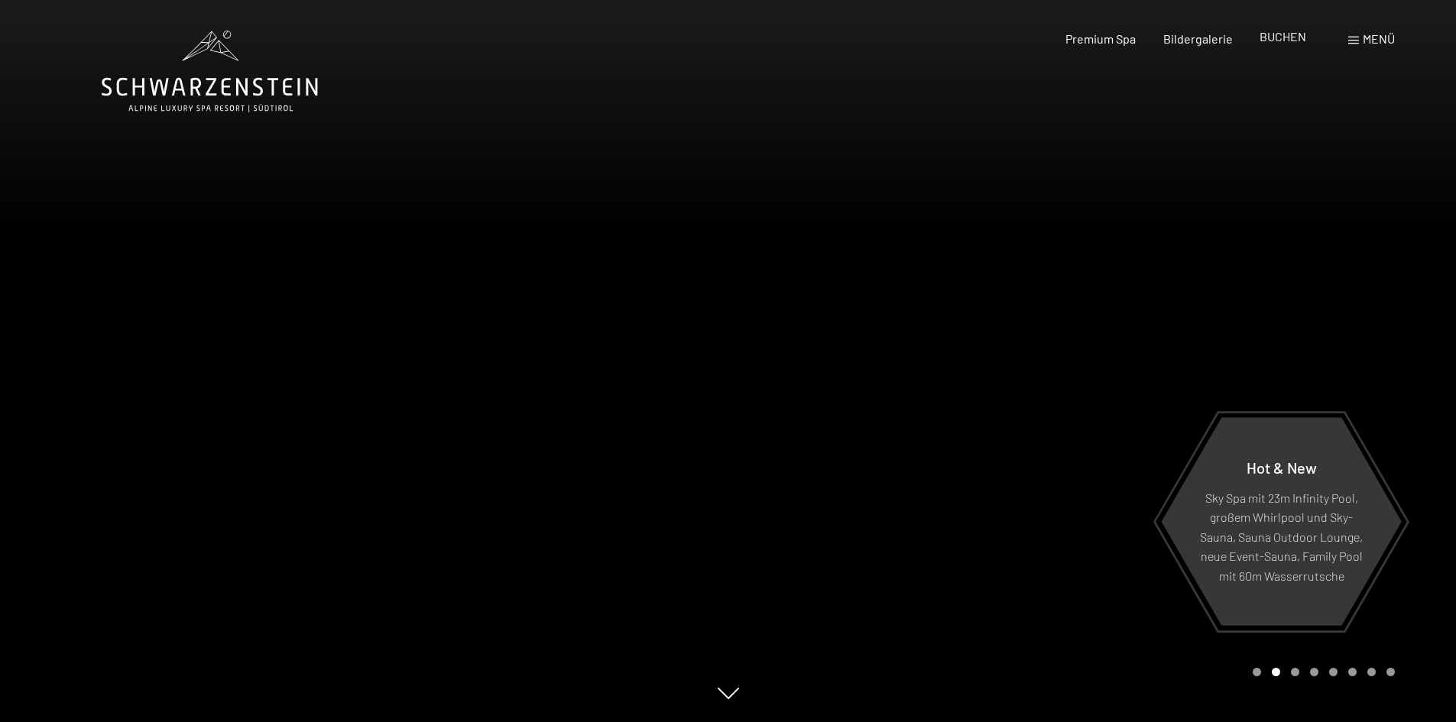
click at [1290, 37] on span "BUCHEN" at bounding box center [1283, 36] width 47 height 15
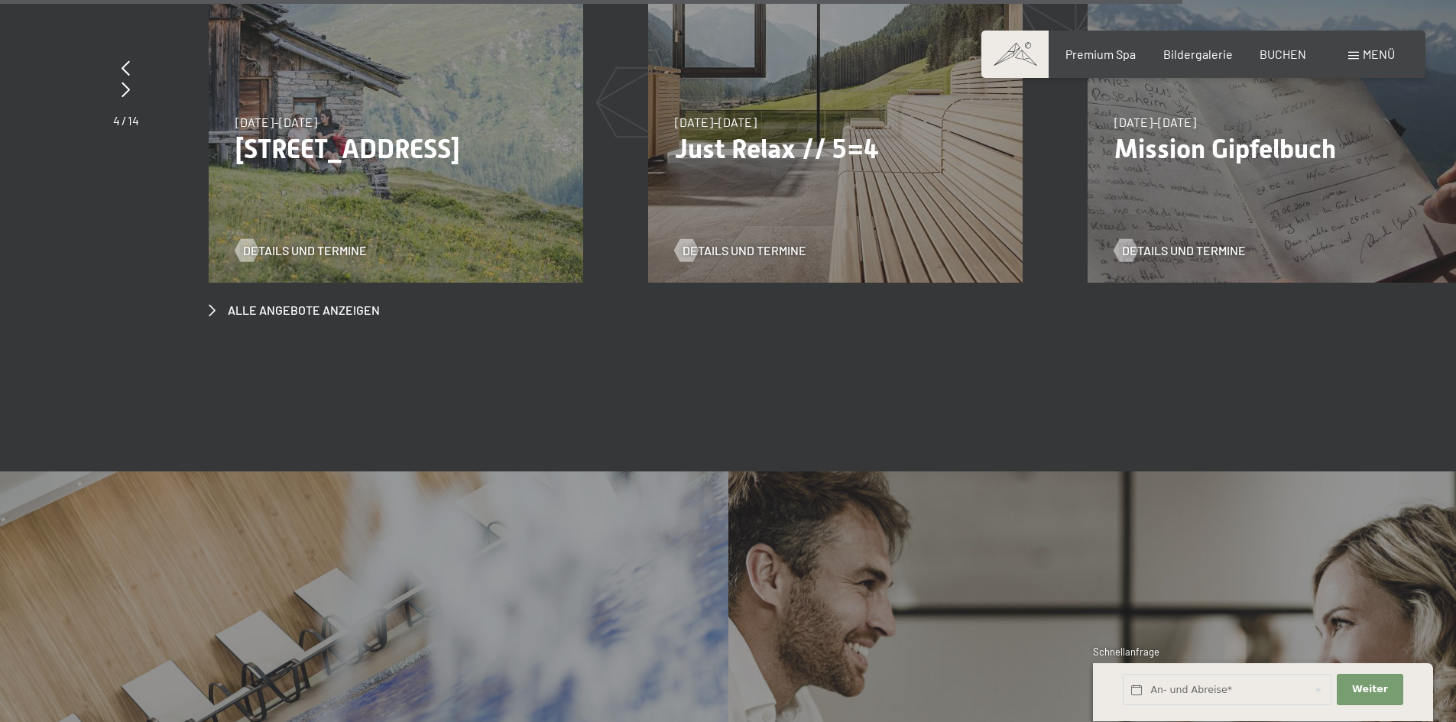
scroll to position [6039, 0]
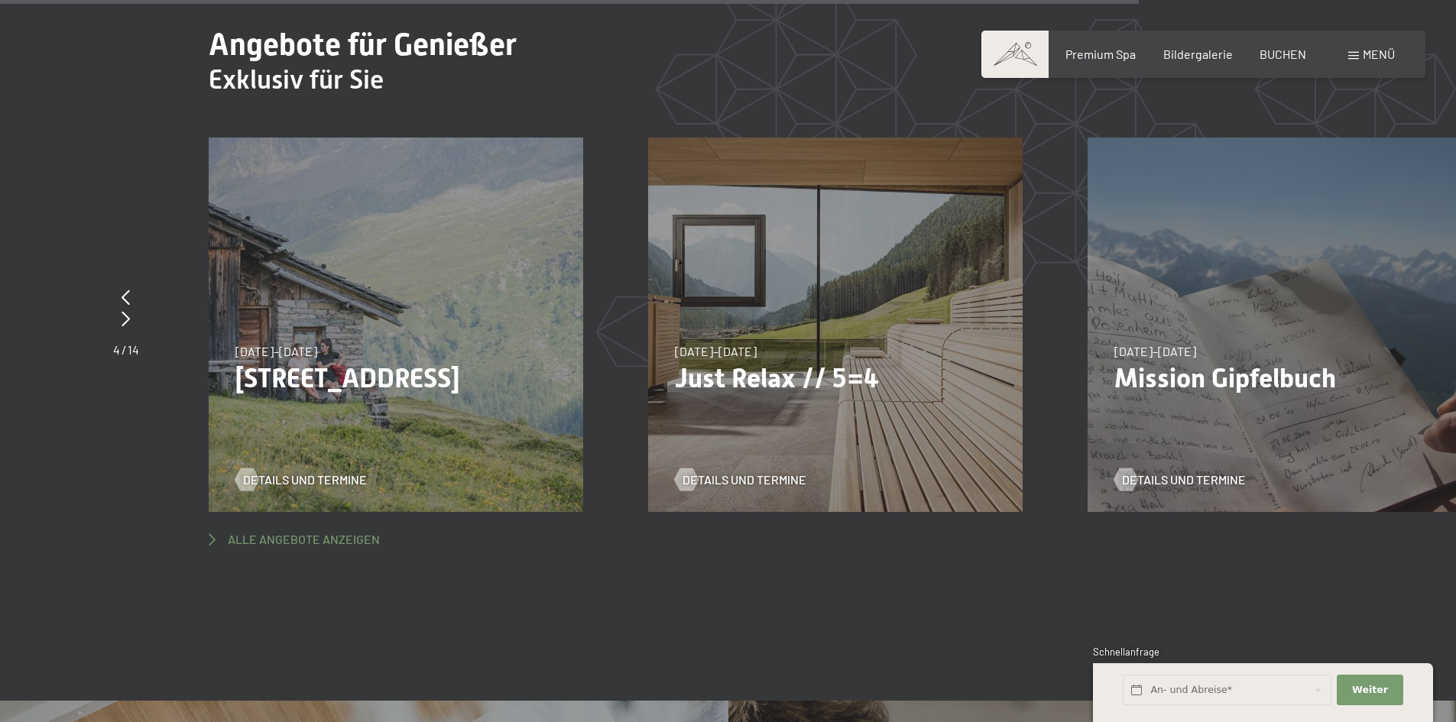
click at [254, 531] on span "Alle Angebote anzeigen" at bounding box center [304, 539] width 152 height 17
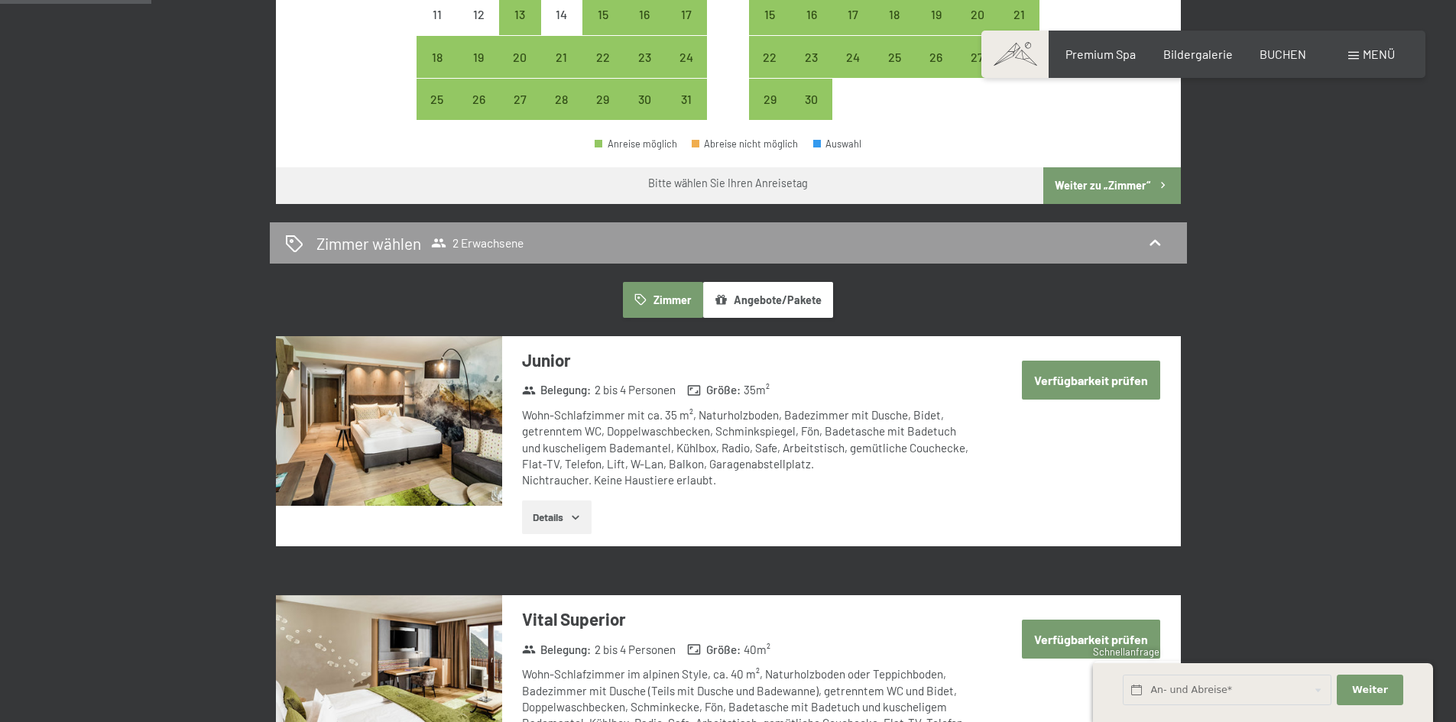
scroll to position [382, 0]
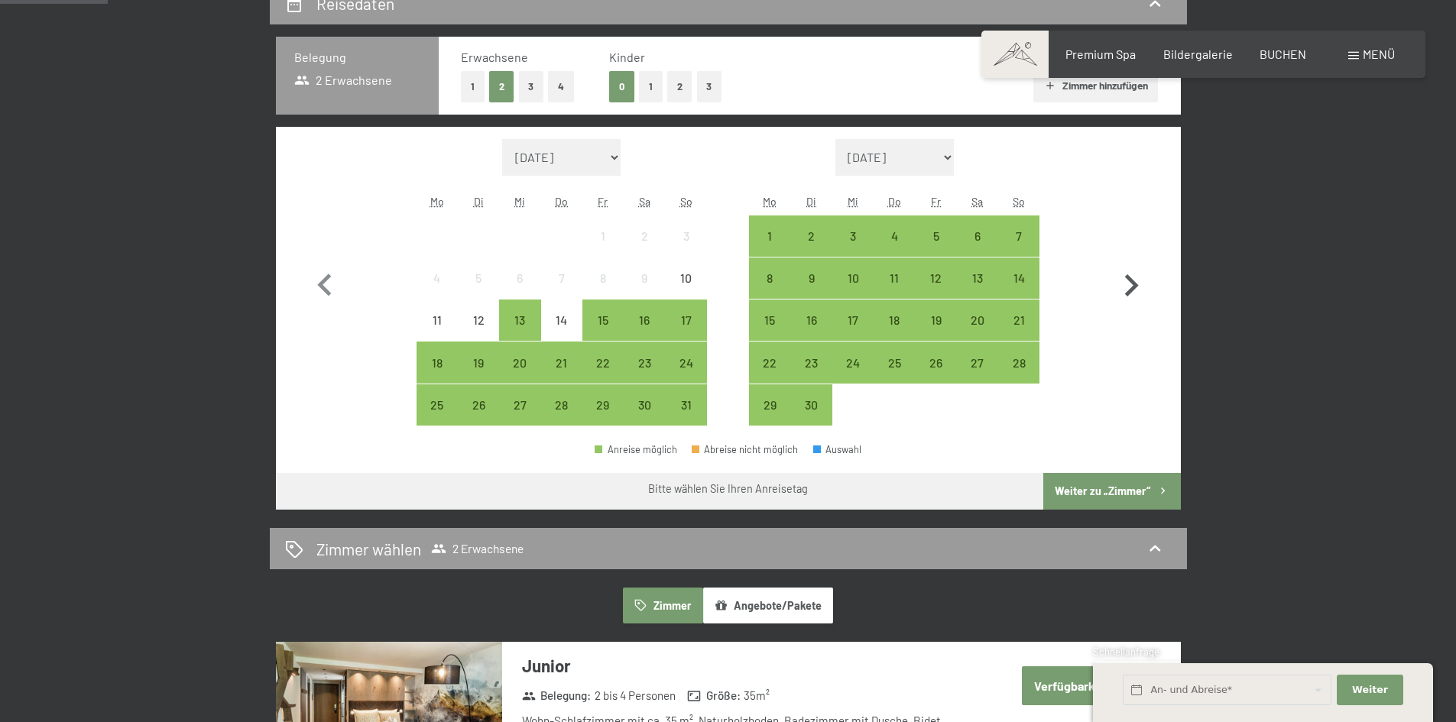
click at [1125, 283] on icon "button" at bounding box center [1131, 286] width 44 height 44
select select "2025-09-01"
select select "2025-10-01"
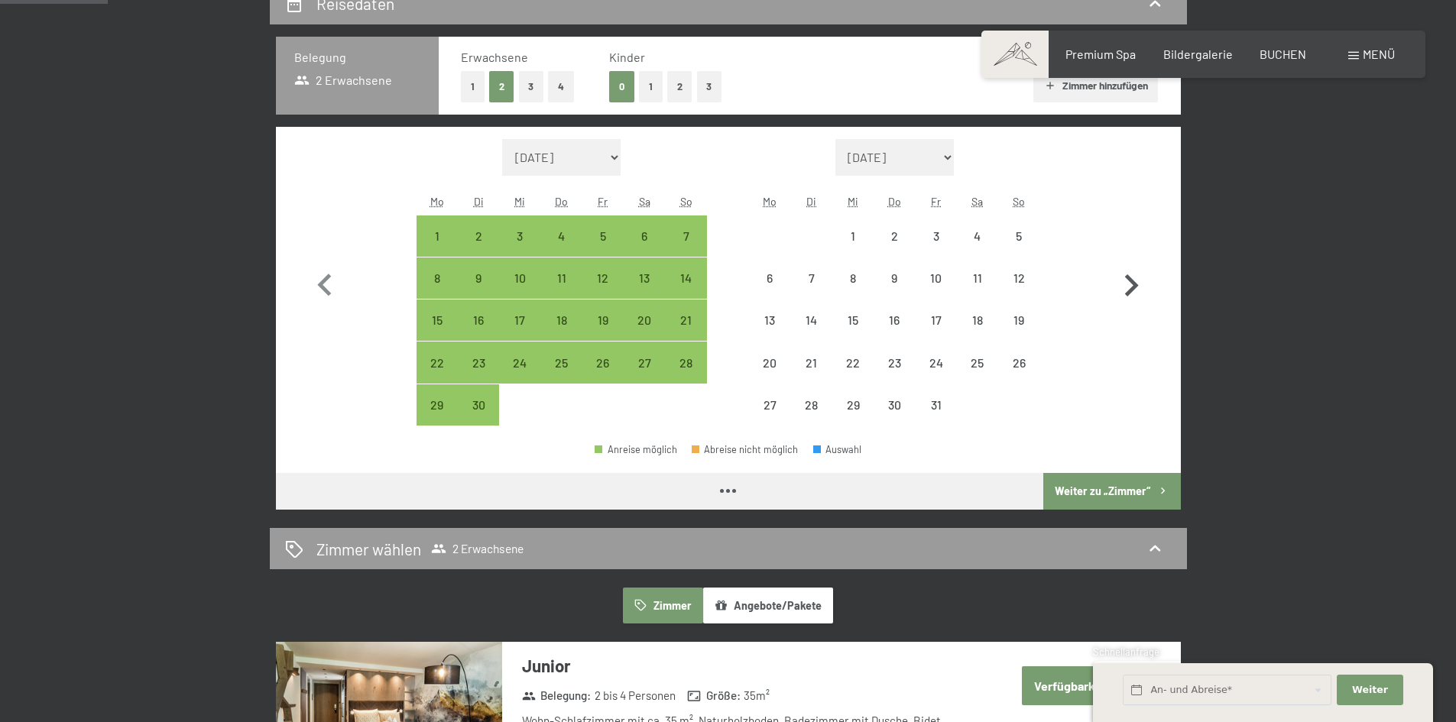
click at [1125, 283] on icon "button" at bounding box center [1131, 286] width 44 height 44
select select "2025-10-01"
select select "[DATE]"
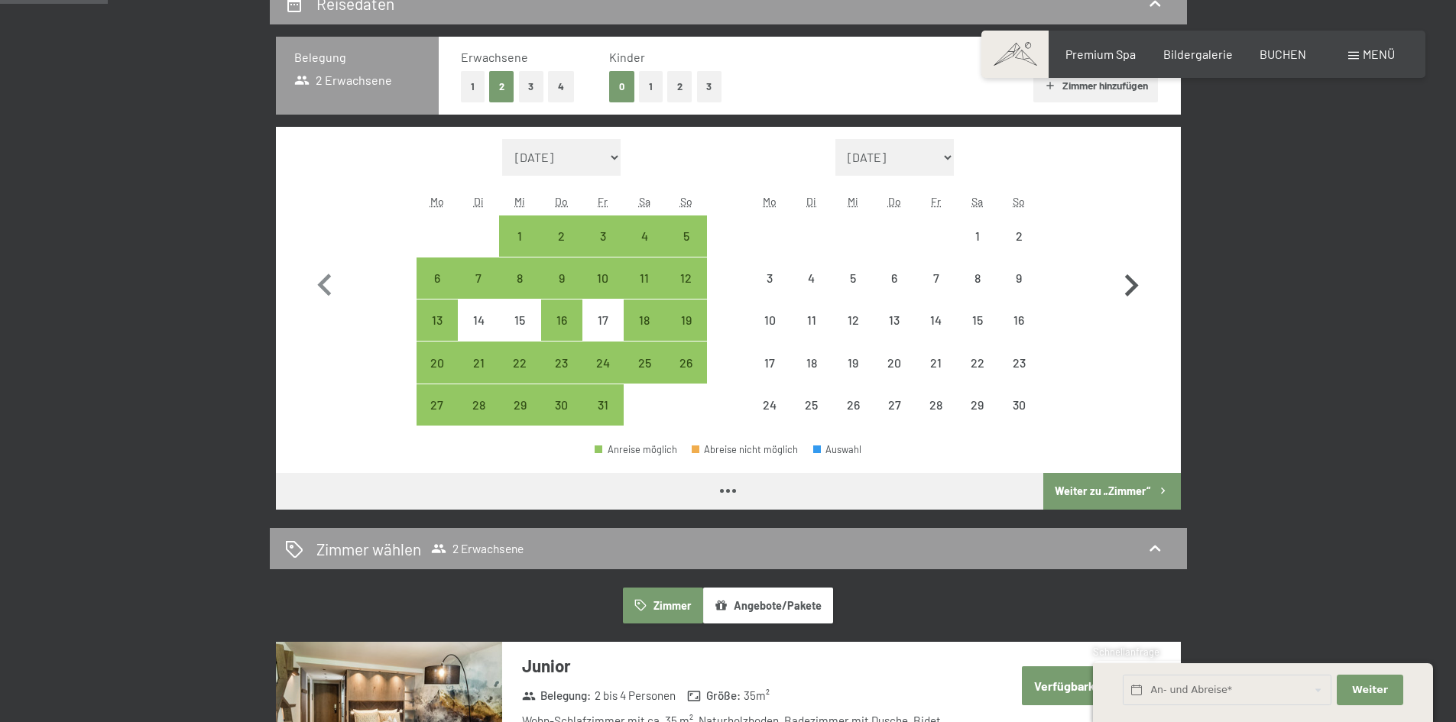
click at [1125, 283] on icon "button" at bounding box center [1131, 286] width 44 height 44
select select "[DATE]"
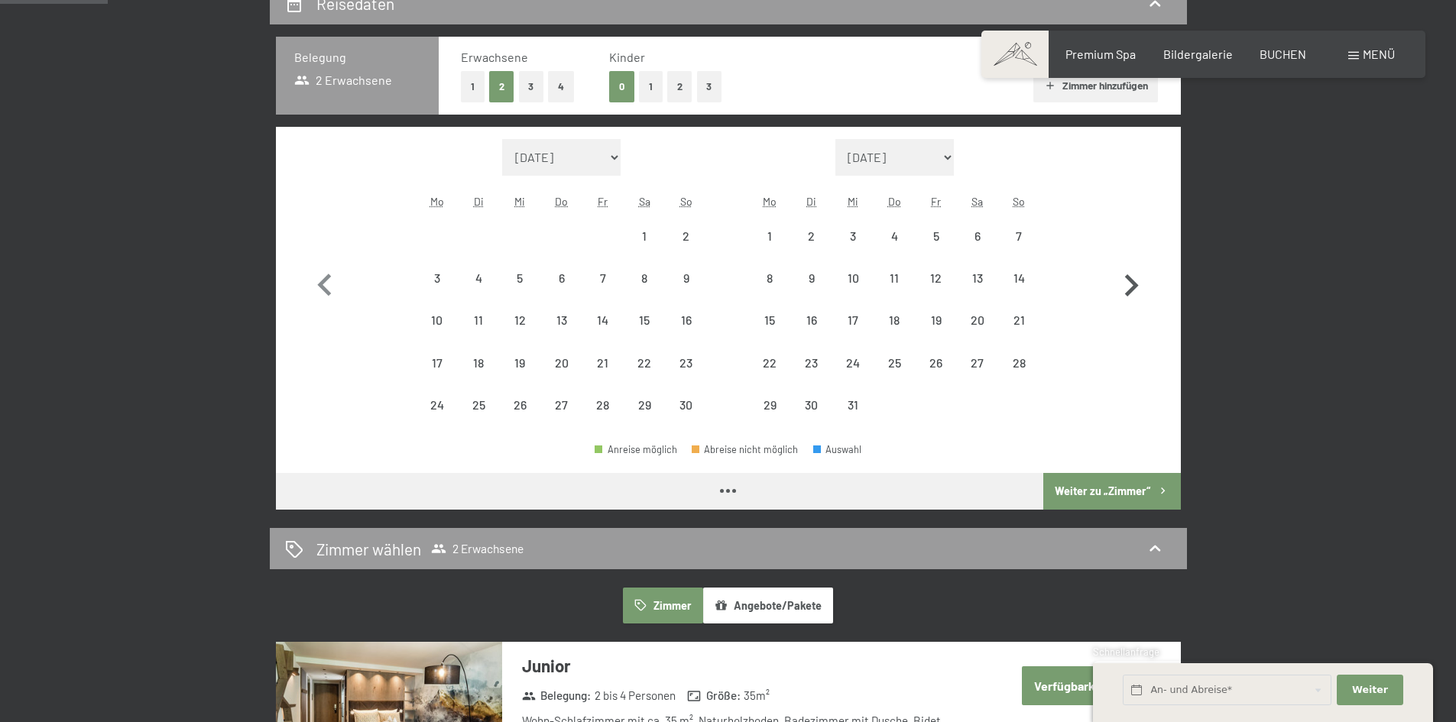
select select "[DATE]"
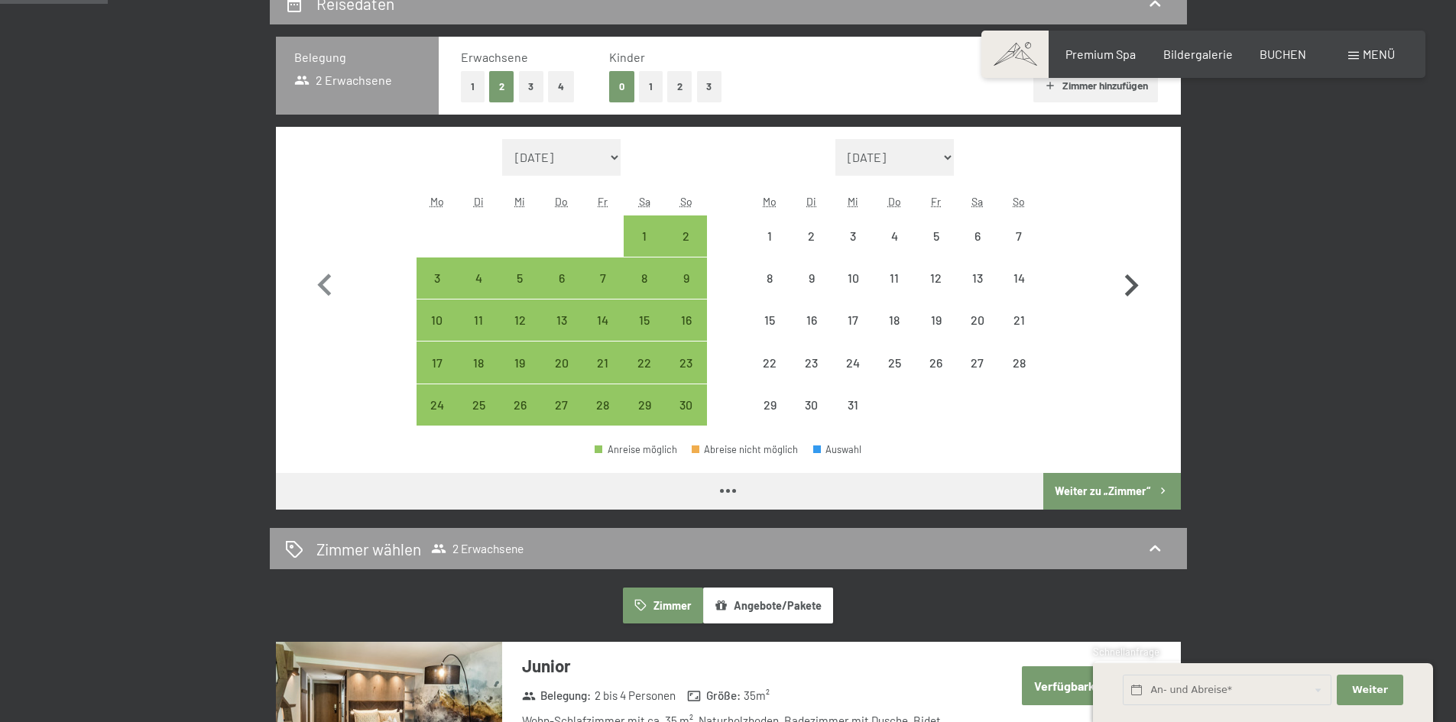
click at [1125, 283] on icon "button" at bounding box center [1131, 286] width 44 height 44
select select "2025-12-01"
select select "2026-01-01"
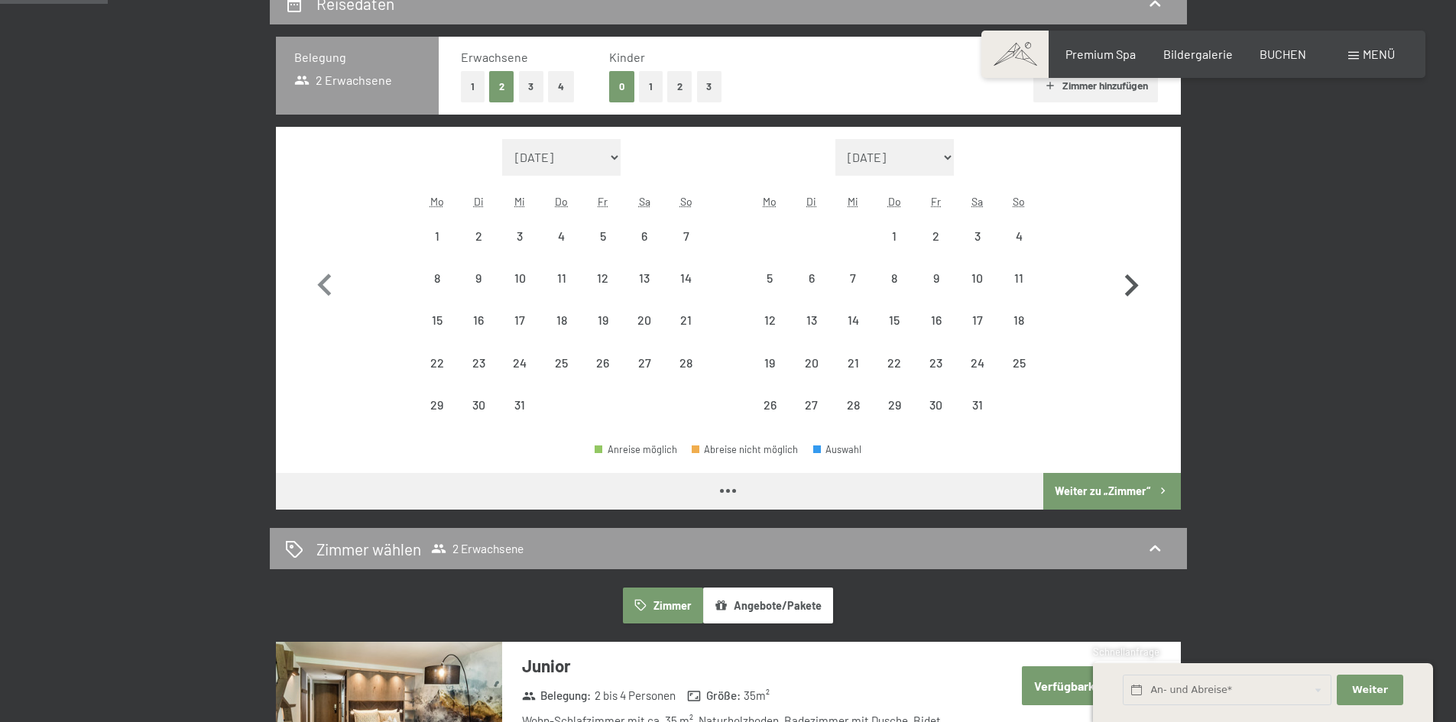
select select "2025-12-01"
select select "2026-01-01"
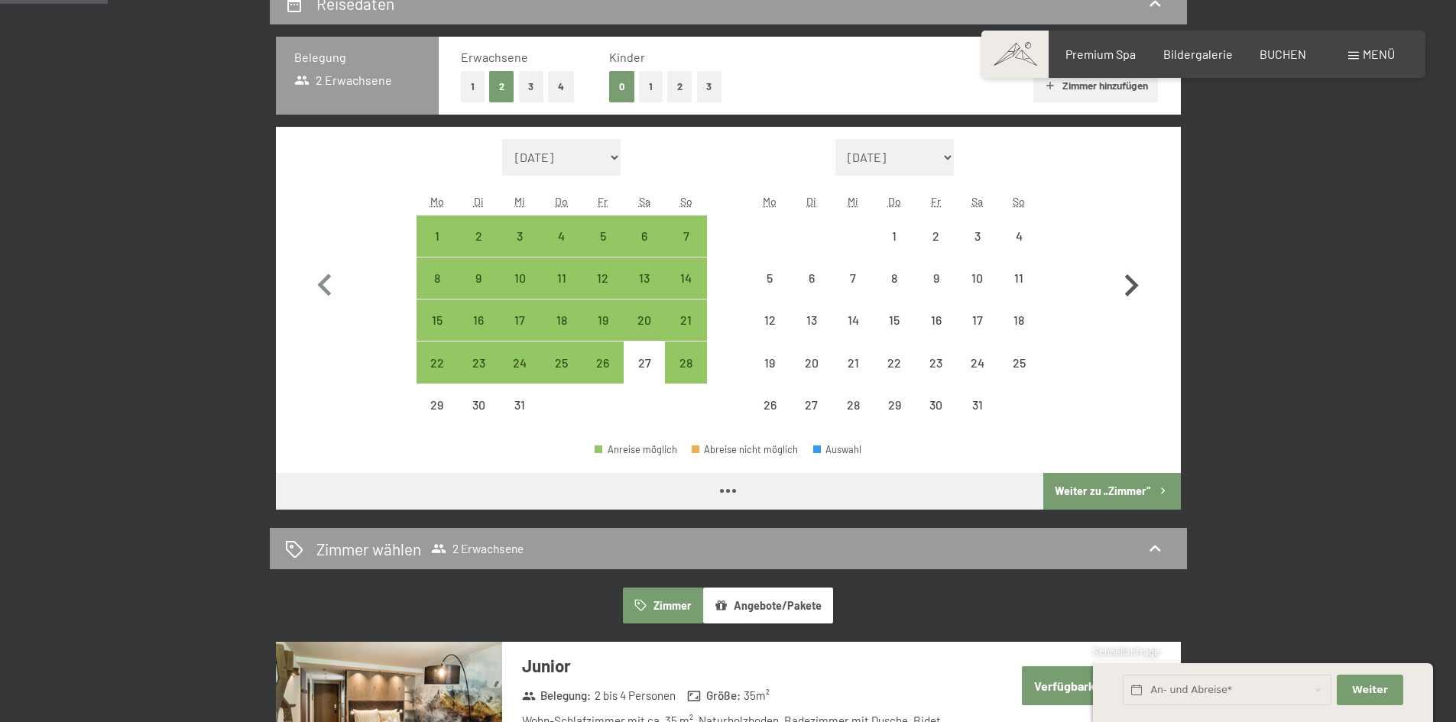
select select "2025-12-01"
select select "2026-01-01"
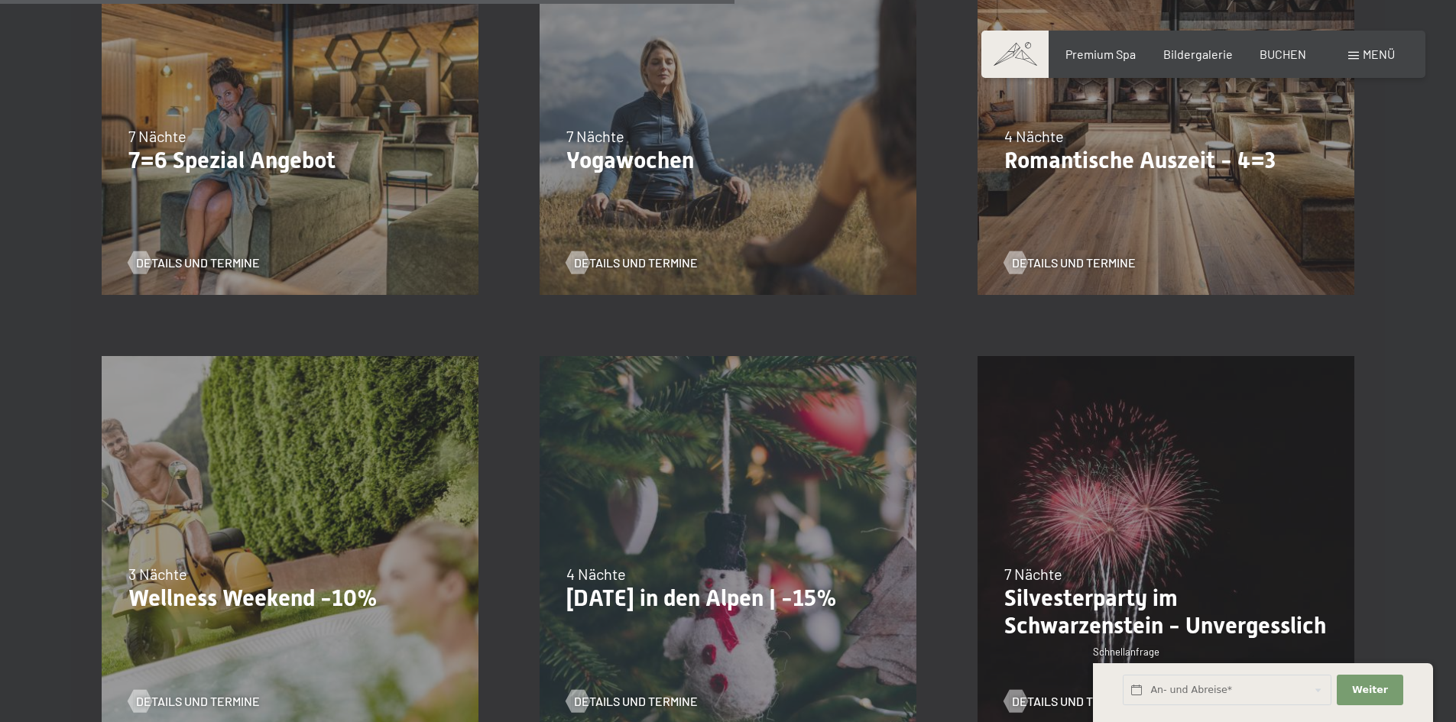
scroll to position [1605, 0]
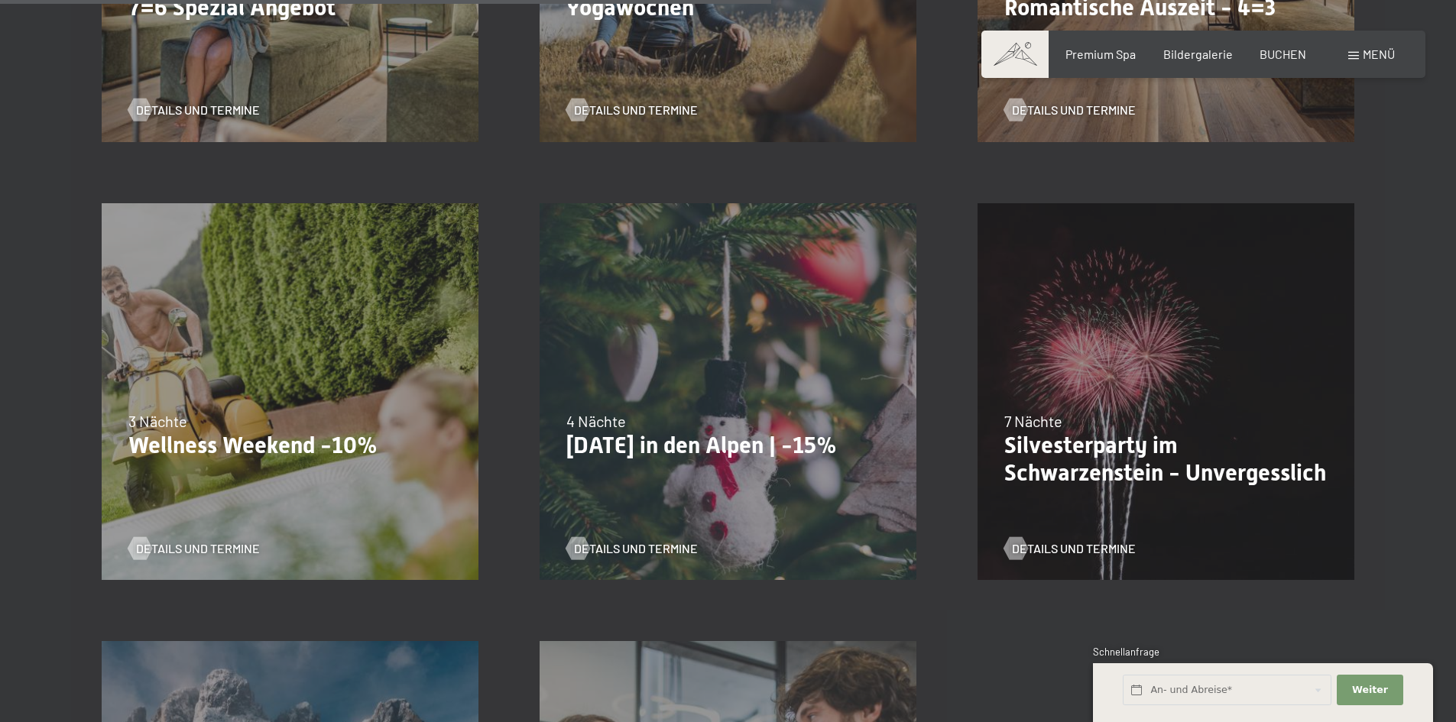
click at [271, 460] on div "13.11.–01.12.2025 11.12.–22.12.2025 15.01.–26.01.2026 12.03.–23.03.2026 3 Nächt…" at bounding box center [290, 392] width 438 height 438
click at [285, 440] on p "Wellness Weekend -10%" at bounding box center [289, 446] width 323 height 28
click at [217, 552] on span "Details und Termine" at bounding box center [213, 548] width 124 height 17
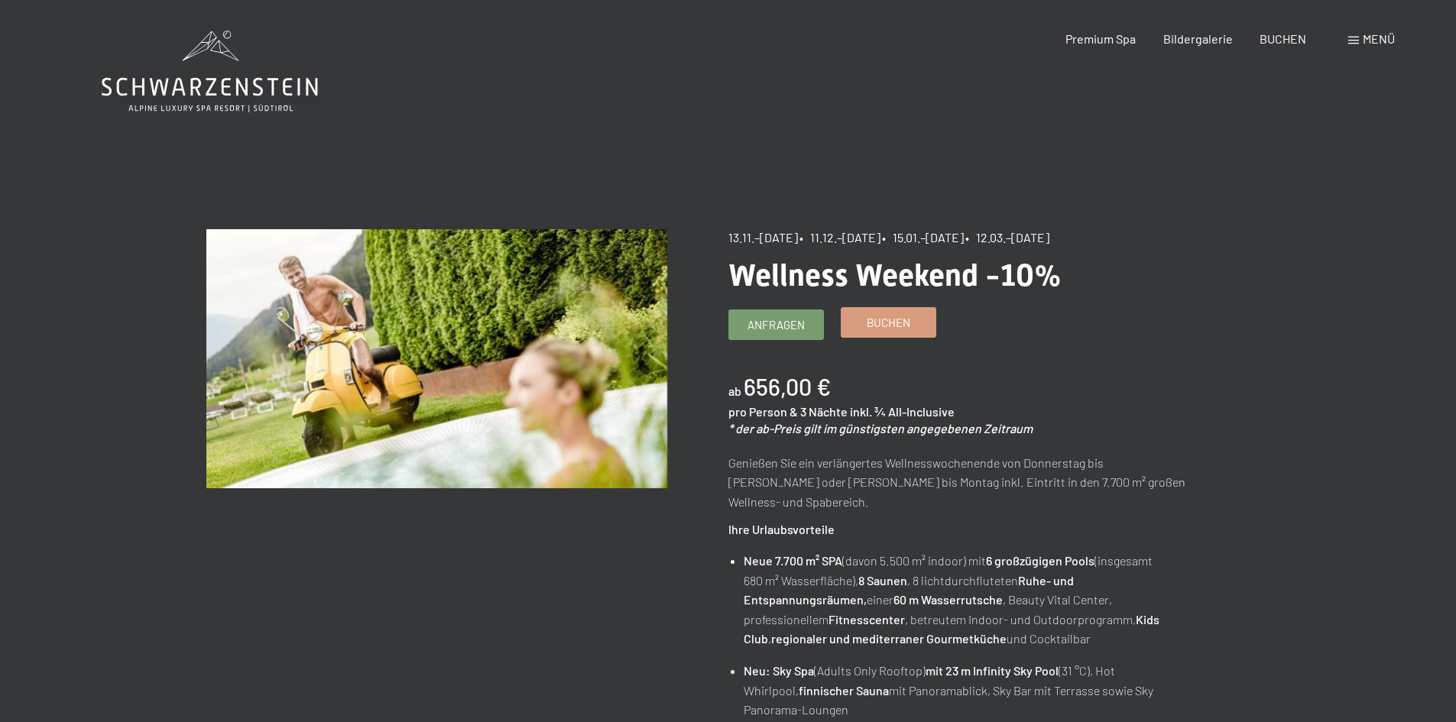
click at [865, 323] on link "Buchen" at bounding box center [889, 322] width 94 height 29
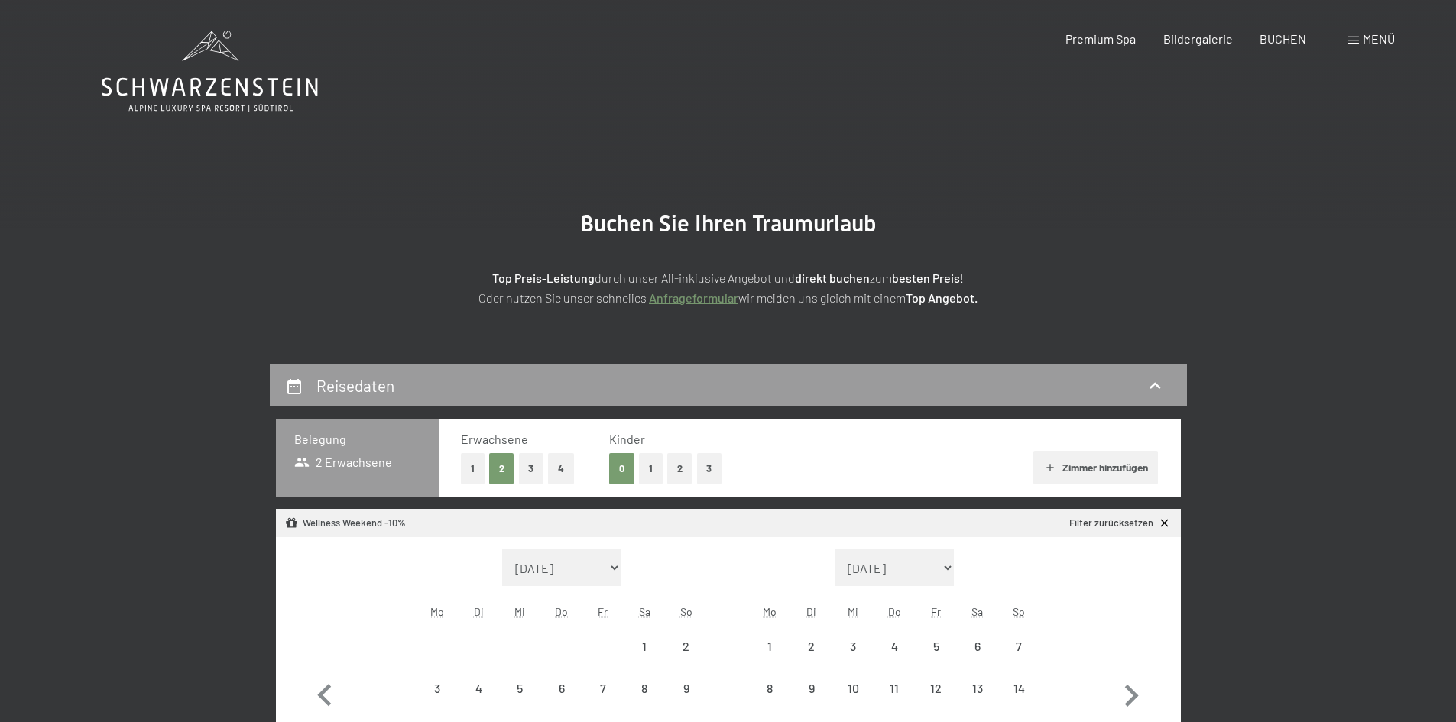
select select "[DATE]"
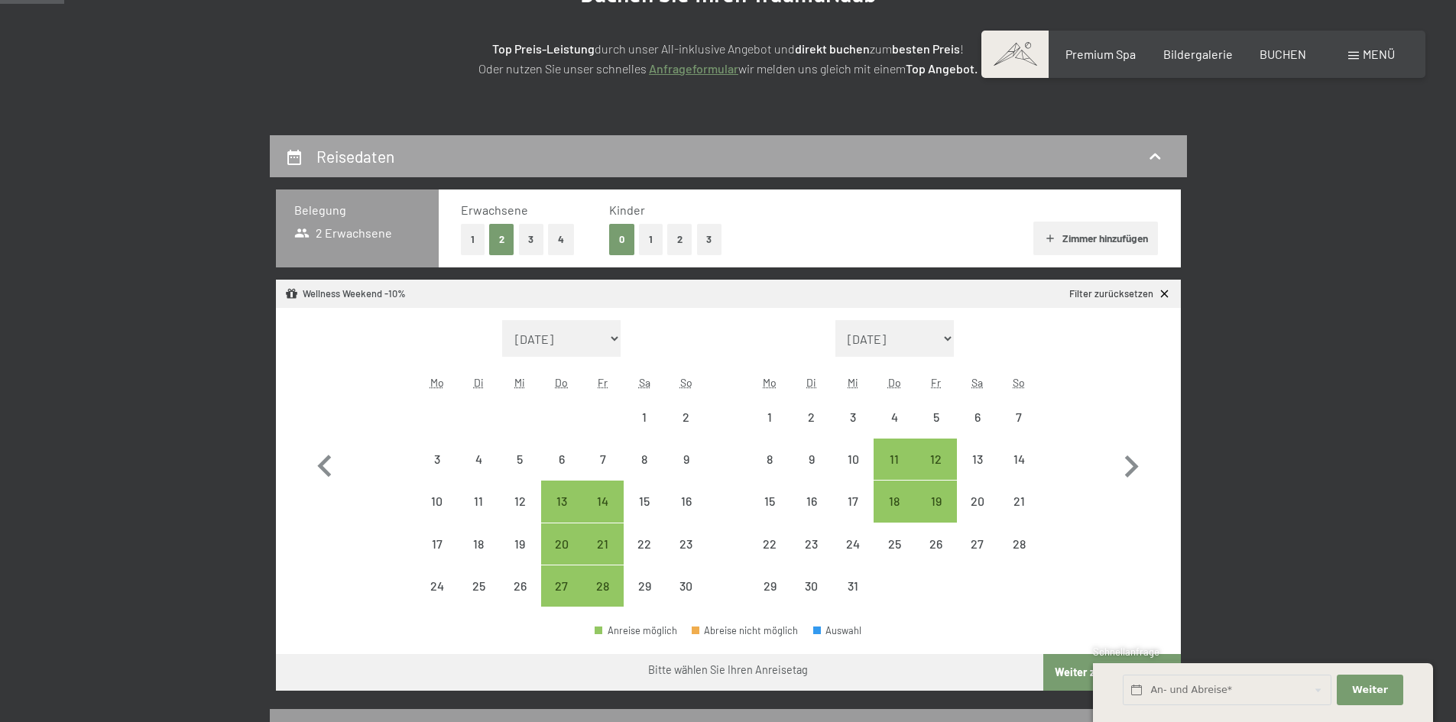
scroll to position [382, 0]
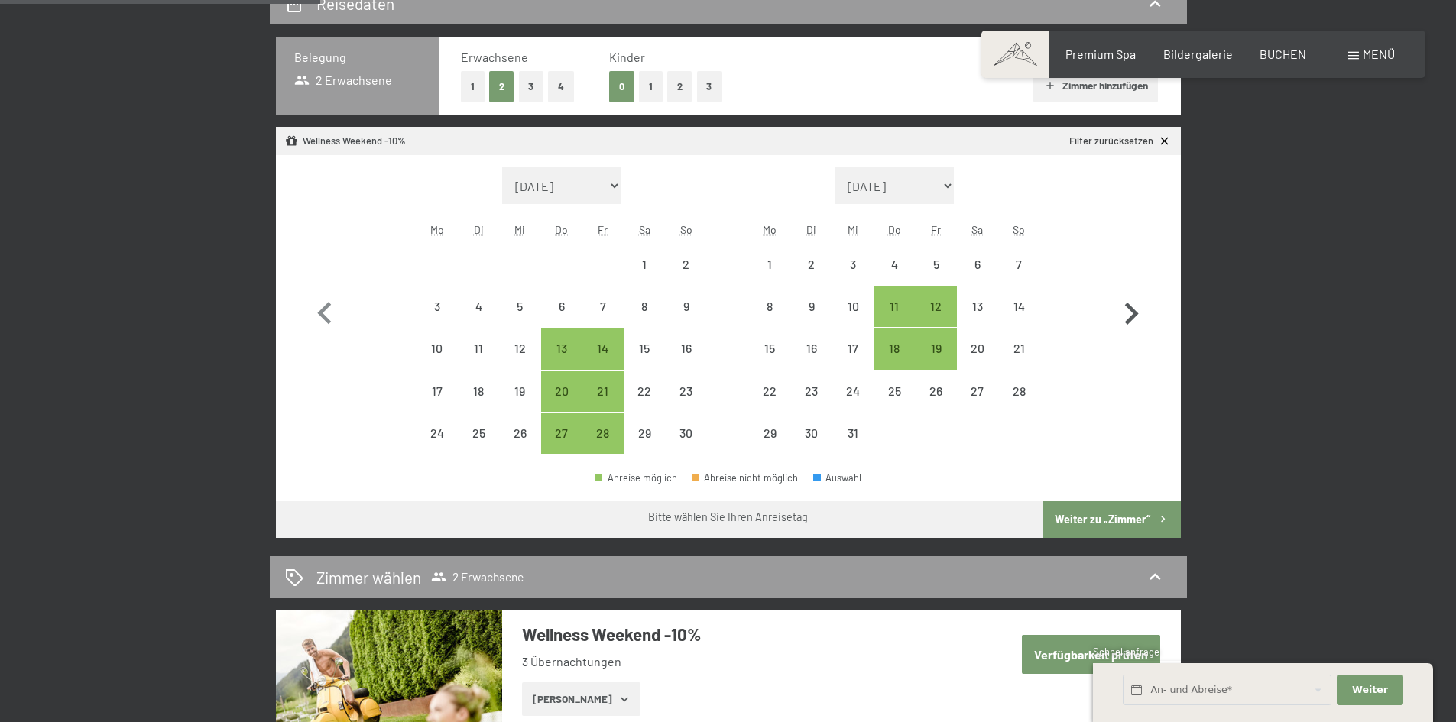
click at [1135, 317] on icon "button" at bounding box center [1132, 314] width 14 height 22
select select "2025-12-01"
select select "2026-01-01"
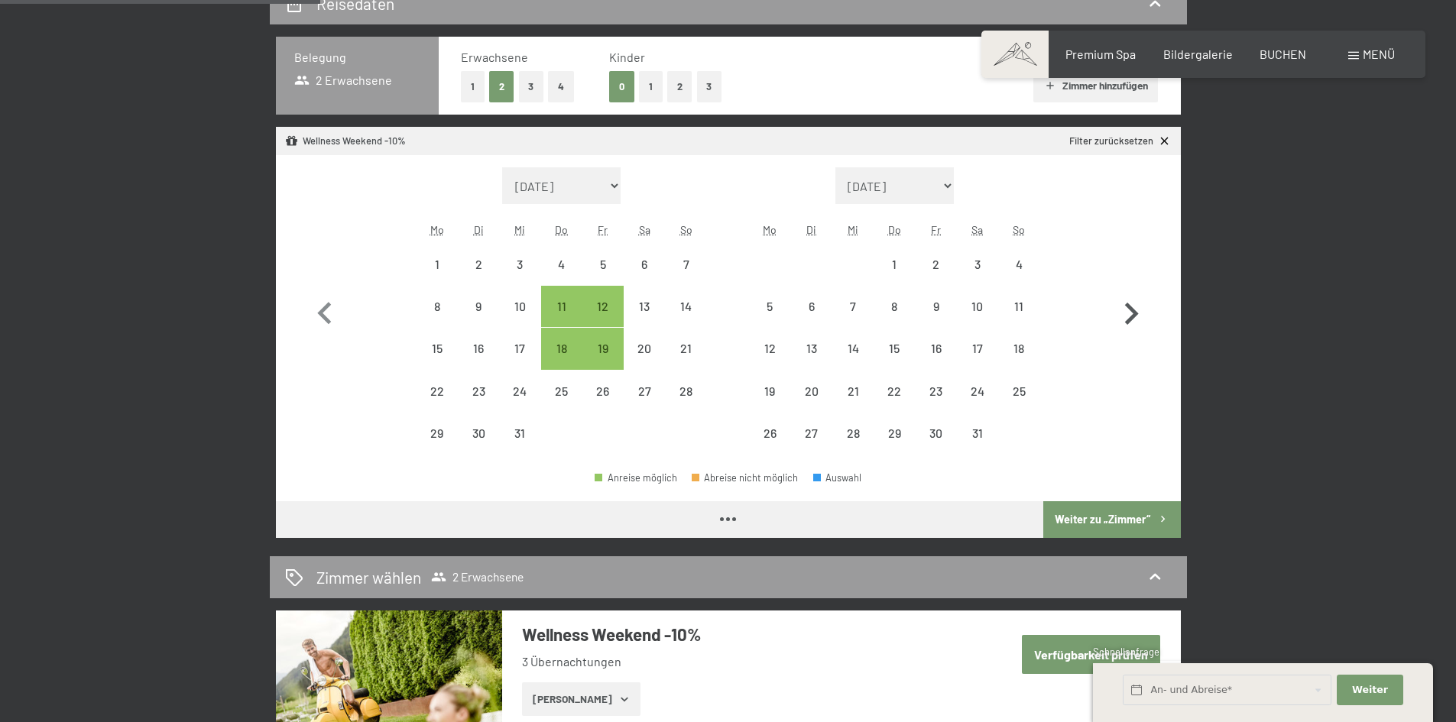
select select "2025-12-01"
select select "[DATE]"
click at [553, 355] on div "18" at bounding box center [562, 361] width 38 height 38
select select "2025-12-01"
select select "2026-01-01"
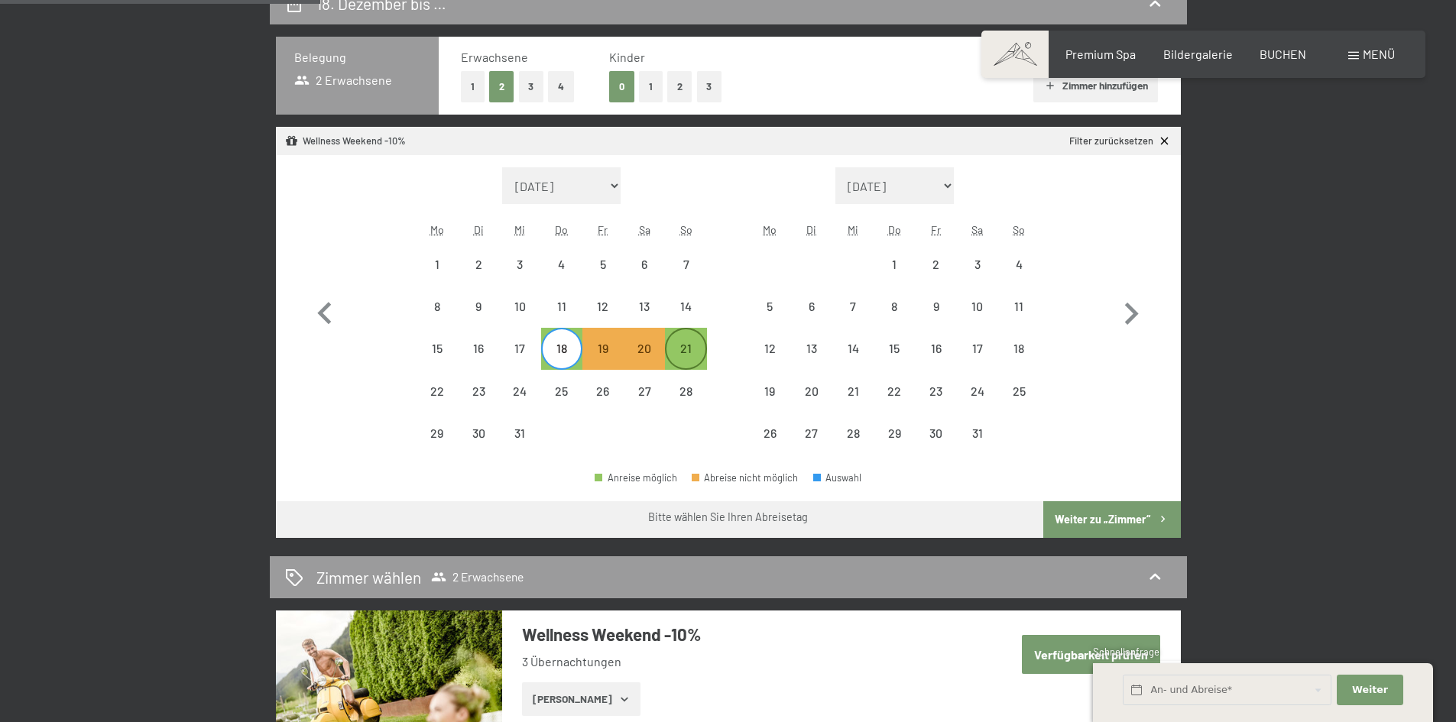
click at [697, 355] on div "21" at bounding box center [686, 361] width 38 height 38
select select "2025-12-01"
select select "2026-01-01"
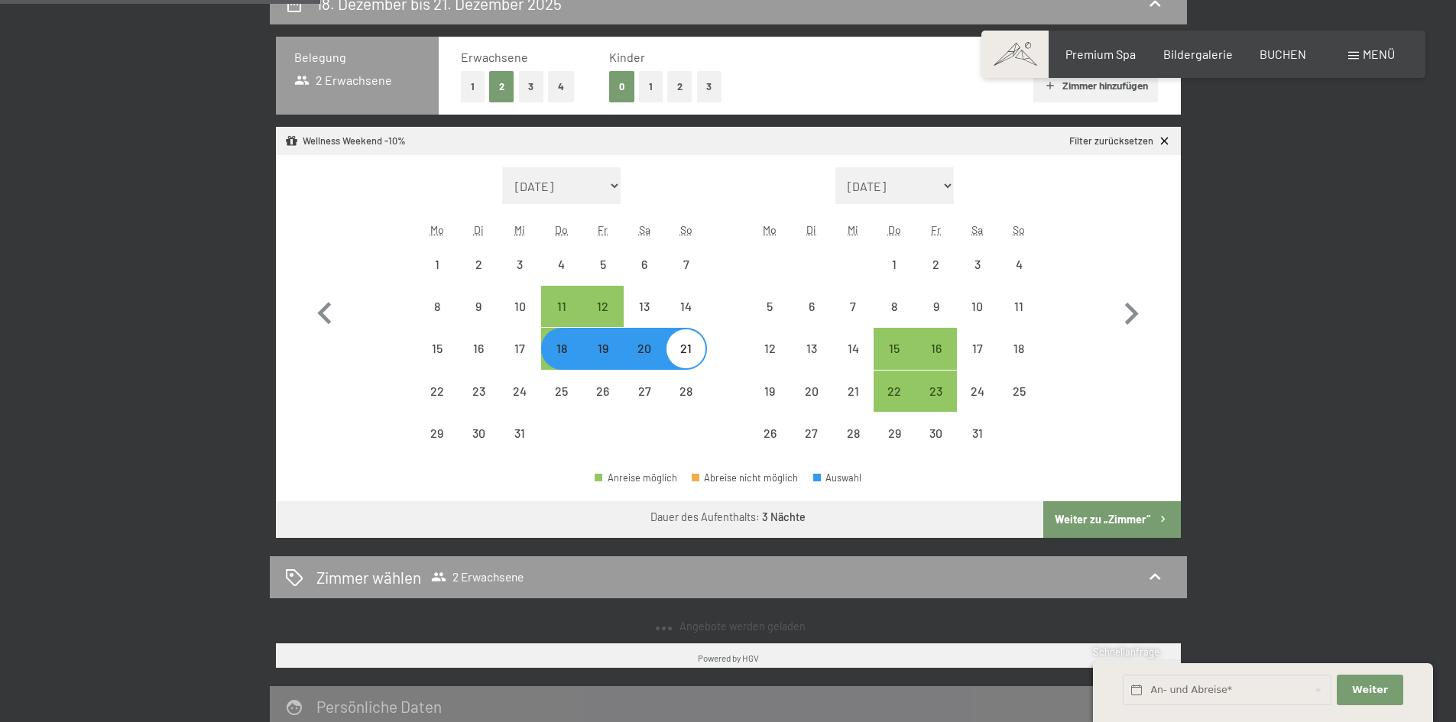
select select "2025-11-01"
select select "2025-12-01"
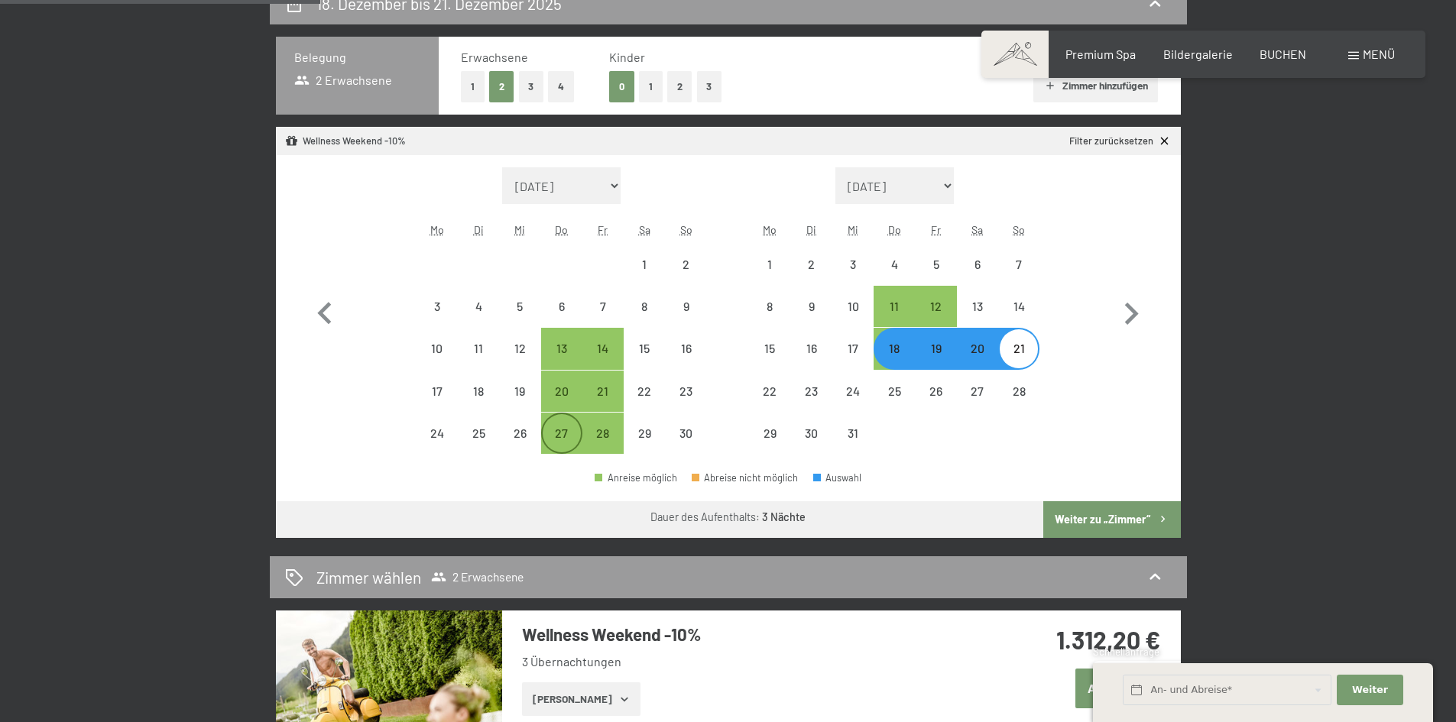
click at [567, 433] on div "27" at bounding box center [562, 446] width 38 height 38
select select "[DATE]"
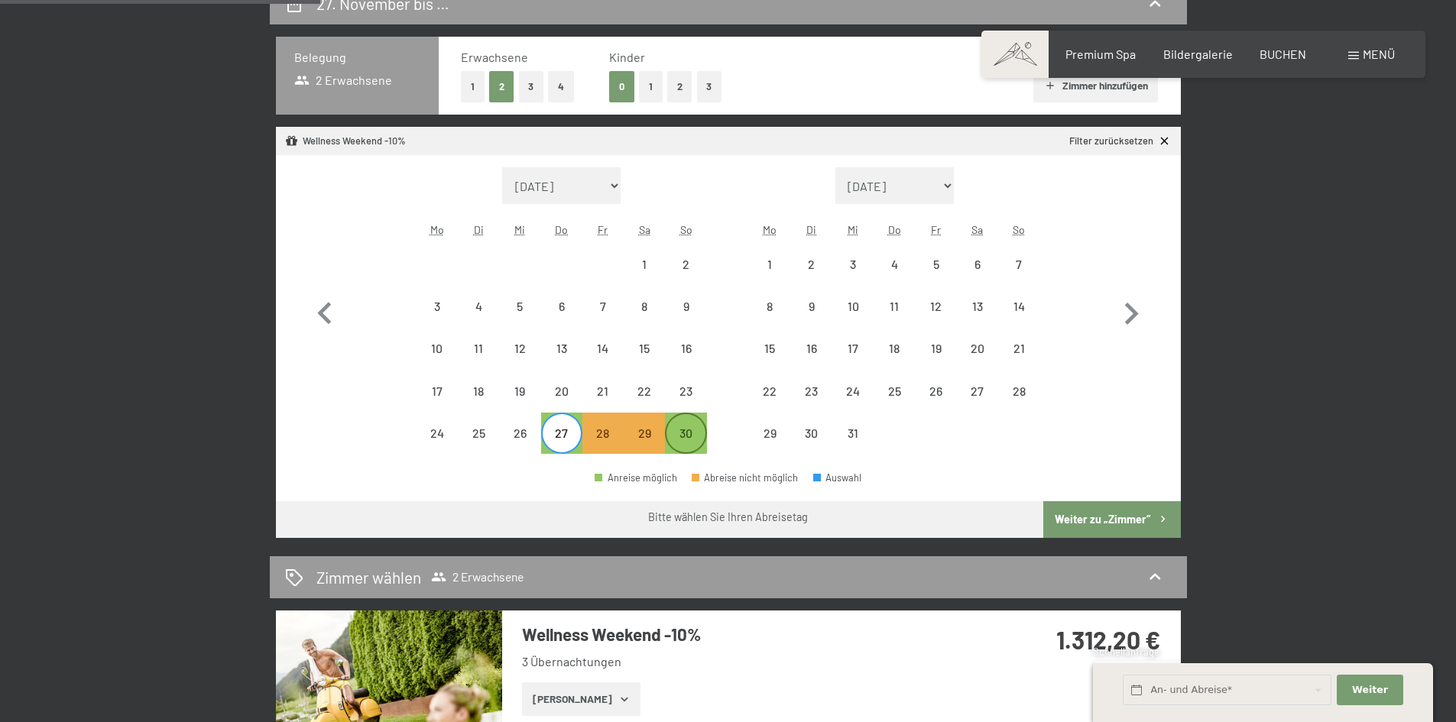
click at [685, 434] on div "30" at bounding box center [686, 446] width 38 height 38
select select "[DATE]"
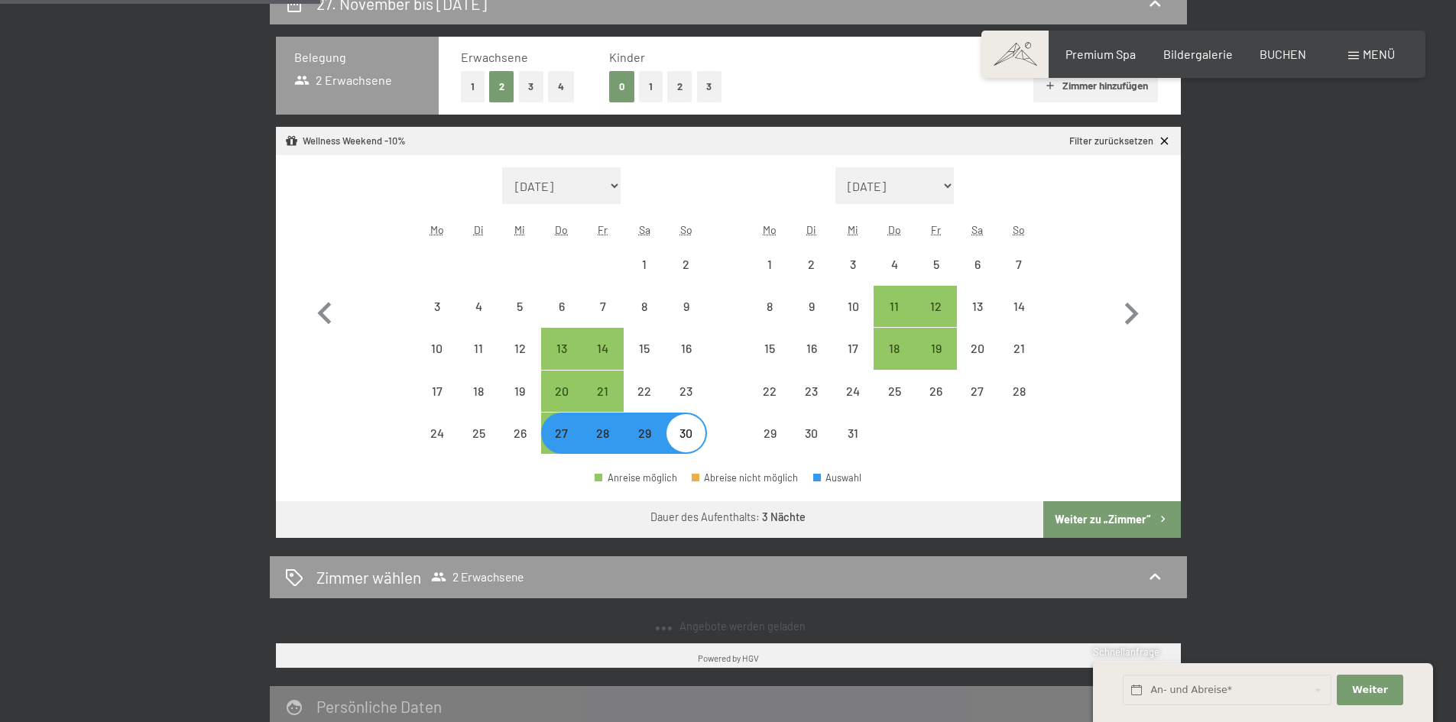
select select "[DATE]"
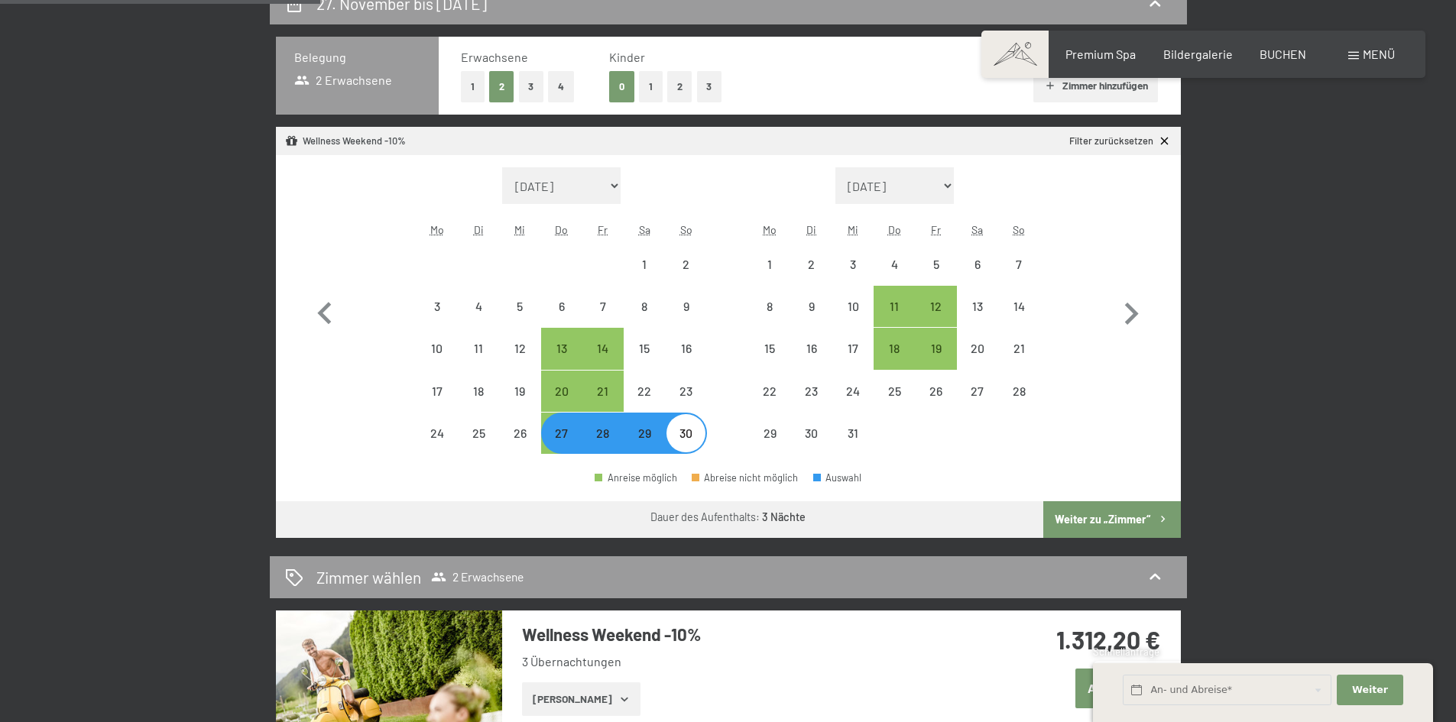
click at [1076, 519] on button "Weiter zu „Zimmer“" at bounding box center [1111, 519] width 137 height 37
select select "[DATE]"
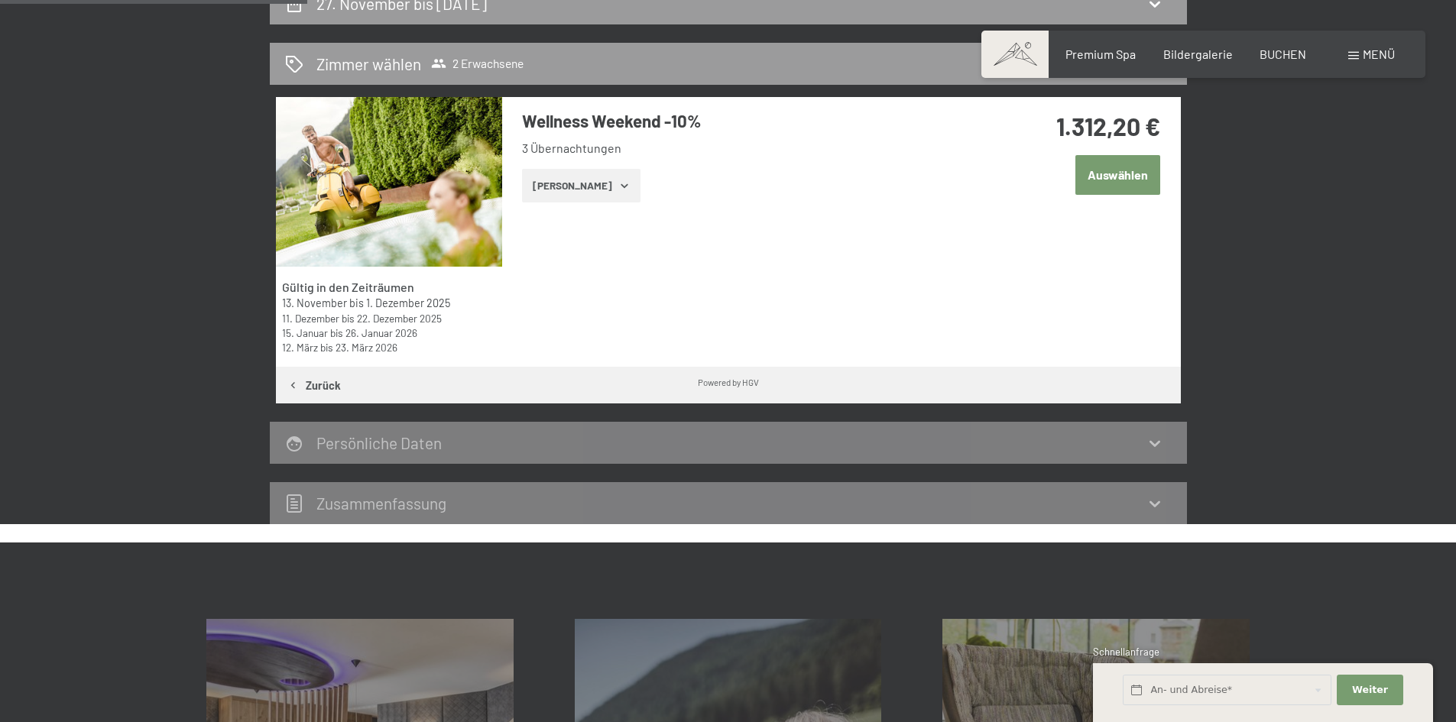
scroll to position [365, 0]
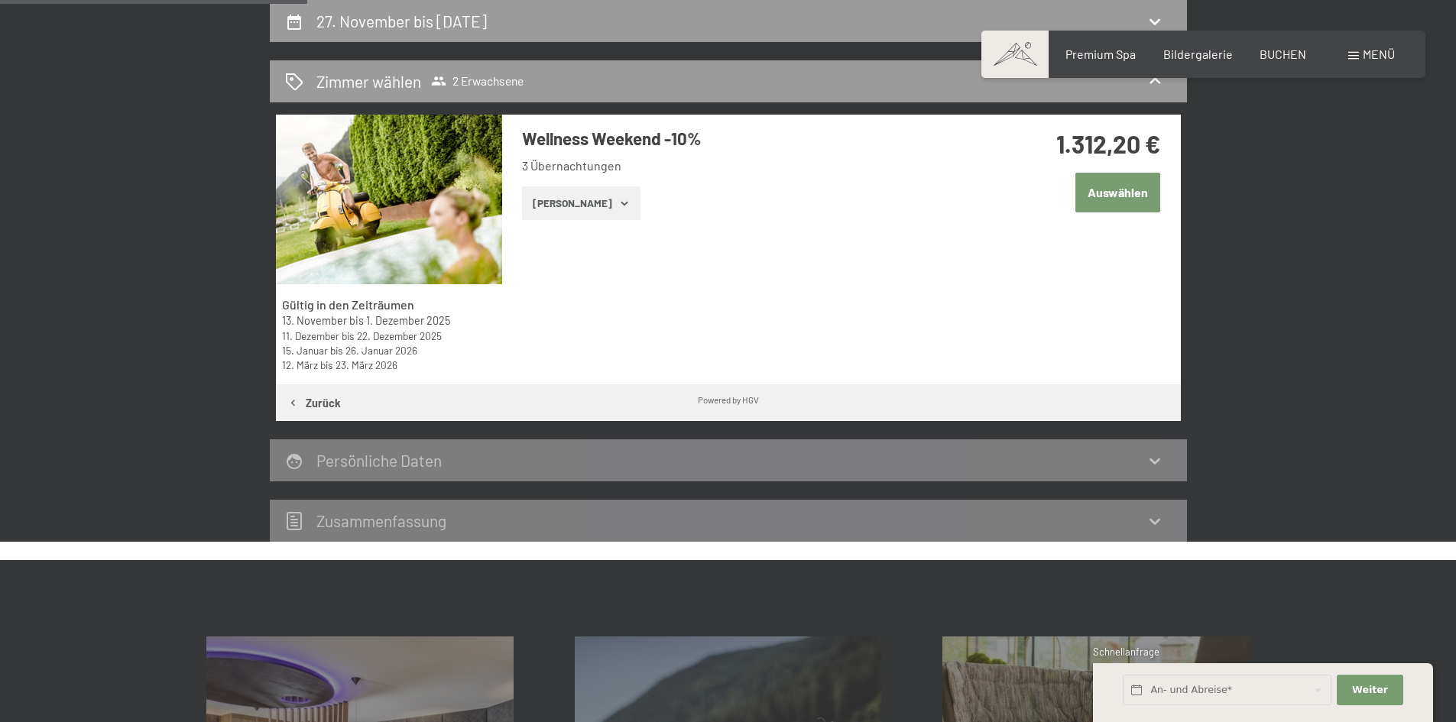
click at [1115, 197] on button "Auswählen" at bounding box center [1118, 192] width 85 height 39
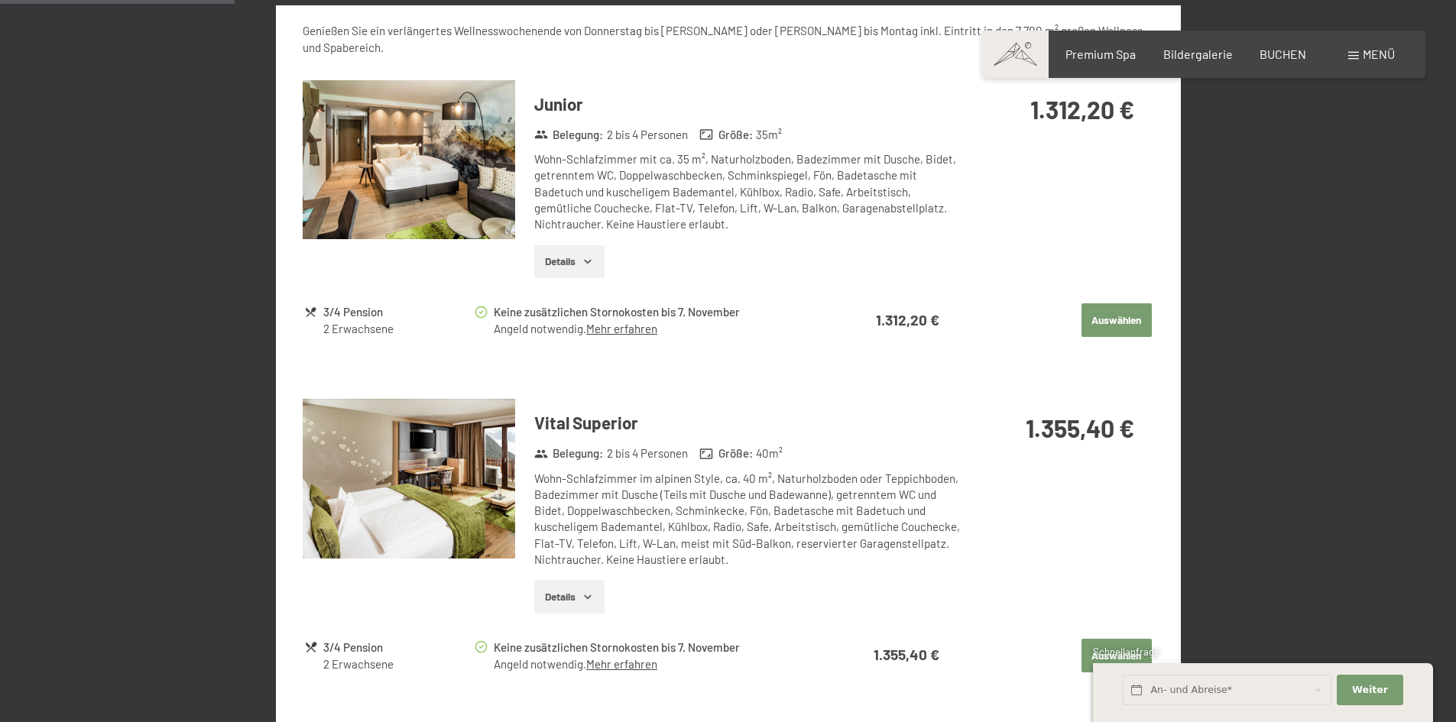
scroll to position [673, 0]
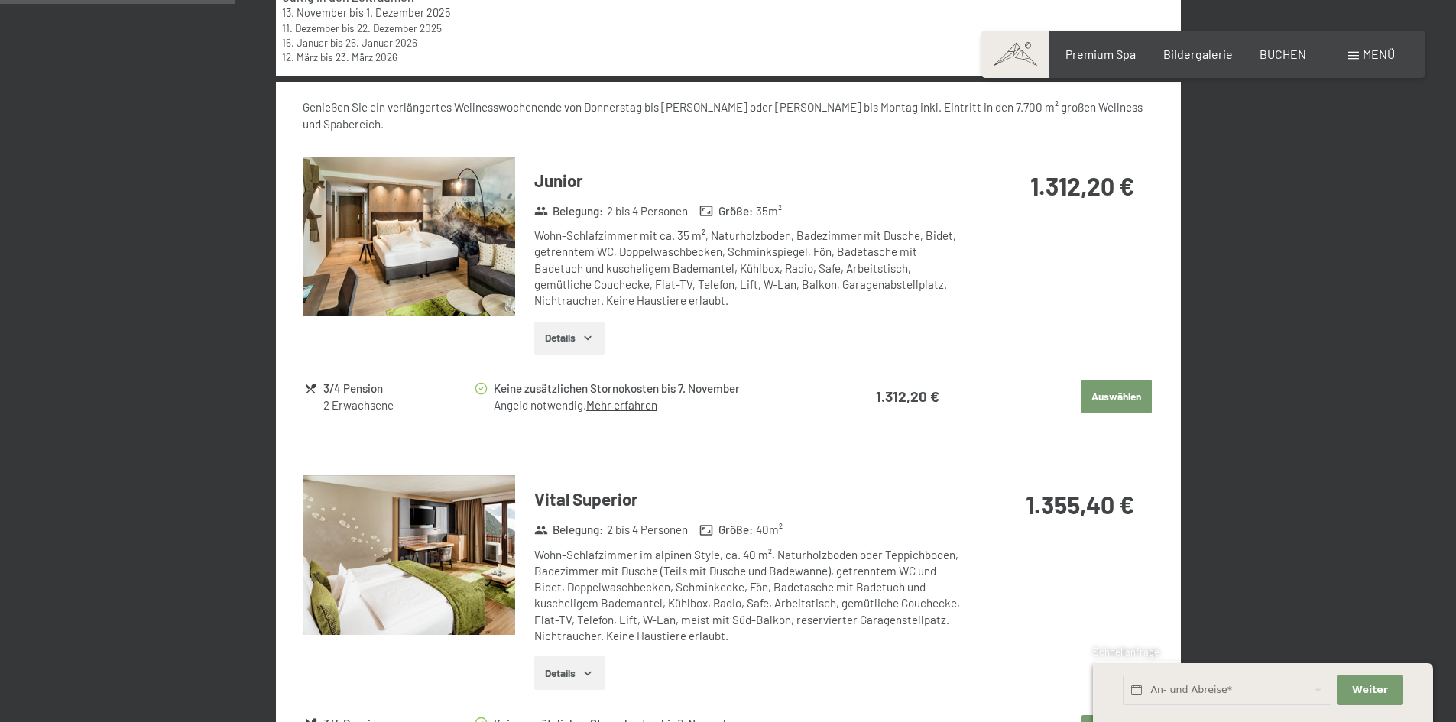
click at [553, 328] on button "Details" at bounding box center [569, 339] width 70 height 34
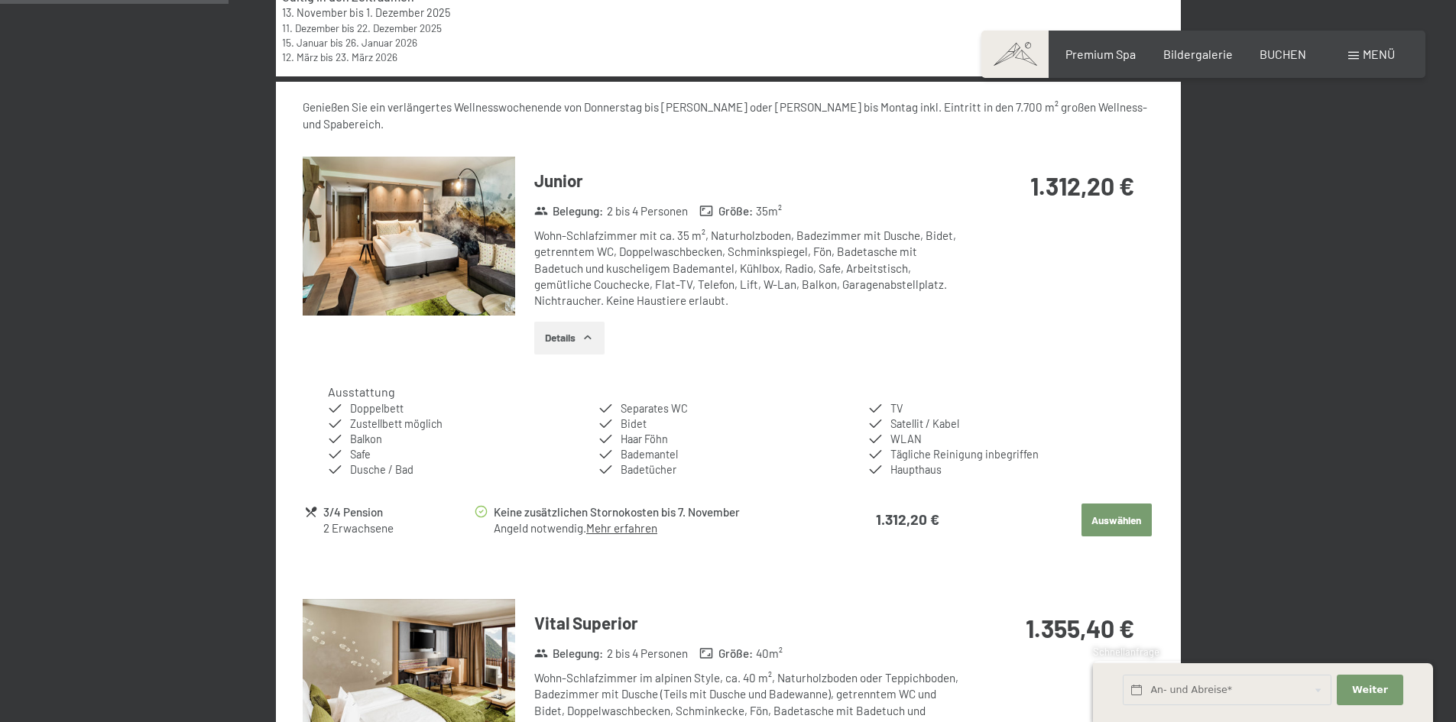
click at [1117, 510] on button "Auswählen" at bounding box center [1117, 521] width 70 height 34
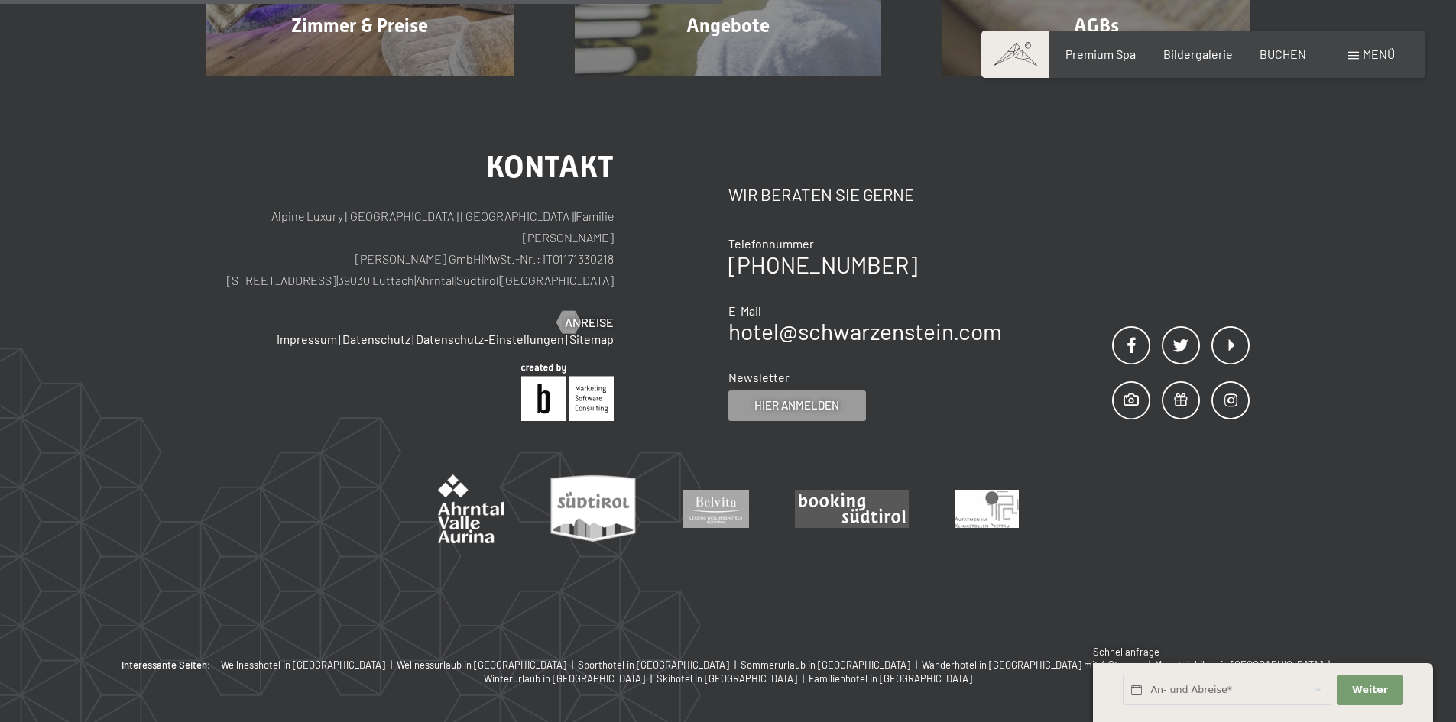
scroll to position [365, 0]
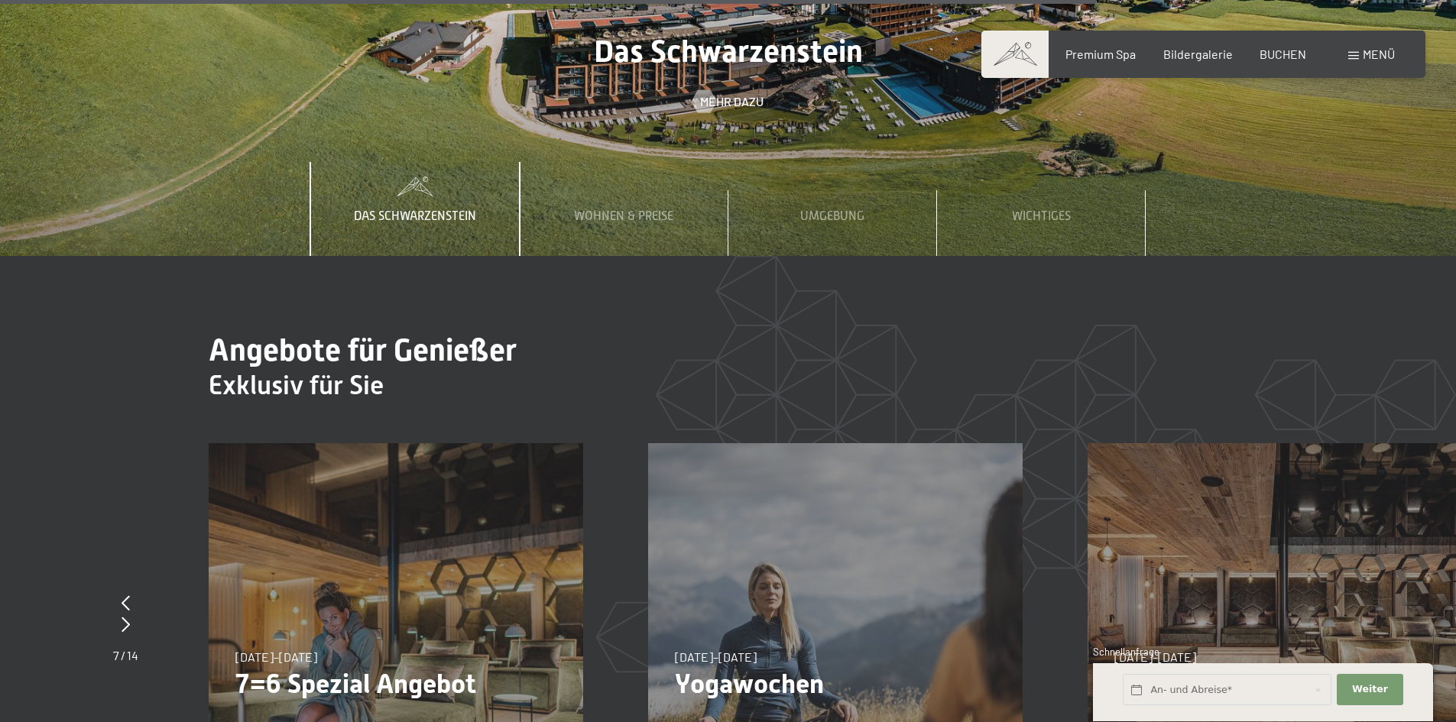
scroll to position [5809, 0]
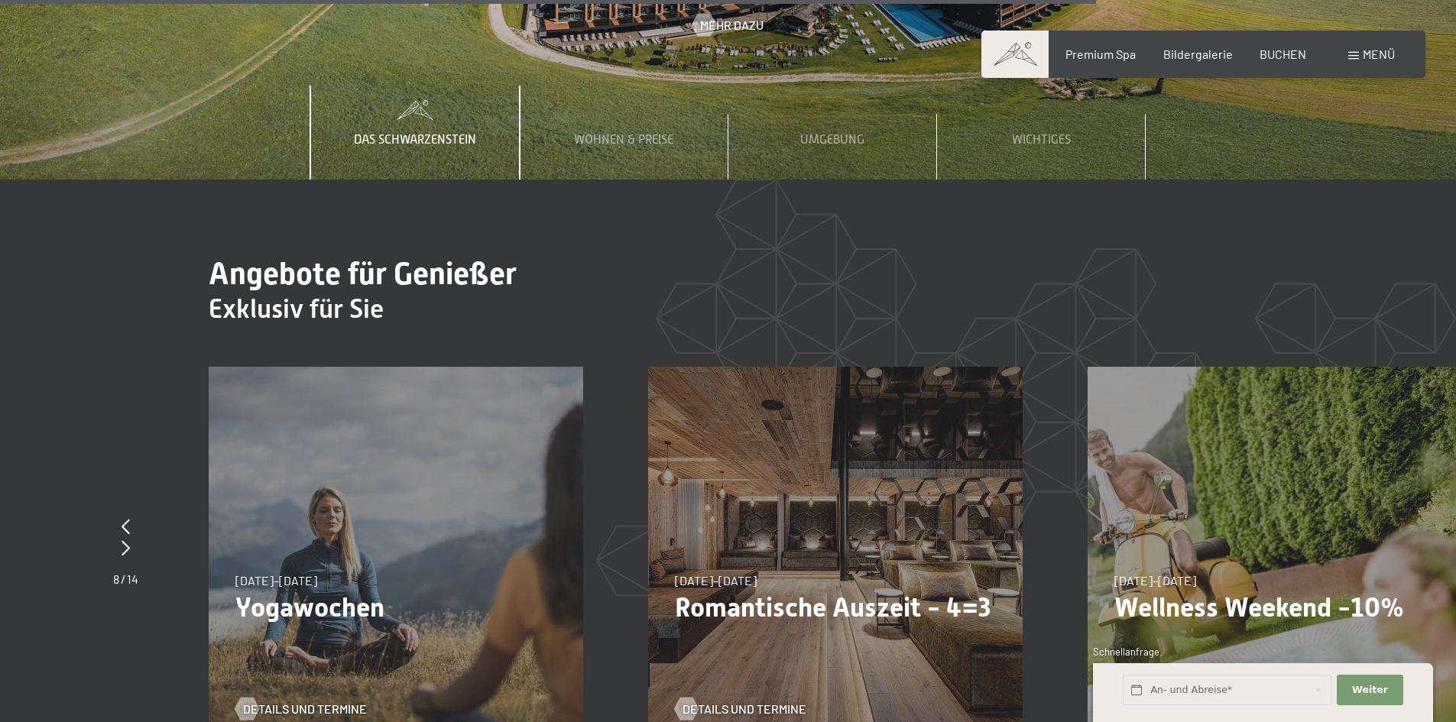
click at [899, 474] on div "09.11.–05.12.2025 08.12.–19.12.2025 11.01.–23.01.2026 08.03.–27.03.2026 29.03.–…" at bounding box center [835, 554] width 375 height 375
click at [781, 701] on span "Details und Termine" at bounding box center [760, 709] width 124 height 17
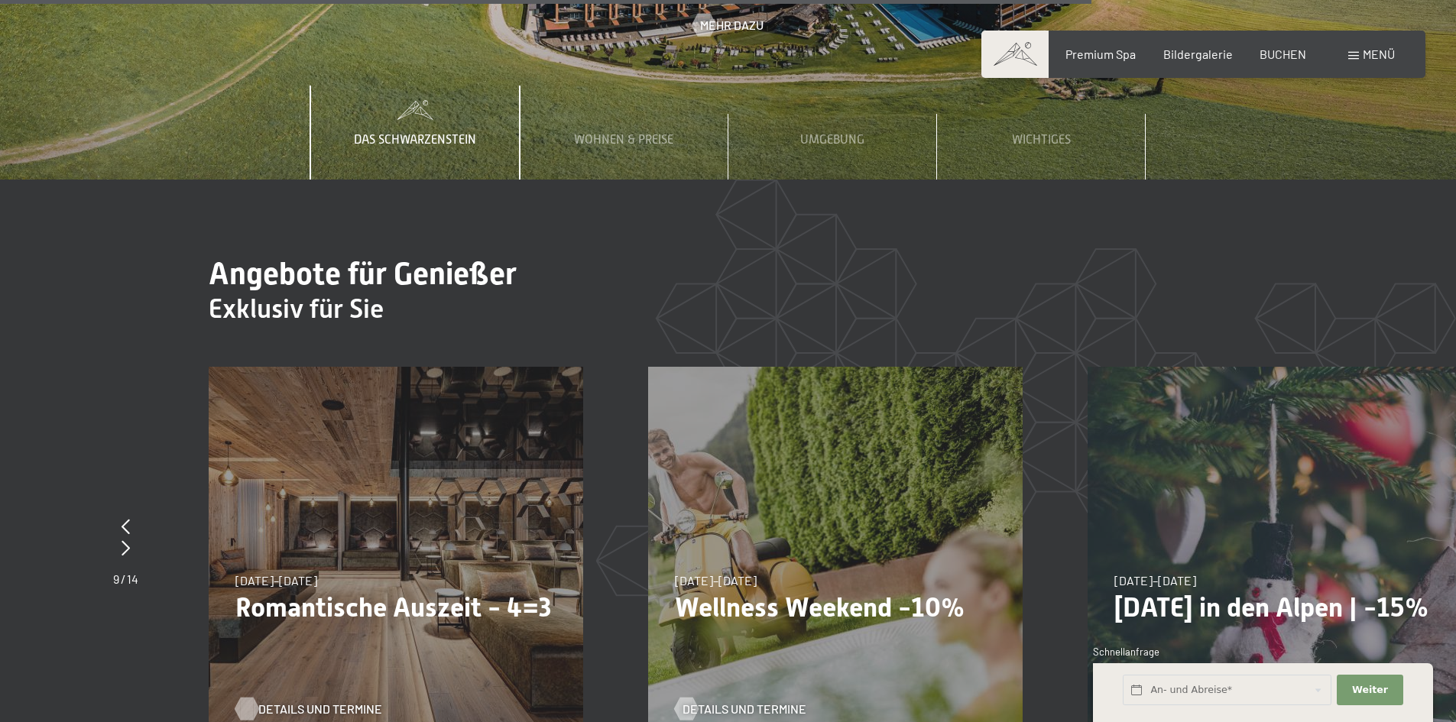
scroll to position [5785, 0]
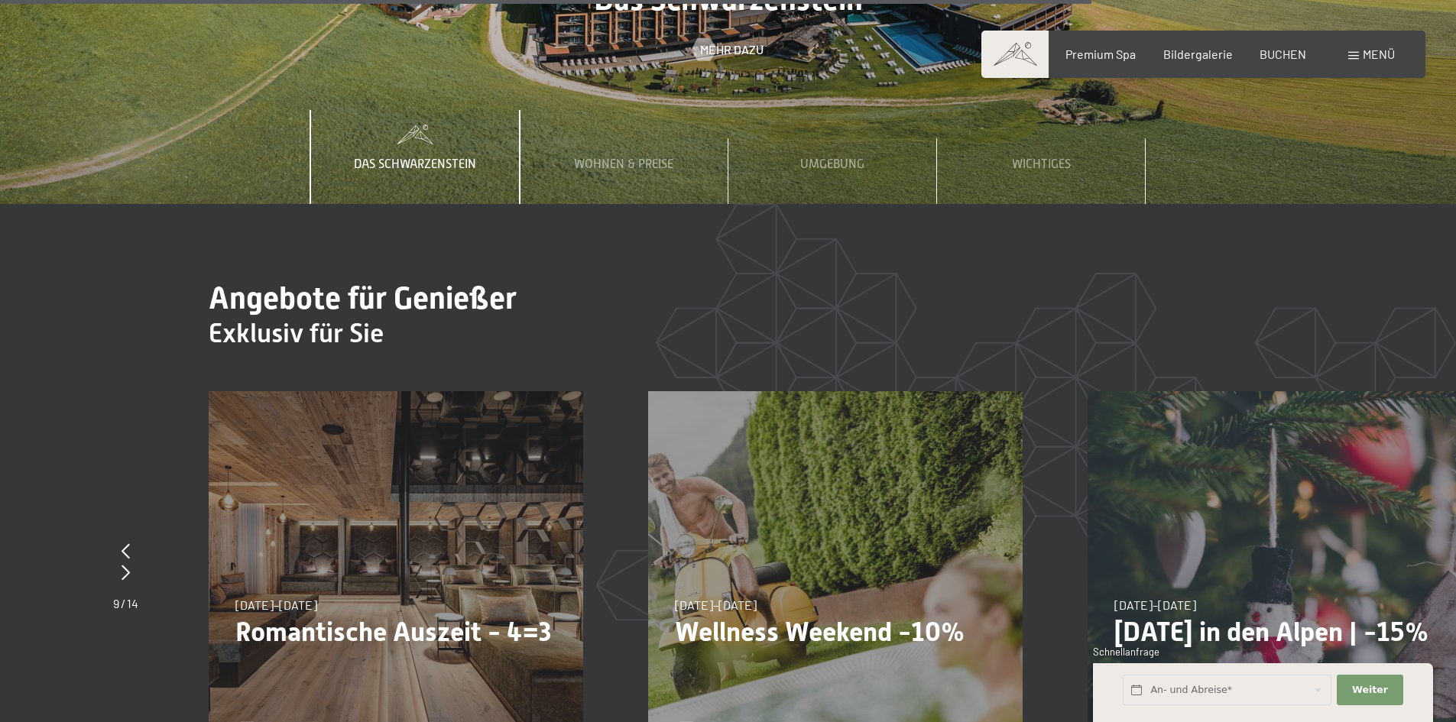
click at [732, 519] on div "13.11.–01.12.2025 11.12.–22.12.2025 15.01.–26.01.2026 12.03.–23.03.2026 13.11.–…" at bounding box center [835, 578] width 375 height 375
click at [794, 616] on p "Wellness Weekend -10%" at bounding box center [835, 632] width 321 height 32
click at [719, 722] on span "Details und Termine" at bounding box center [760, 733] width 124 height 17
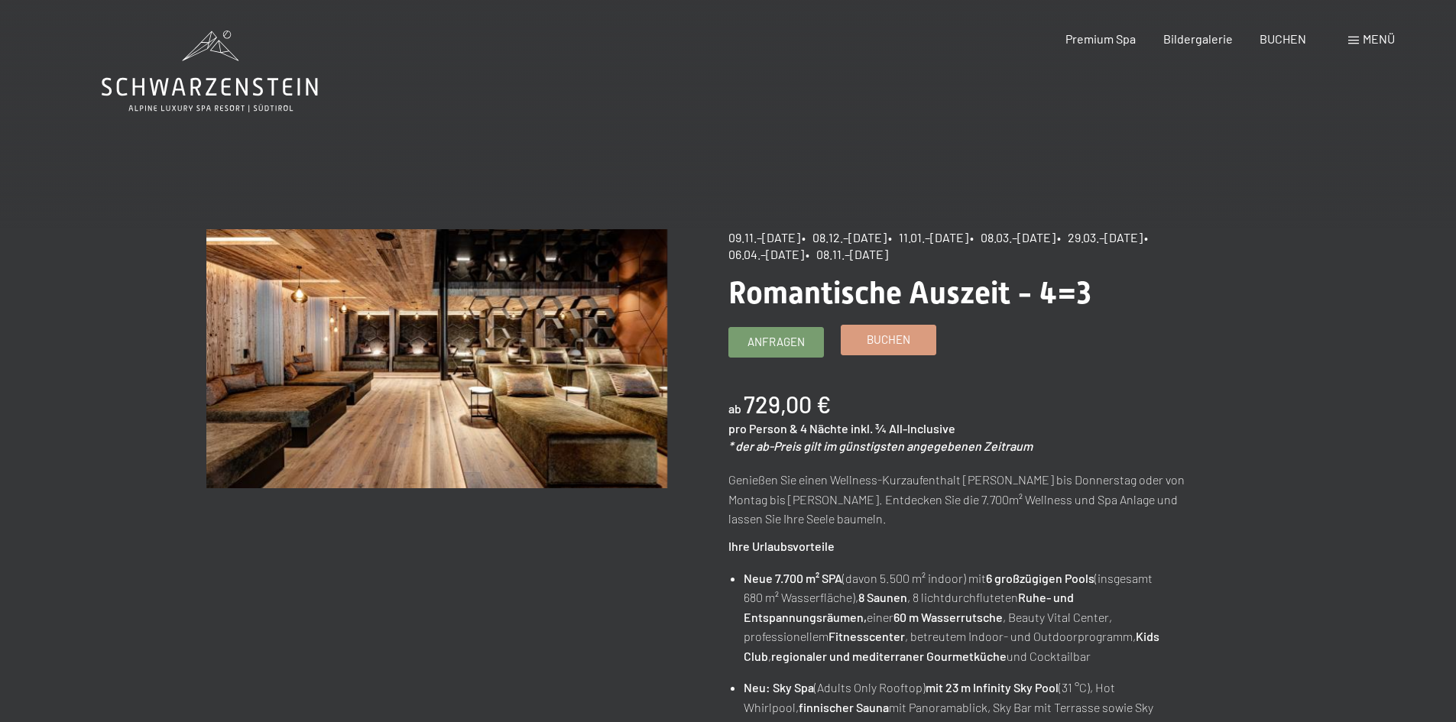
click at [891, 346] on span "Buchen" at bounding box center [889, 340] width 44 height 16
click at [856, 346] on link "Buchen" at bounding box center [889, 340] width 94 height 29
click at [889, 342] on span "Buchen" at bounding box center [889, 340] width 44 height 16
click at [880, 344] on span "Buchen" at bounding box center [889, 340] width 44 height 16
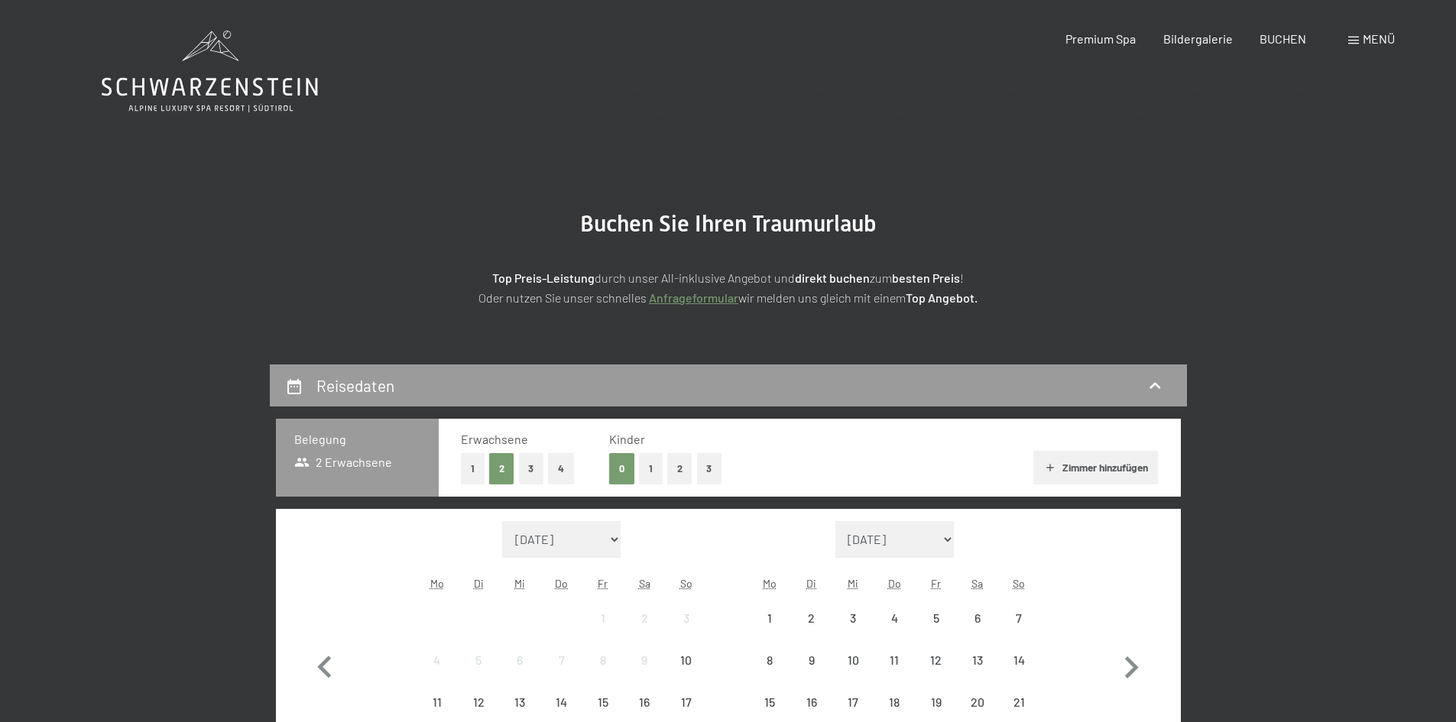
select select "2025-11-01"
select select "2025-12-01"
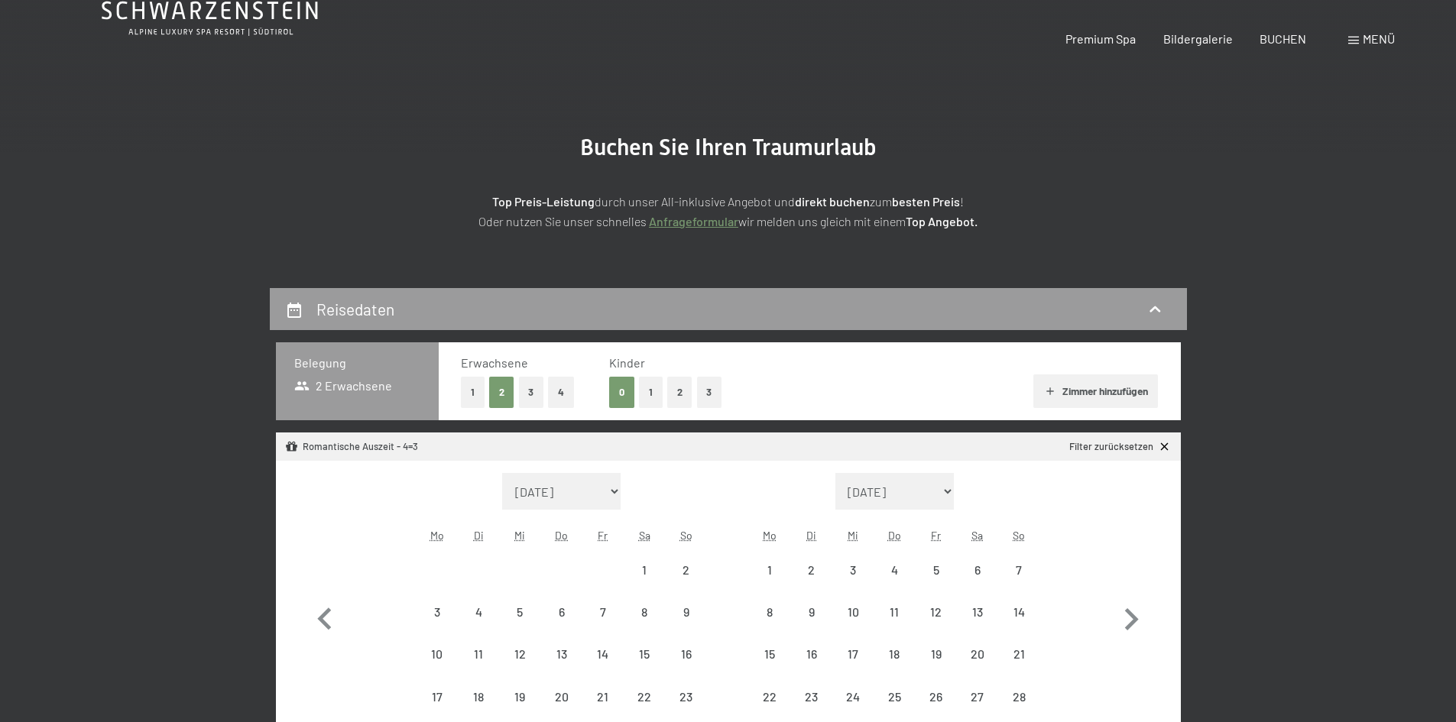
select select "2025-11-01"
select select "2025-12-01"
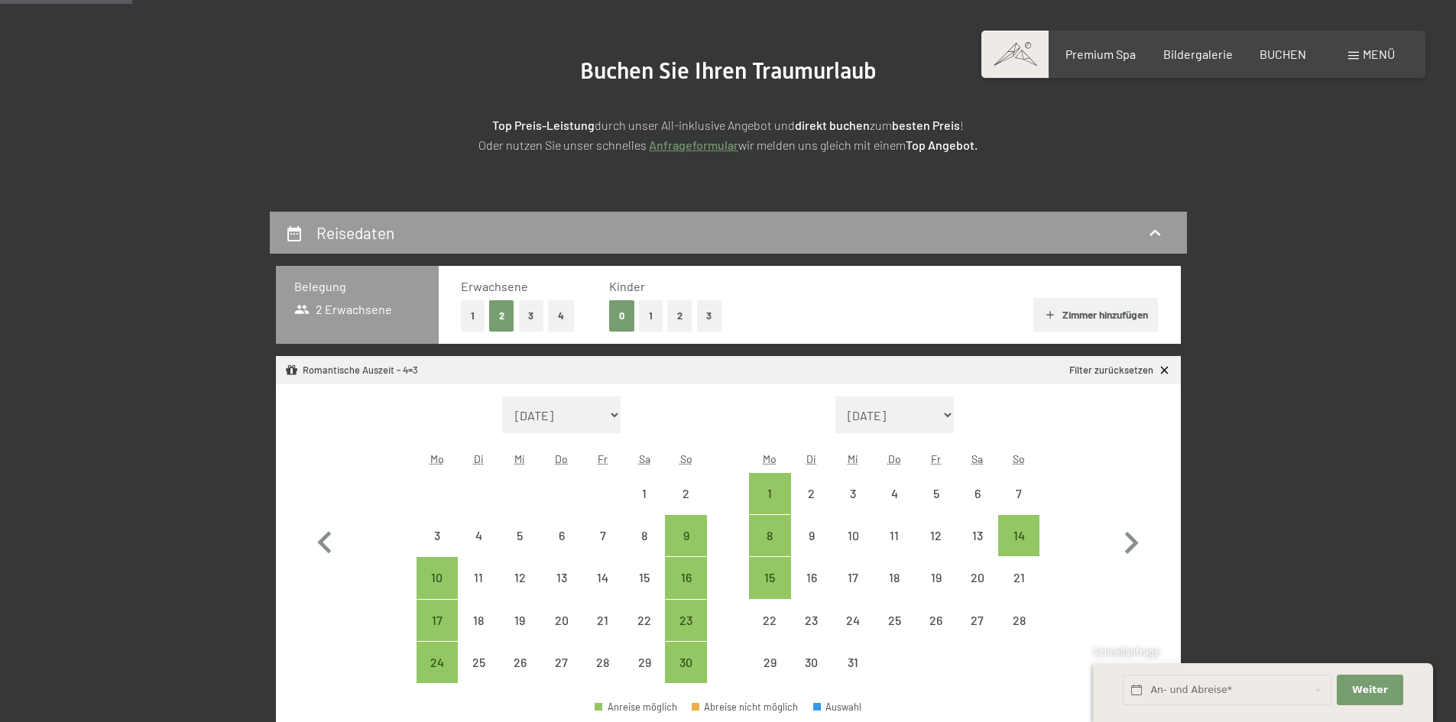
scroll to position [229, 0]
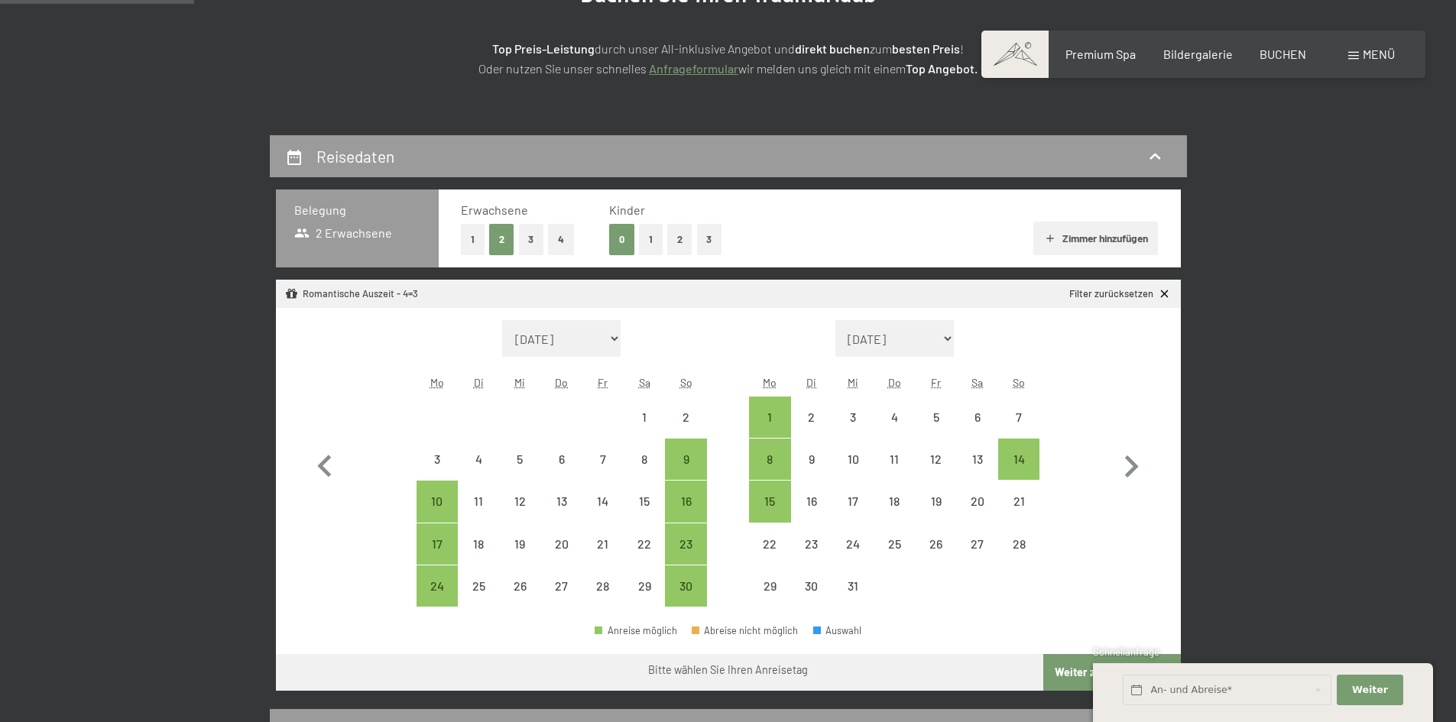
click at [677, 242] on button "2" at bounding box center [679, 239] width 25 height 31
select select "2025-11-01"
select select "2025-12-01"
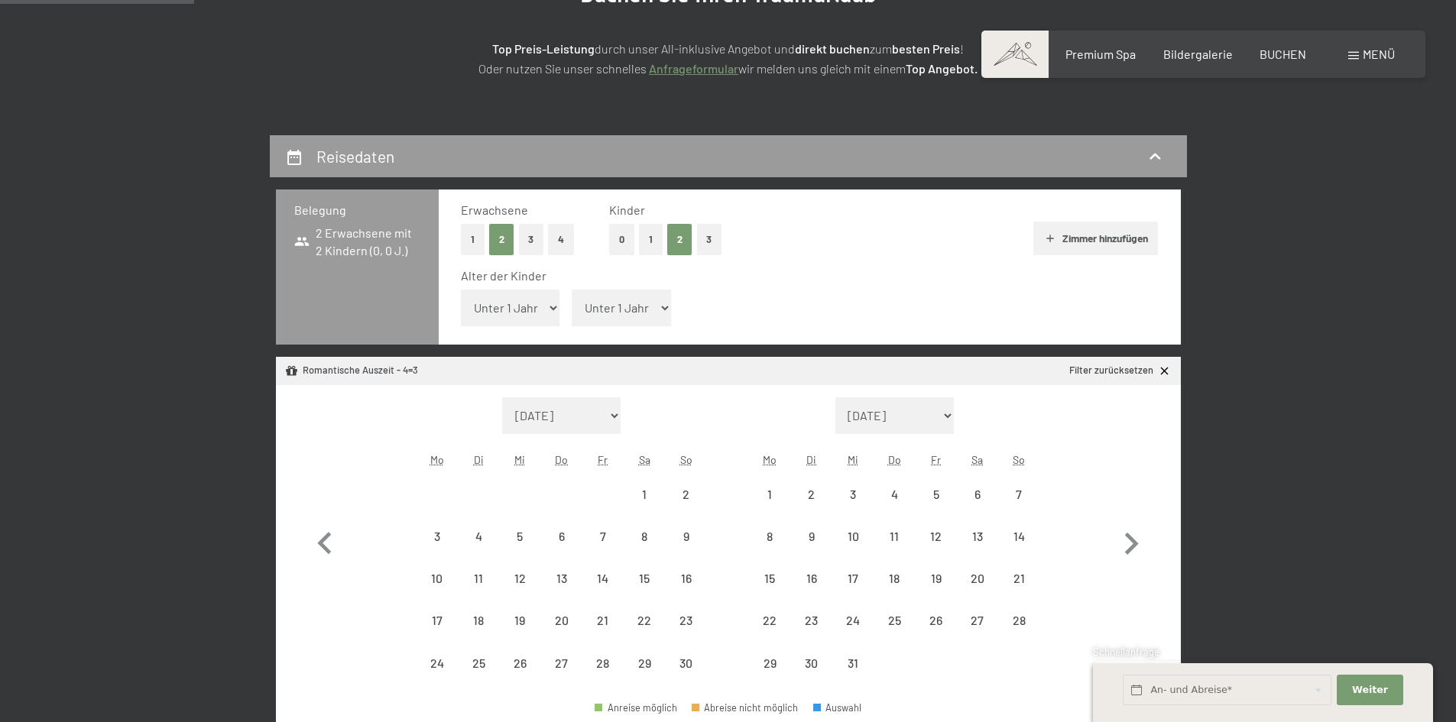
select select "2025-11-01"
select select "2025-12-01"
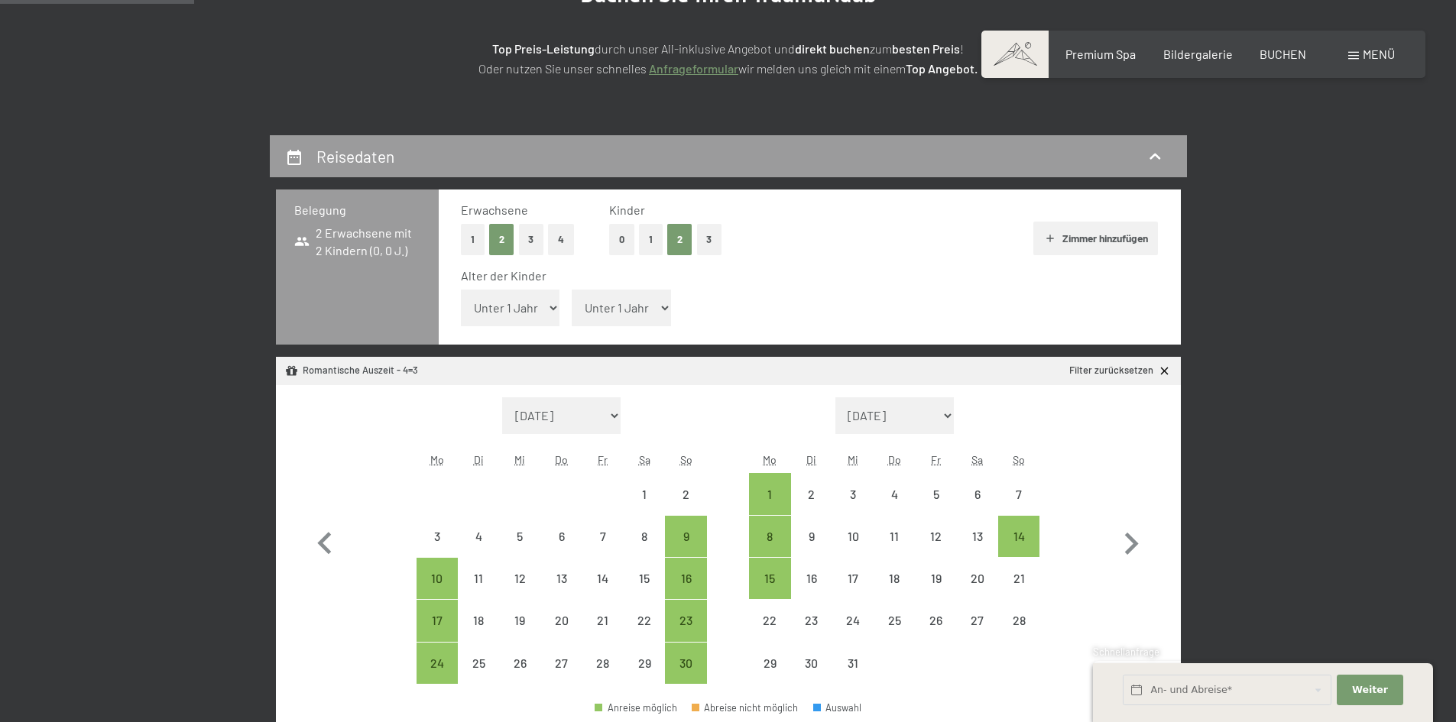
click at [533, 323] on select "Unter 1 Jahr 1 Jahr 2 Jahre 3 Jahre 4 Jahre 5 Jahre 6 Jahre 7 Jahre 8 Jahre 9 J…" at bounding box center [510, 308] width 99 height 37
select select "3"
click at [461, 290] on select "Unter 1 Jahr 1 Jahr 2 Jahre 3 Jahre 4 Jahre 5 Jahre 6 Jahre 7 Jahre 8 Jahre 9 J…" at bounding box center [510, 308] width 99 height 37
select select "2025-11-01"
select select "2025-12-01"
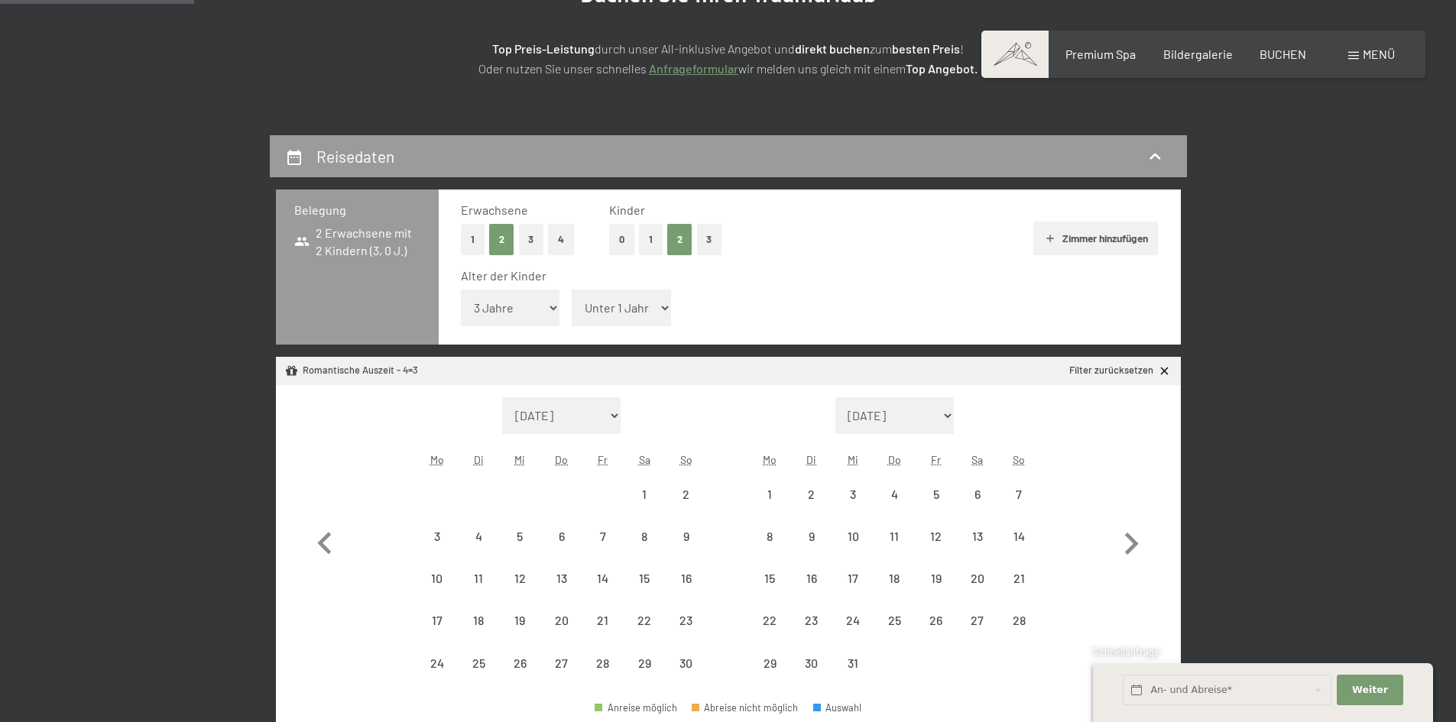
select select "2025-11-01"
select select "2025-12-01"
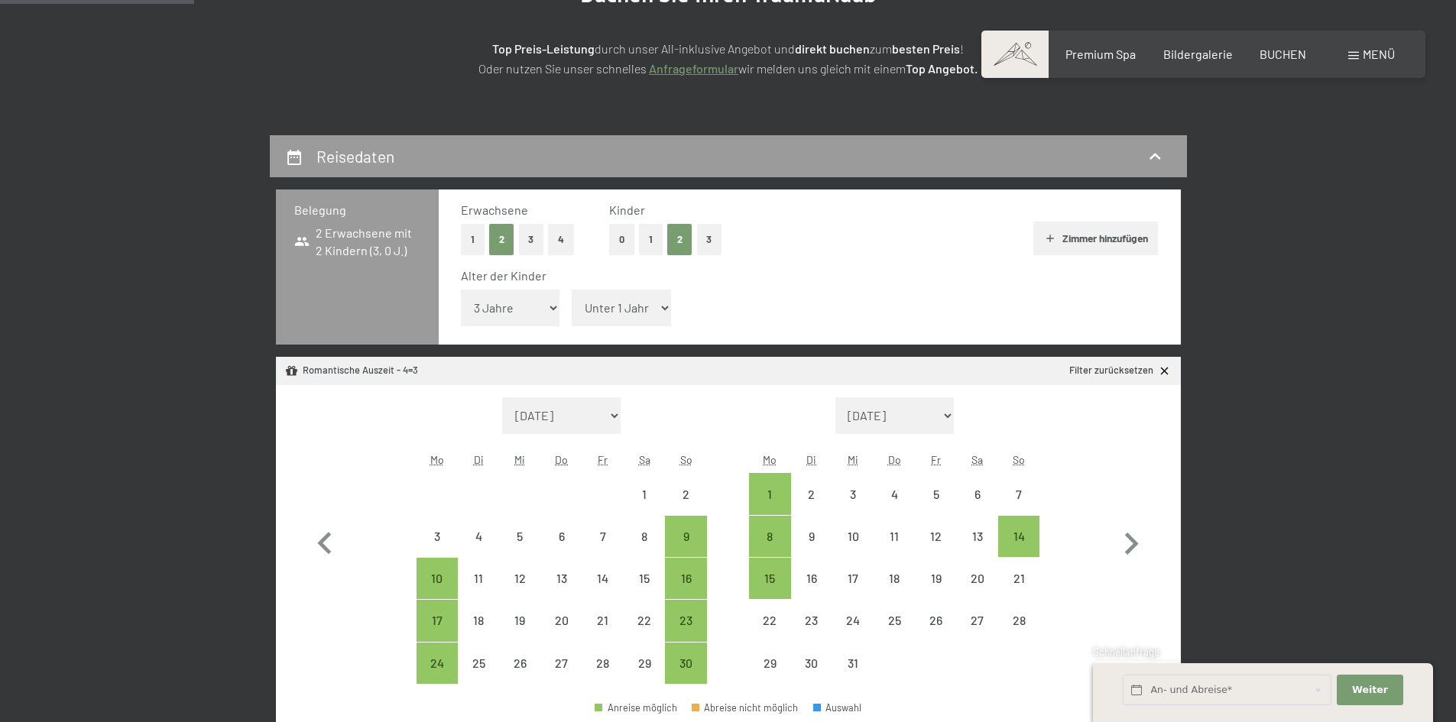
click at [613, 313] on select "Unter 1 Jahr 1 Jahr 2 Jahre 3 Jahre 4 Jahre 5 Jahre 6 Jahre 7 Jahre 8 Jahre 9 J…" at bounding box center [621, 308] width 99 height 37
select select "5"
click at [572, 290] on select "Unter 1 Jahr 1 Jahr 2 Jahre 3 Jahre 4 Jahre 5 Jahre 6 Jahre 7 Jahre 8 Jahre 9 J…" at bounding box center [621, 308] width 99 height 37
select select "[DATE]"
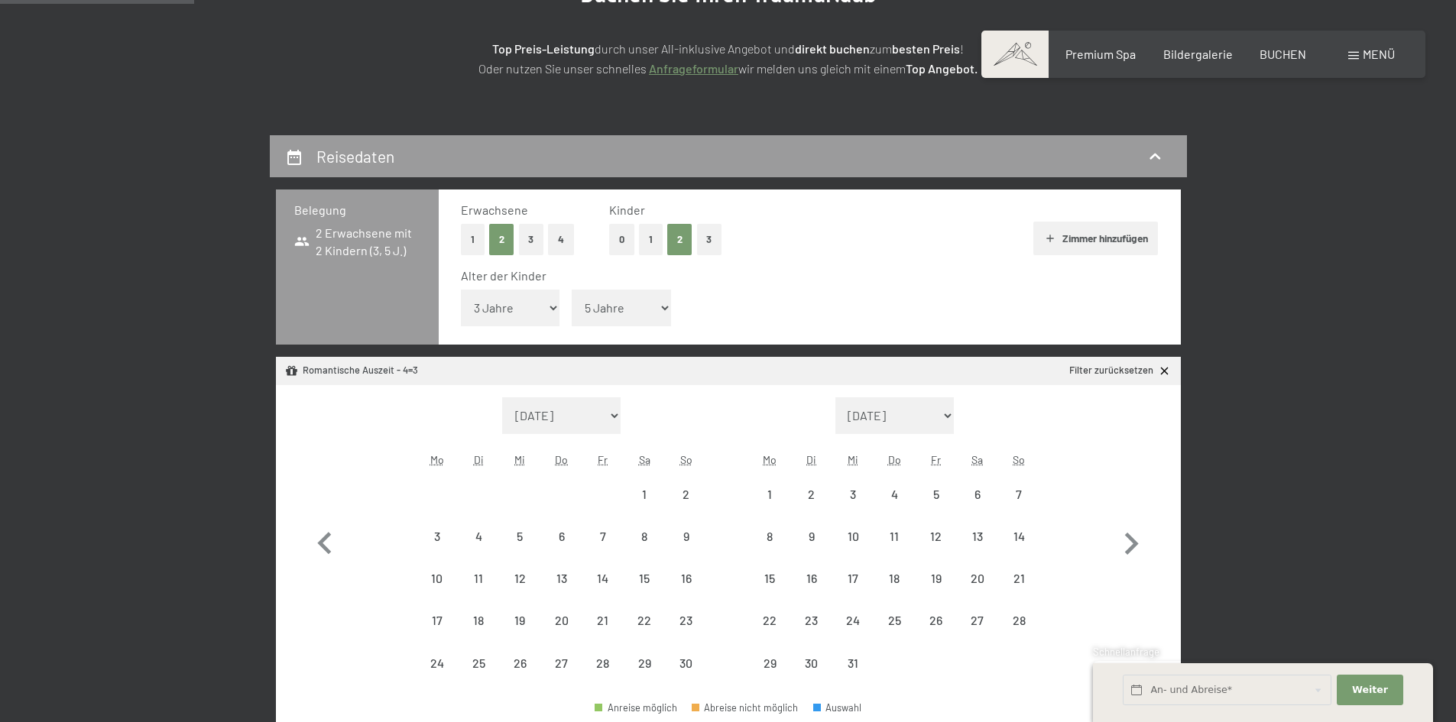
select select "[DATE]"
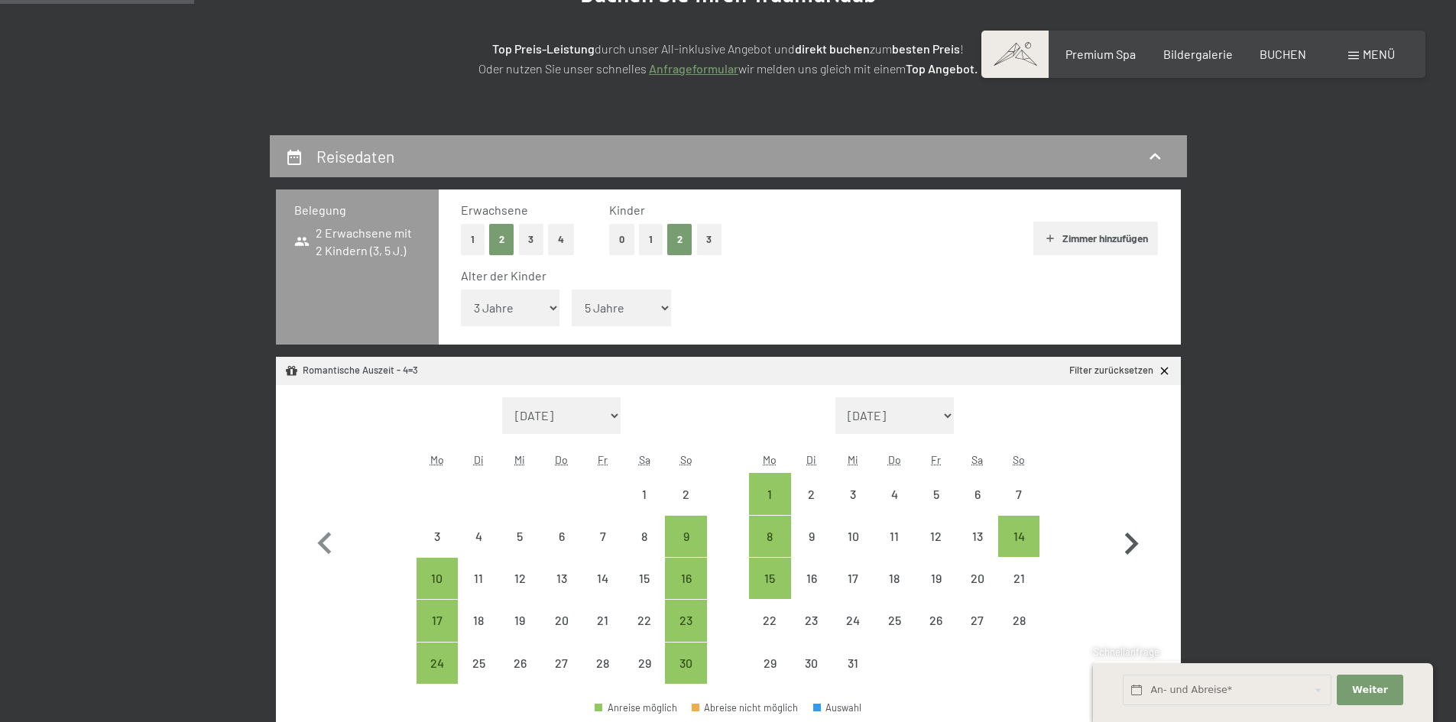
click at [1134, 542] on icon "button" at bounding box center [1132, 544] width 14 height 22
select select "[DATE]"
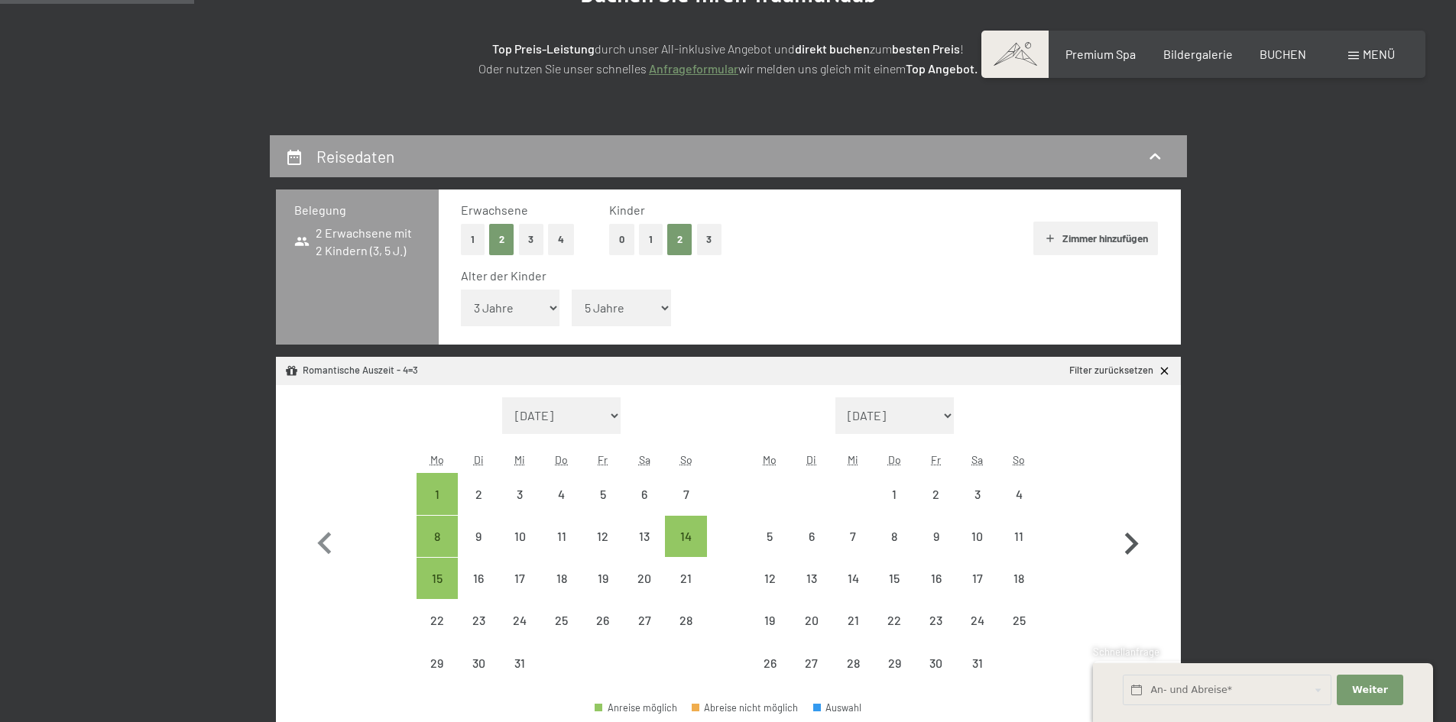
select select "[DATE]"
click at [761, 623] on div "19" at bounding box center [770, 634] width 38 height 38
select select "[DATE]"
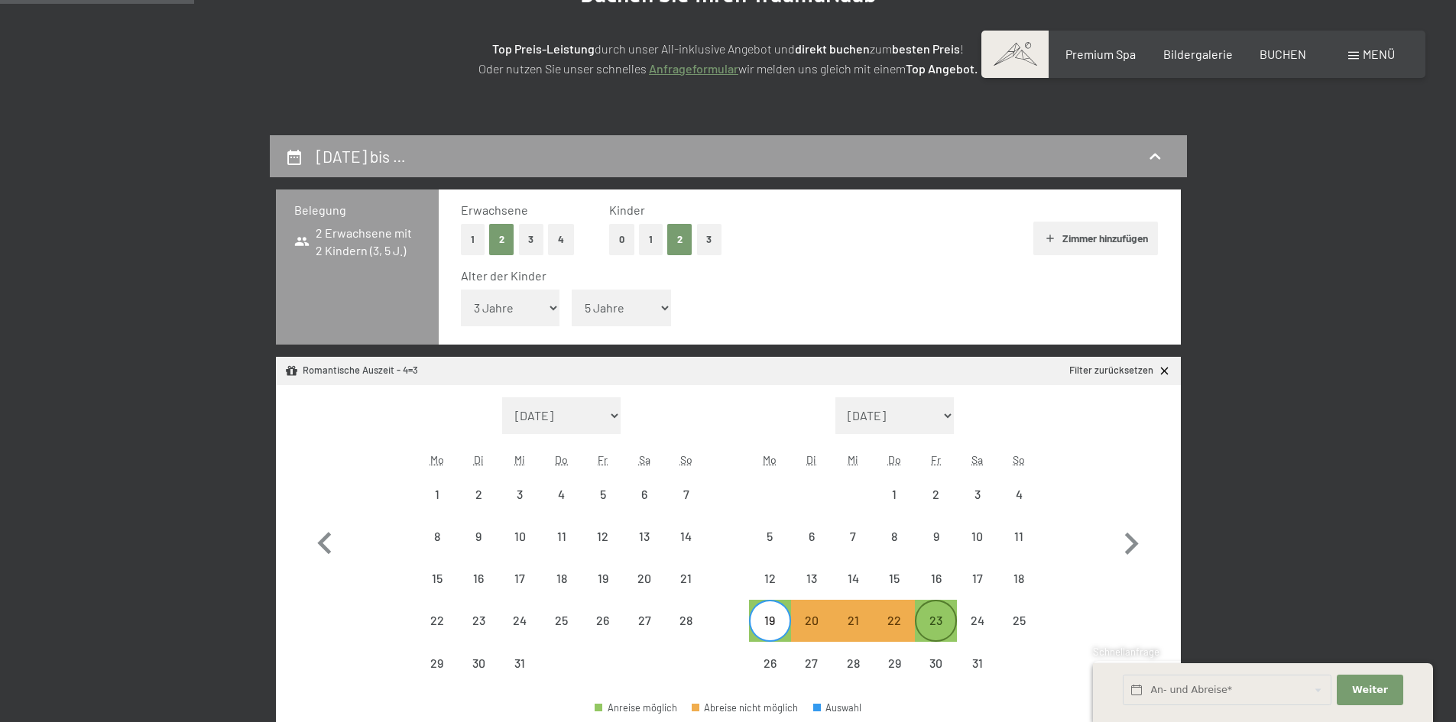
click at [952, 636] on div "23" at bounding box center [936, 634] width 38 height 38
select select "[DATE]"
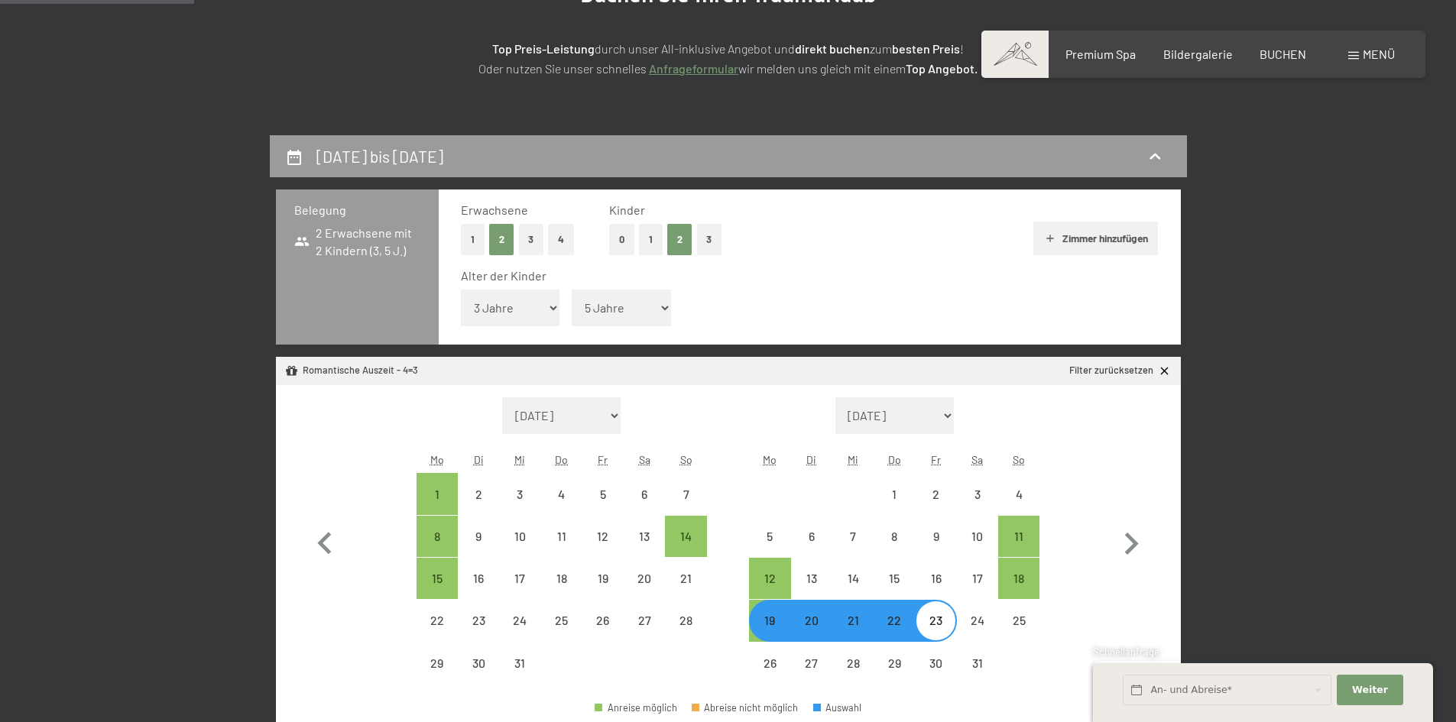
select select "[DATE]"
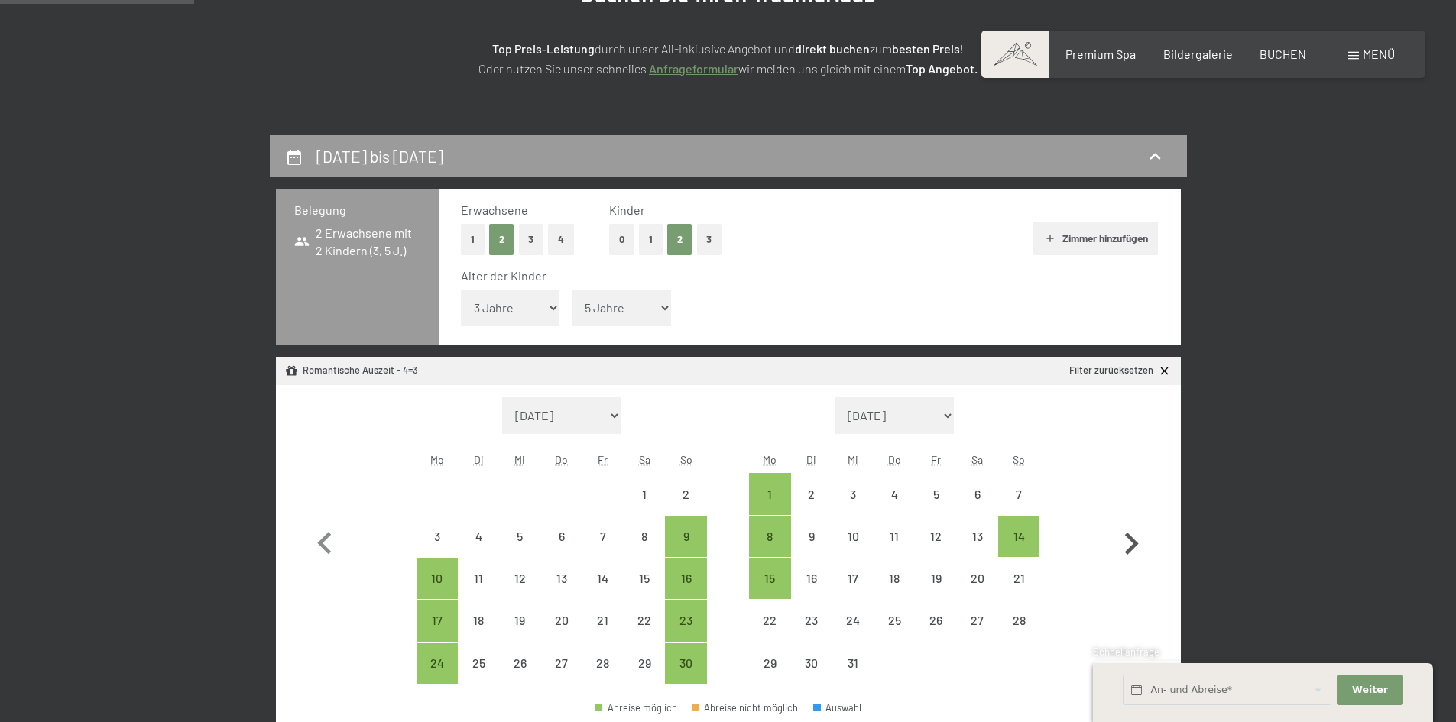
click at [1127, 546] on icon "button" at bounding box center [1131, 544] width 44 height 44
select select "[DATE]"
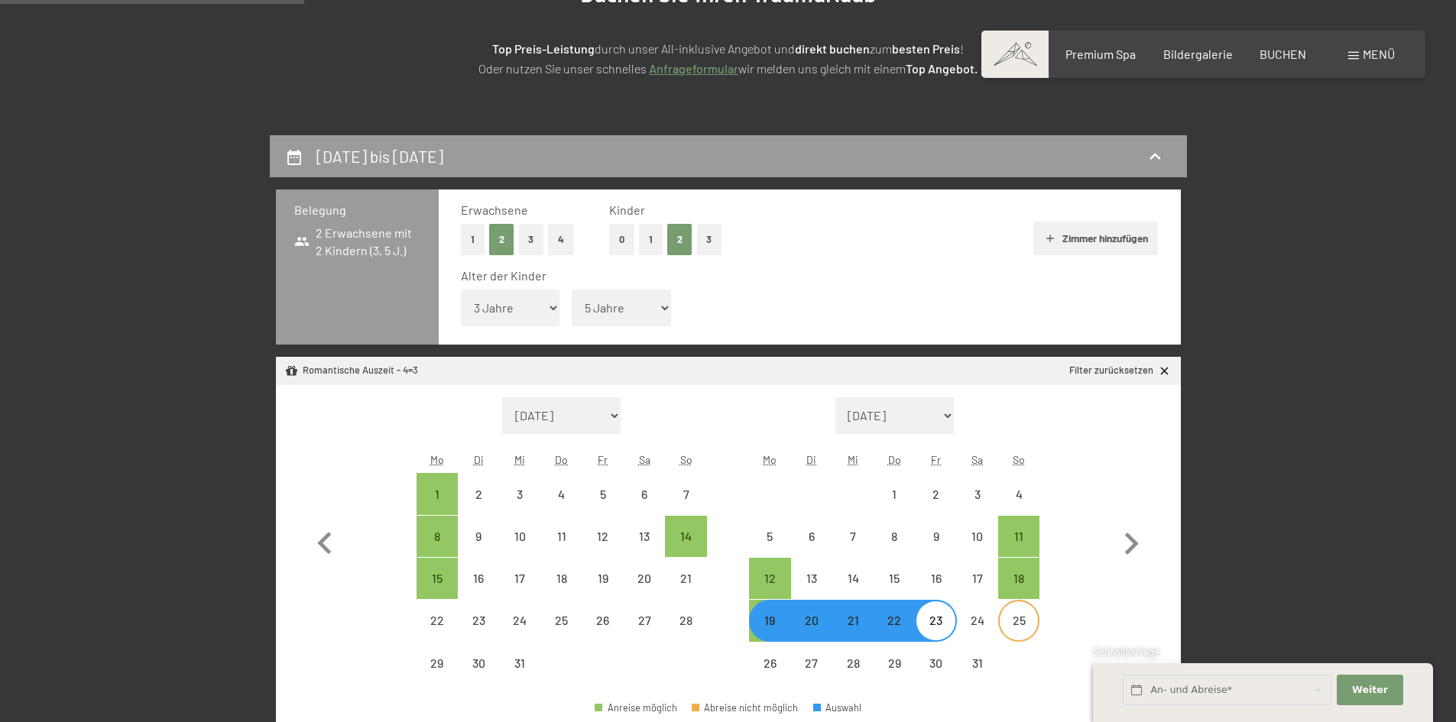
scroll to position [382, 0]
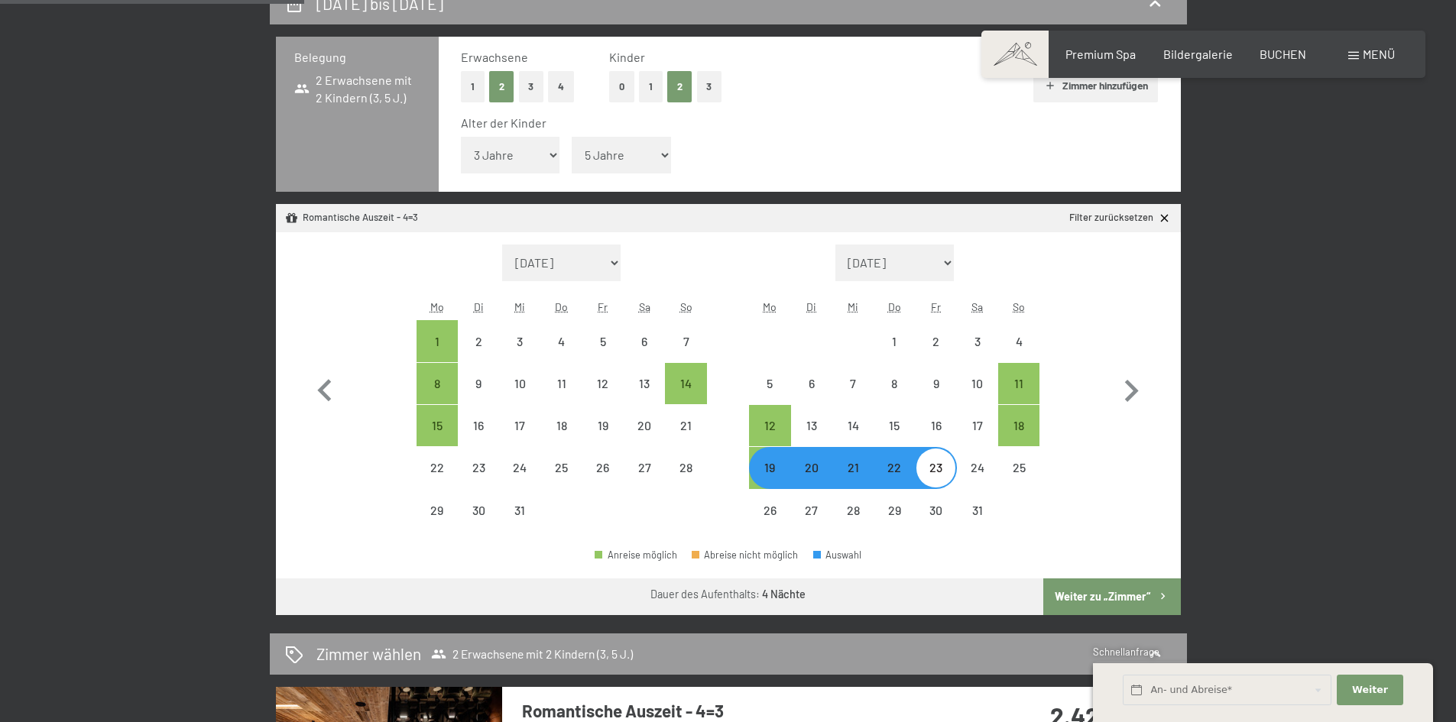
click at [1072, 595] on button "Weiter zu „Zimmer“" at bounding box center [1111, 597] width 137 height 37
select select "[DATE]"
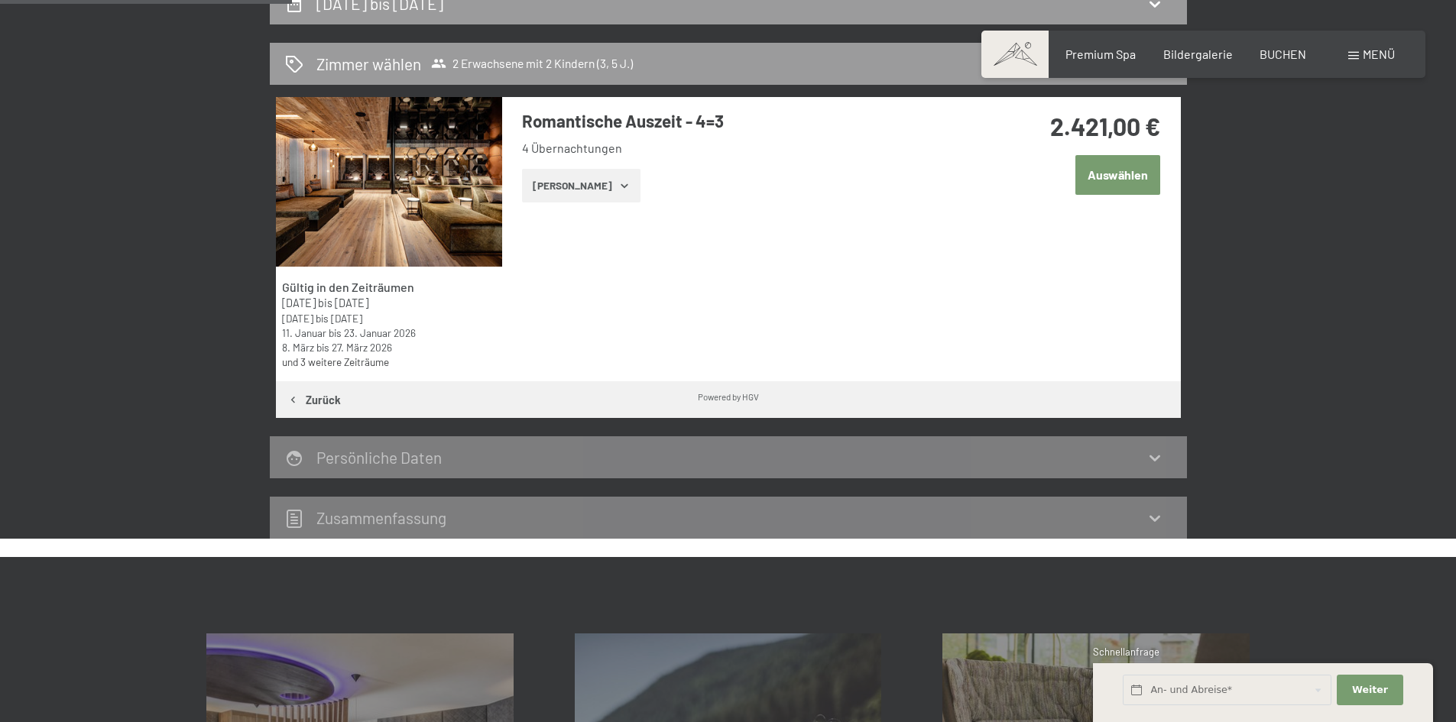
scroll to position [365, 0]
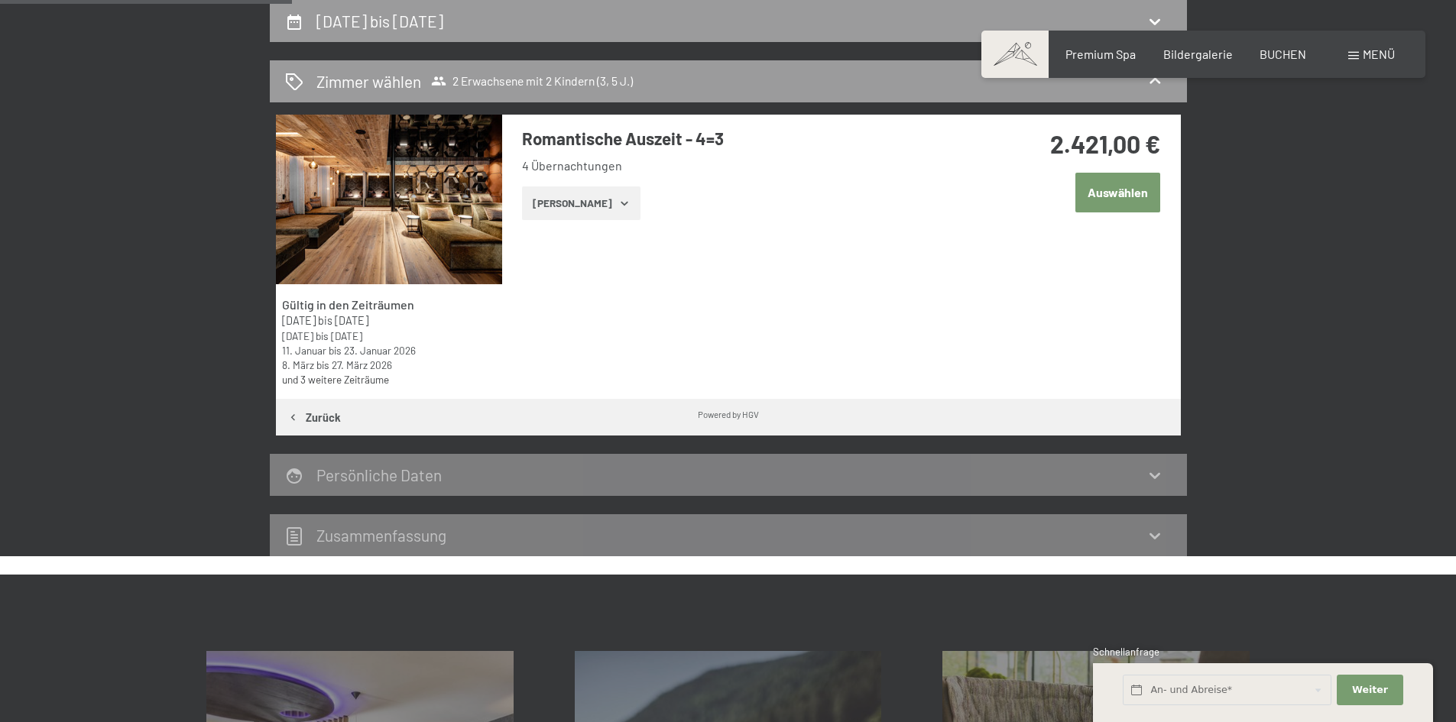
click at [1115, 198] on button "Auswählen" at bounding box center [1118, 192] width 85 height 39
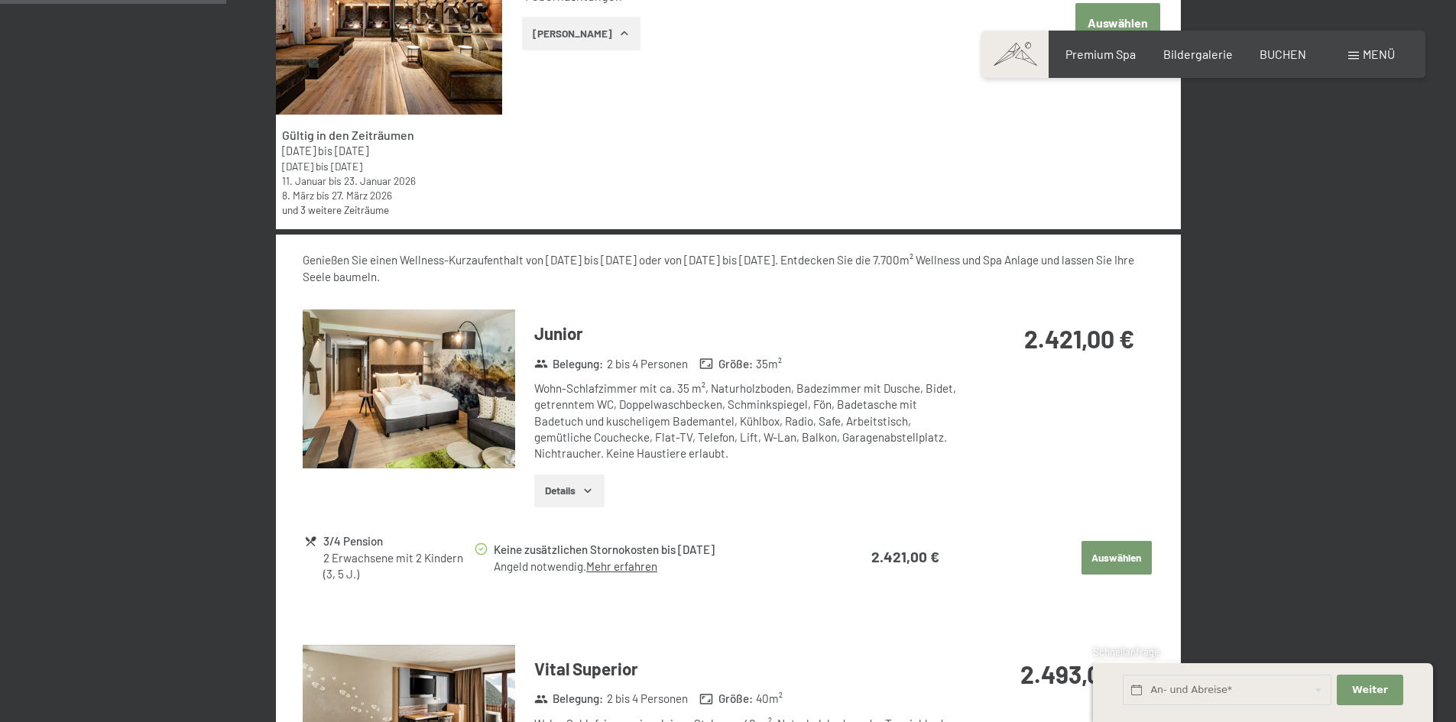
scroll to position [381, 0]
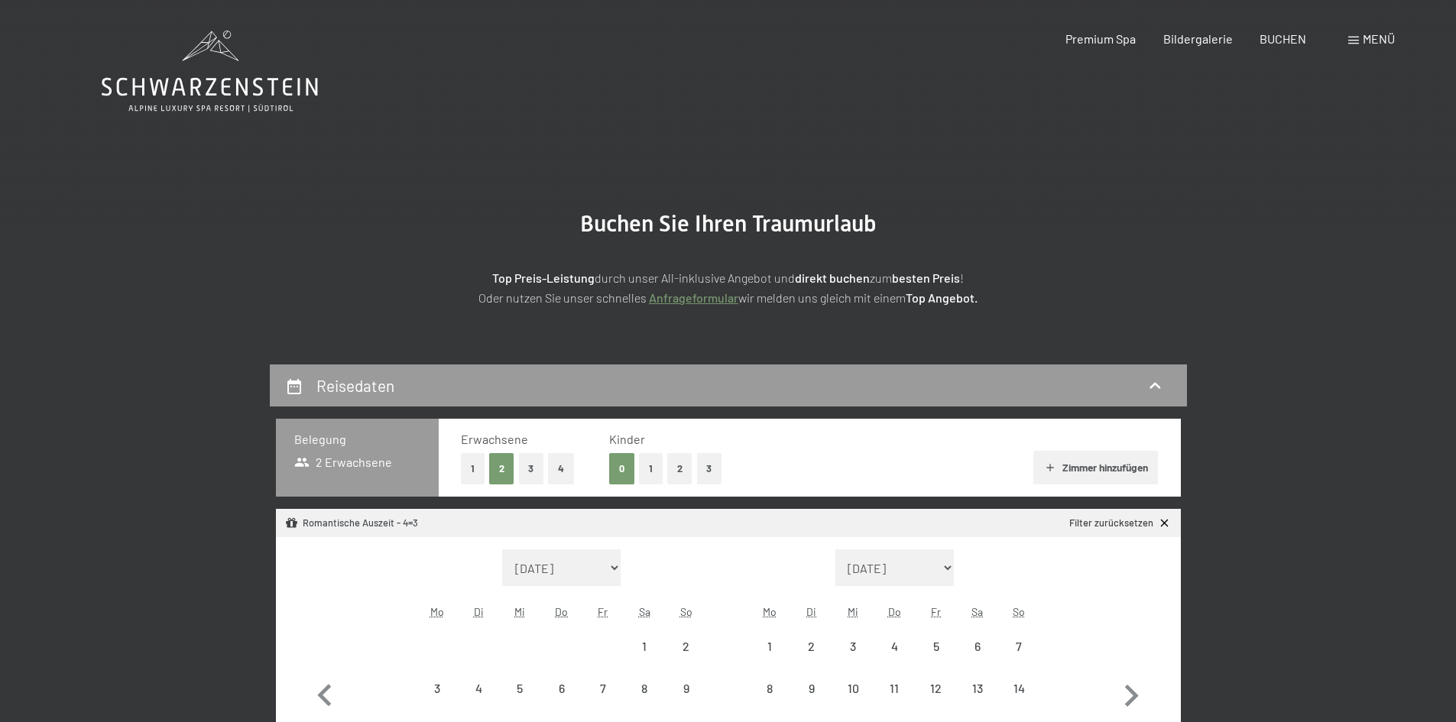
select select "[DATE]"
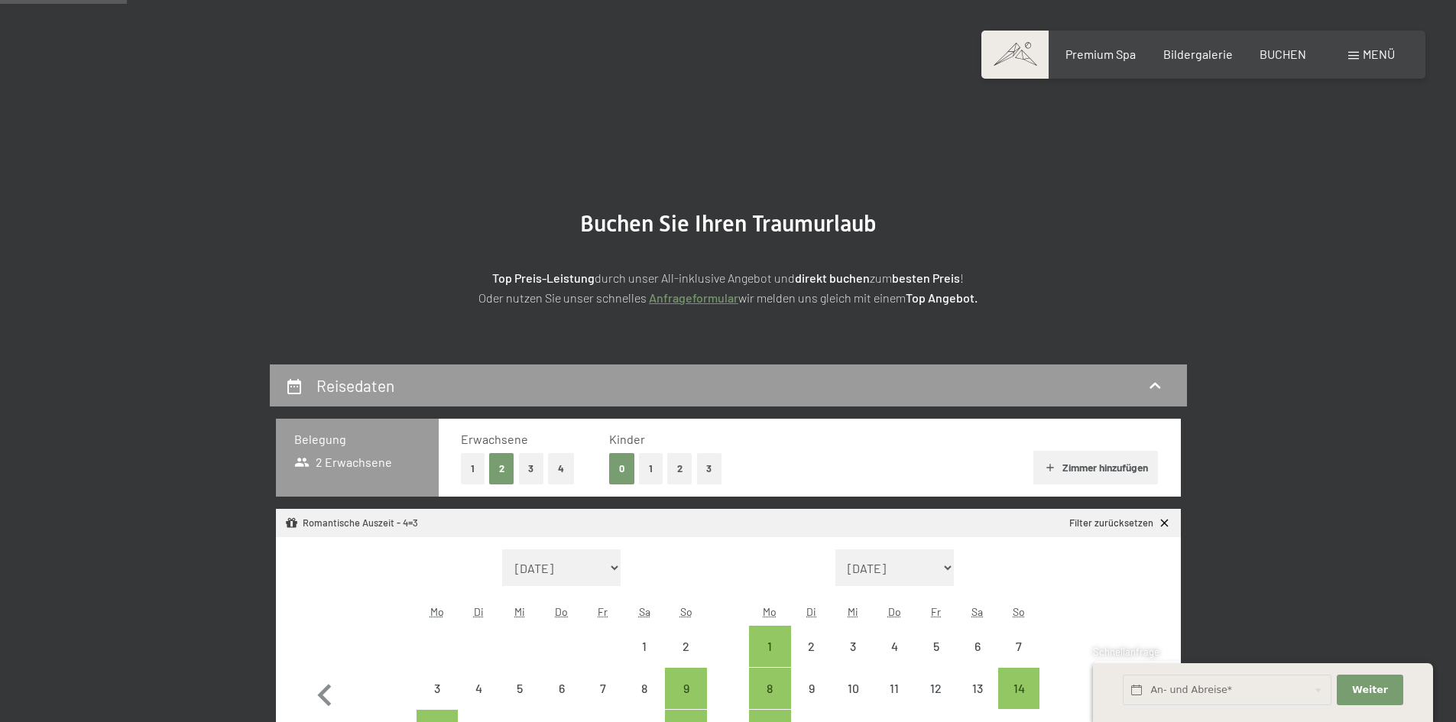
scroll to position [229, 0]
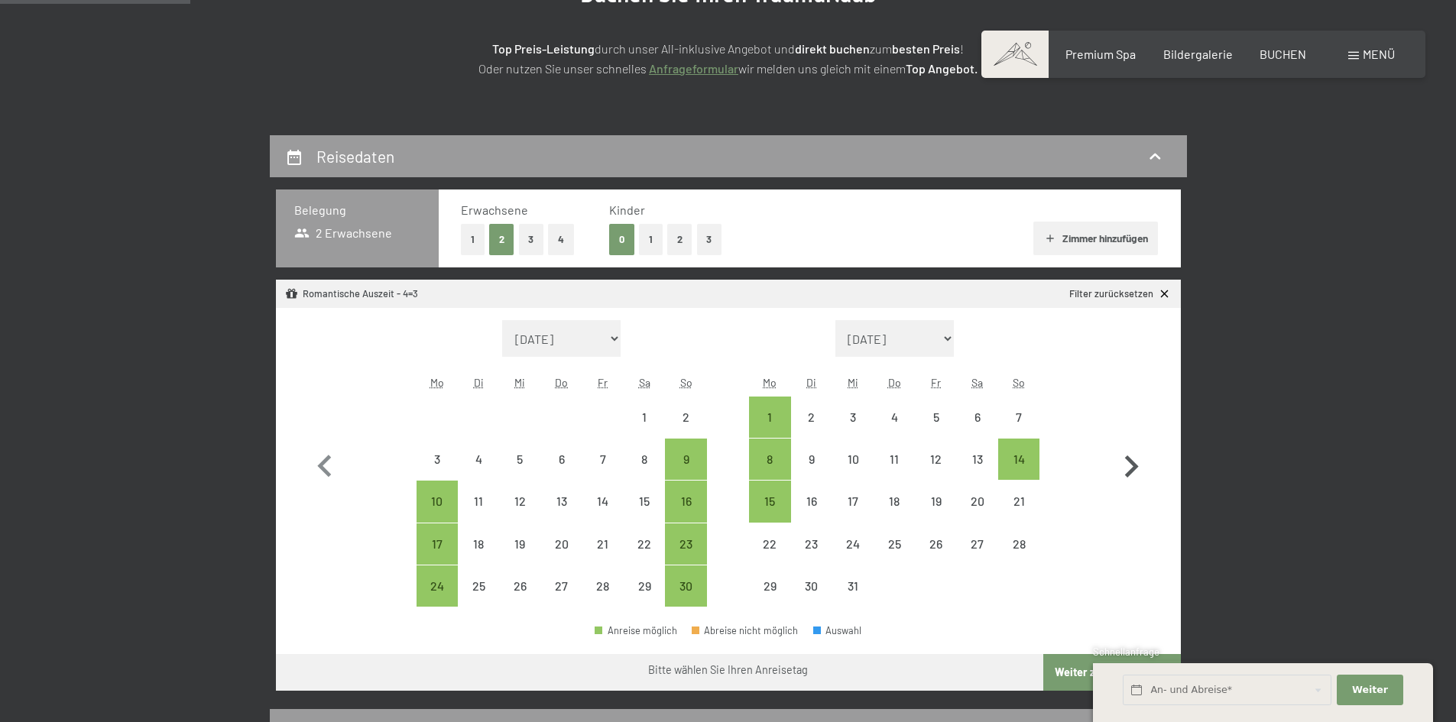
click at [1132, 472] on icon "button" at bounding box center [1132, 467] width 14 height 22
select select "[DATE]"
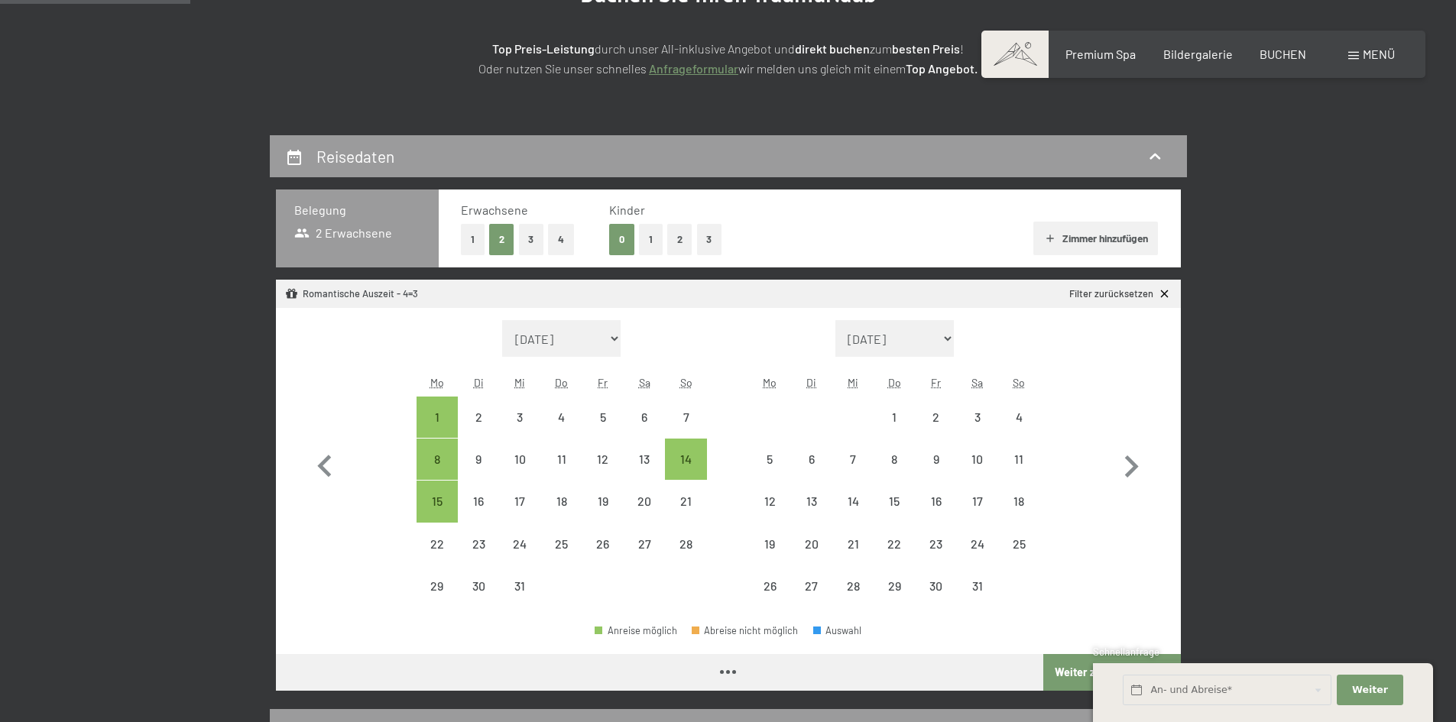
select select "[DATE]"
click at [774, 547] on div "19" at bounding box center [770, 557] width 38 height 38
select select "[DATE]"
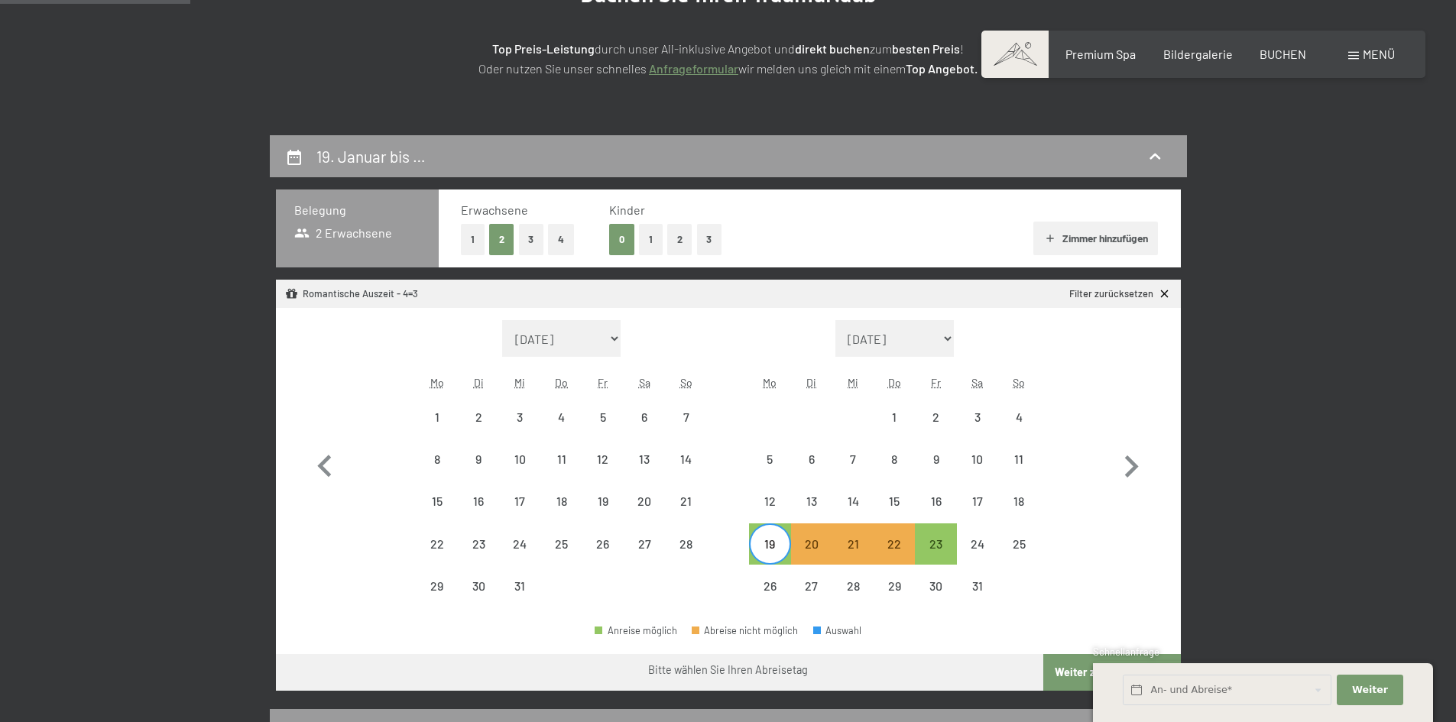
click at [1066, 674] on button "Weiter zu „Zimmer“" at bounding box center [1111, 672] width 137 height 37
select select "2025-12-01"
select select "2026-01-01"
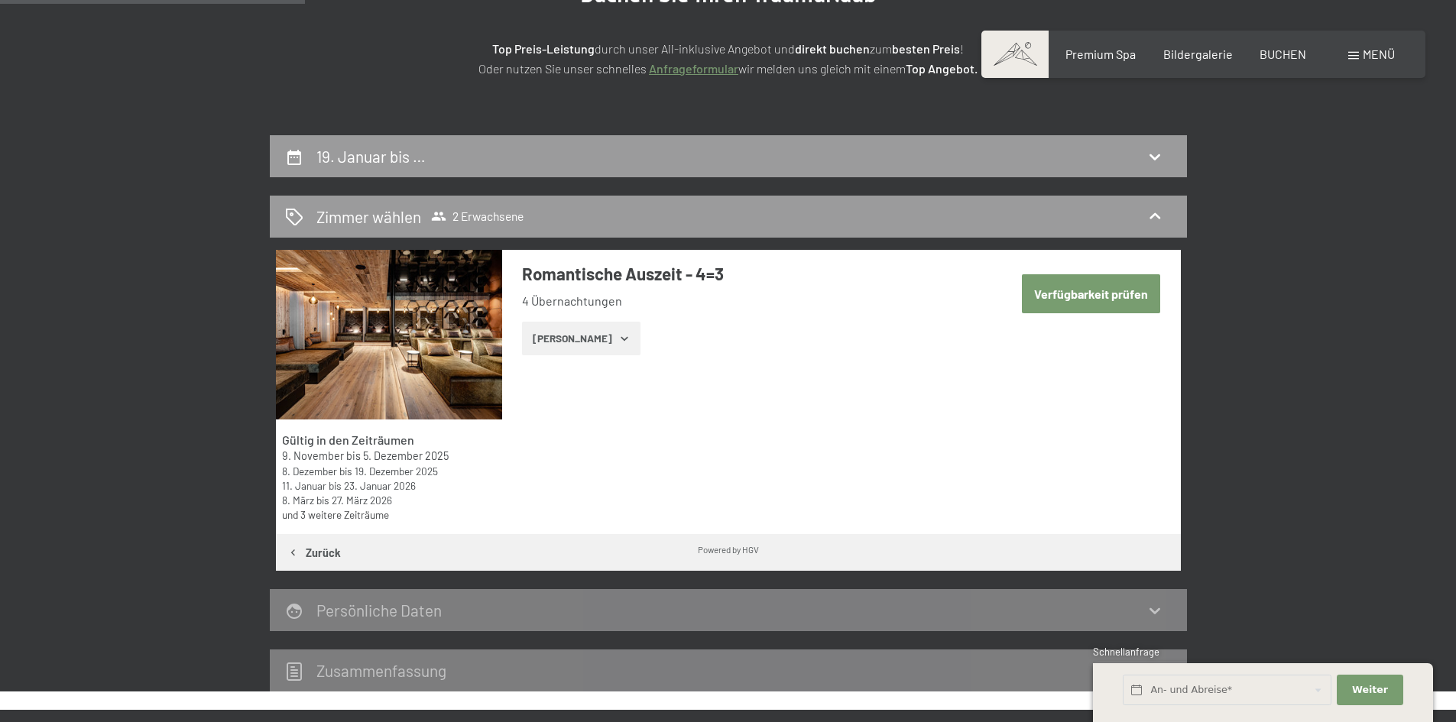
scroll to position [365, 0]
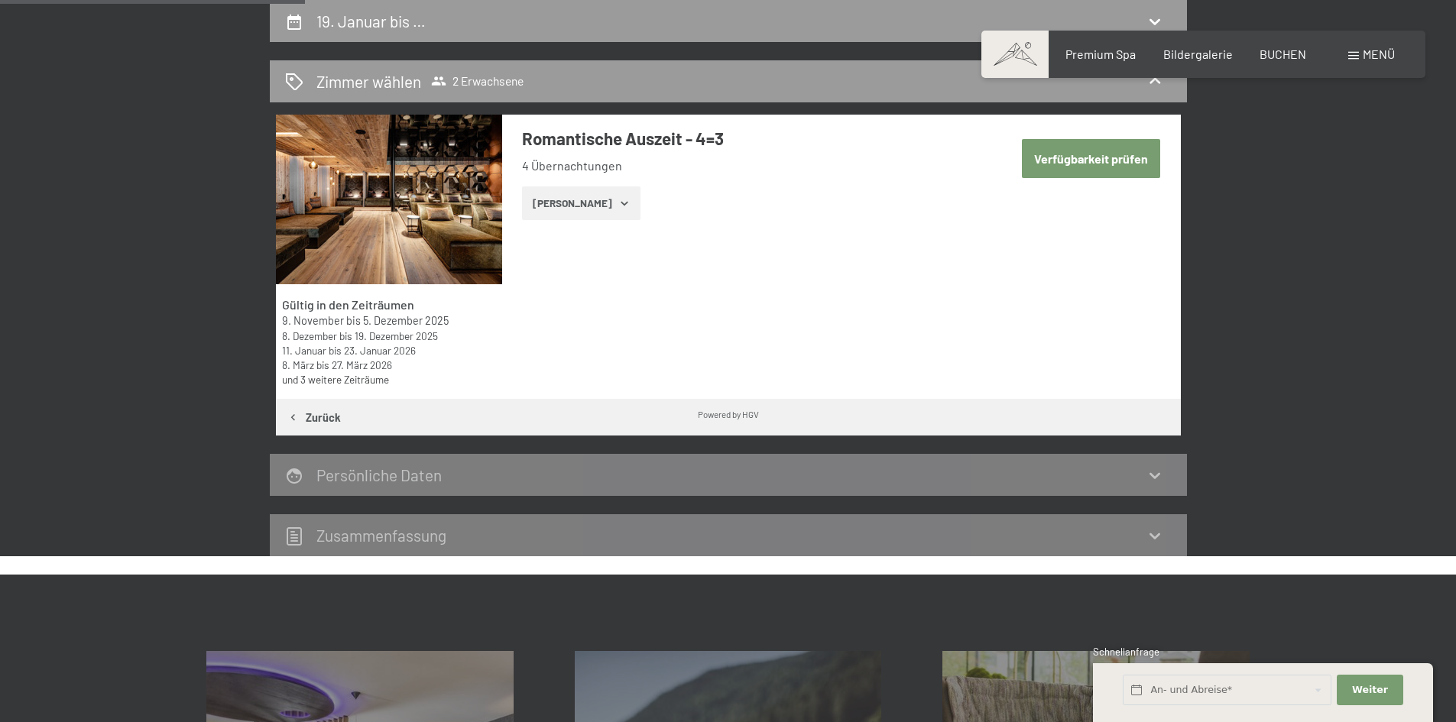
click at [1059, 164] on button "Verfügbarkeit prüfen" at bounding box center [1091, 158] width 138 height 39
select select "2025-12-01"
select select "2026-01-01"
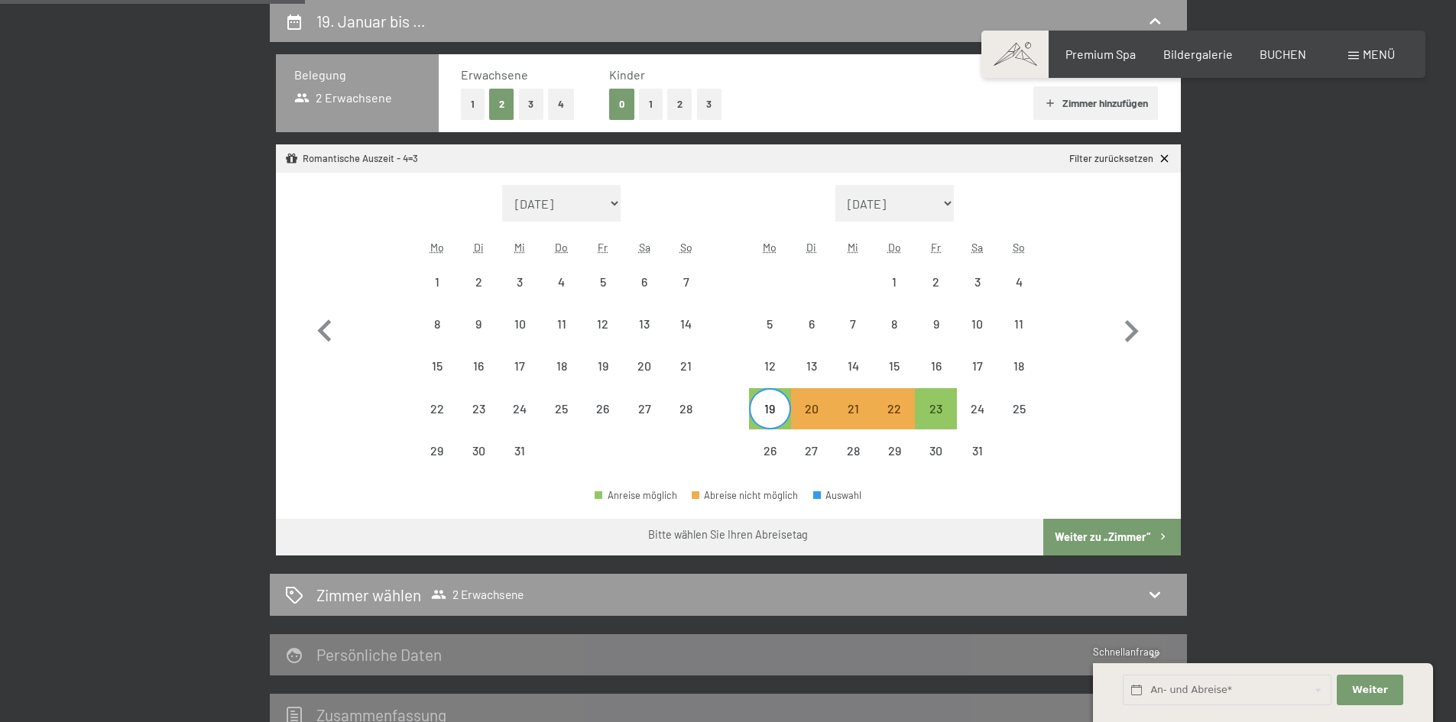
click at [1075, 540] on button "Weiter zu „Zimmer“" at bounding box center [1111, 537] width 137 height 37
select select "[DATE]"
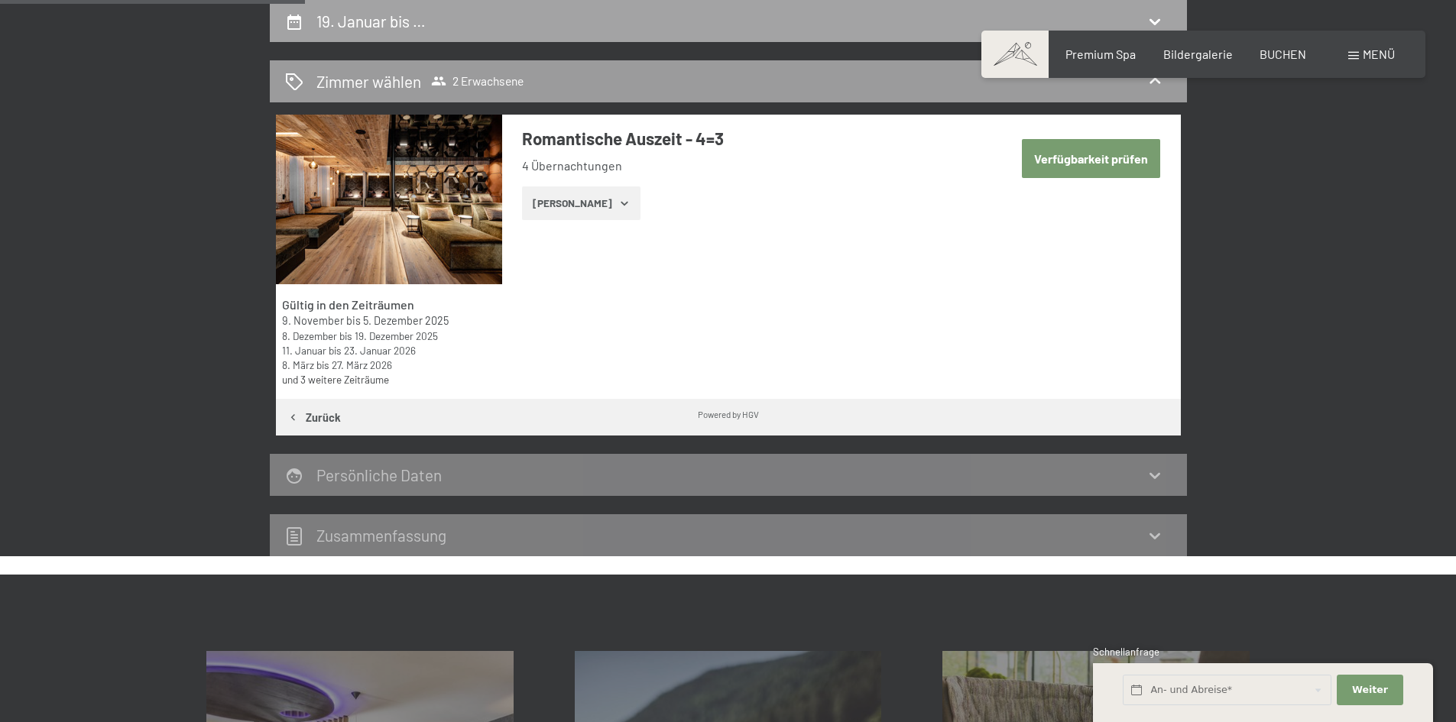
click at [369, 20] on h2 "19. Januar bis …" at bounding box center [370, 20] width 109 height 19
select select "[DATE]"
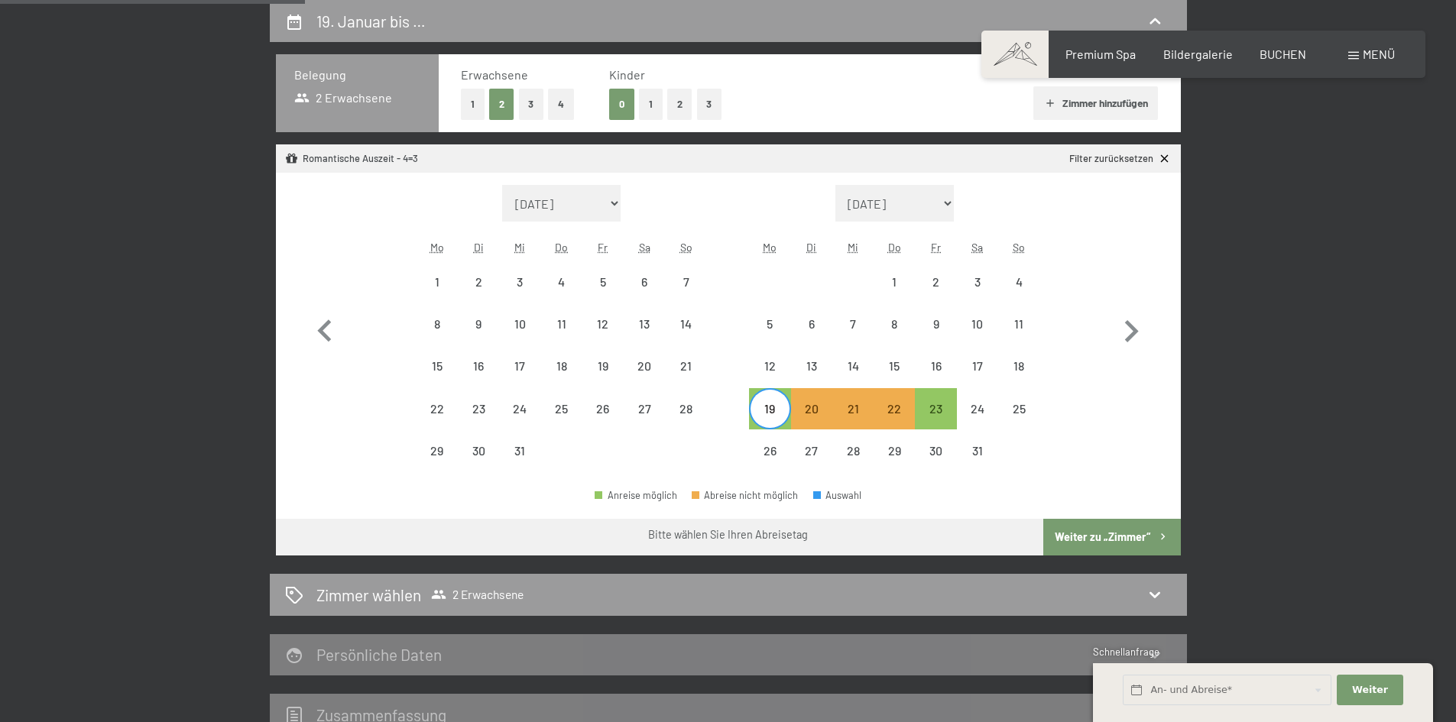
scroll to position [441, 0]
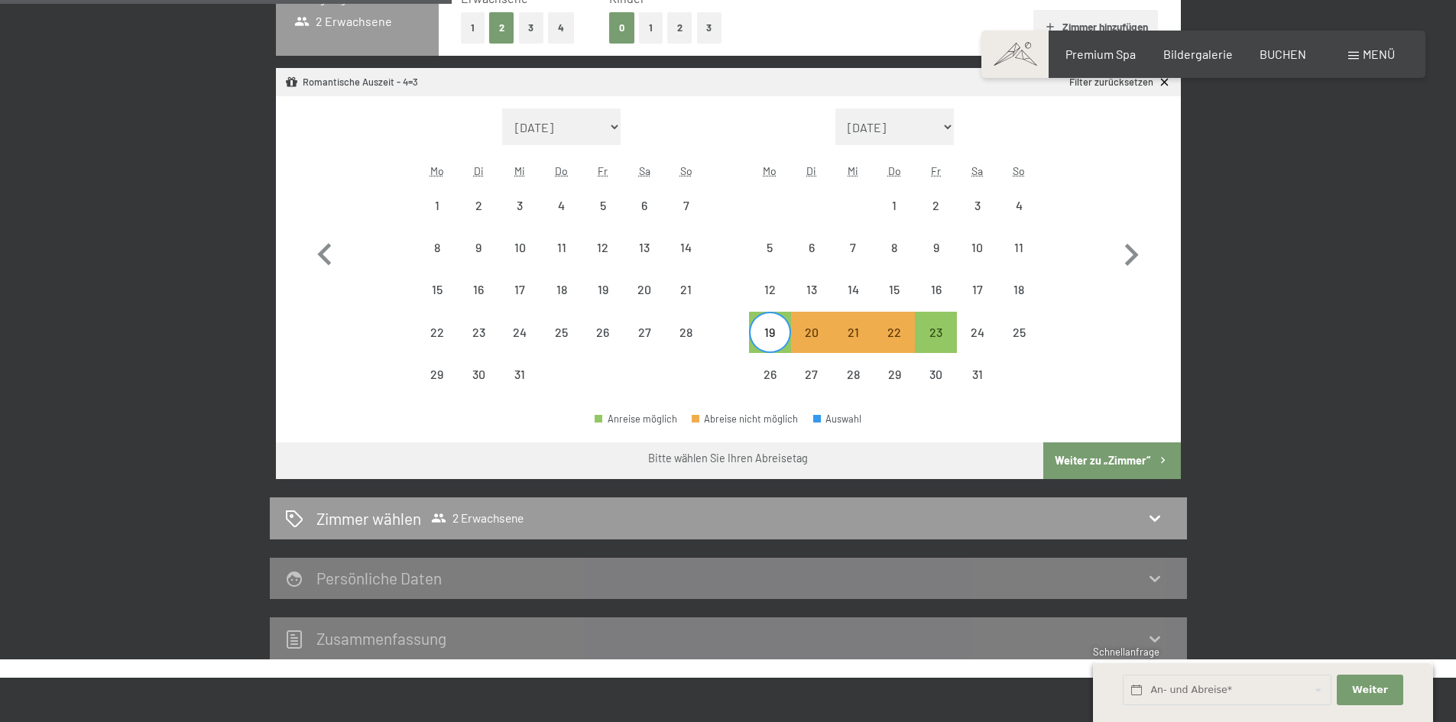
click at [1105, 453] on button "Weiter zu „Zimmer“" at bounding box center [1111, 461] width 137 height 37
select select "[DATE]"
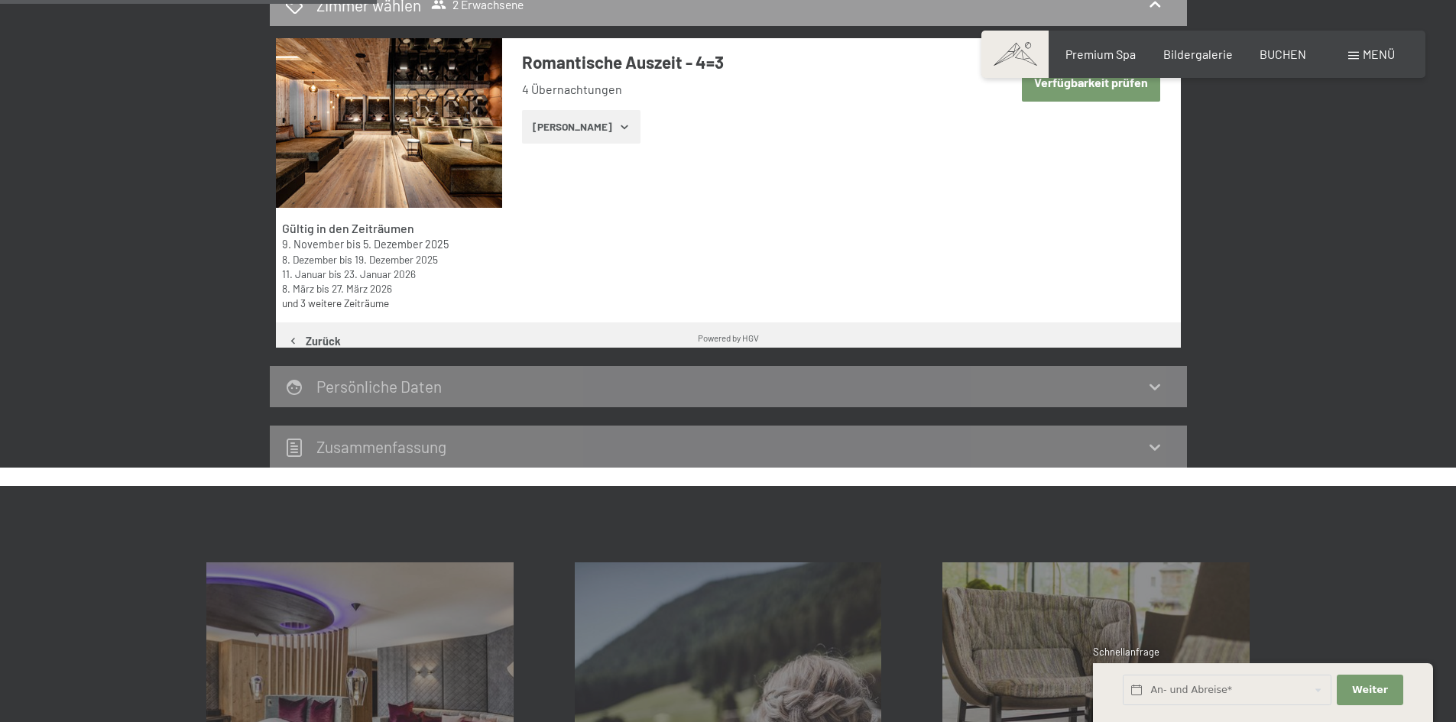
scroll to position [365, 0]
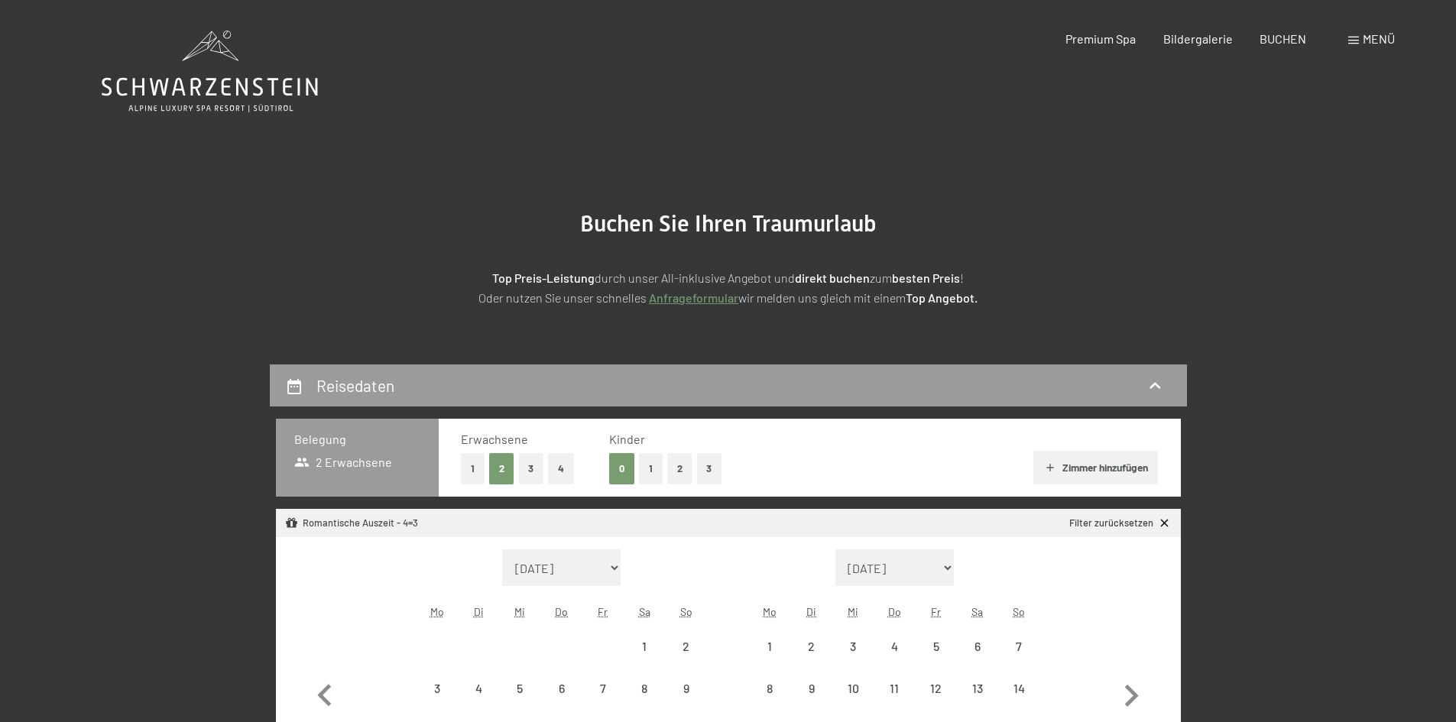
select select "[DATE]"
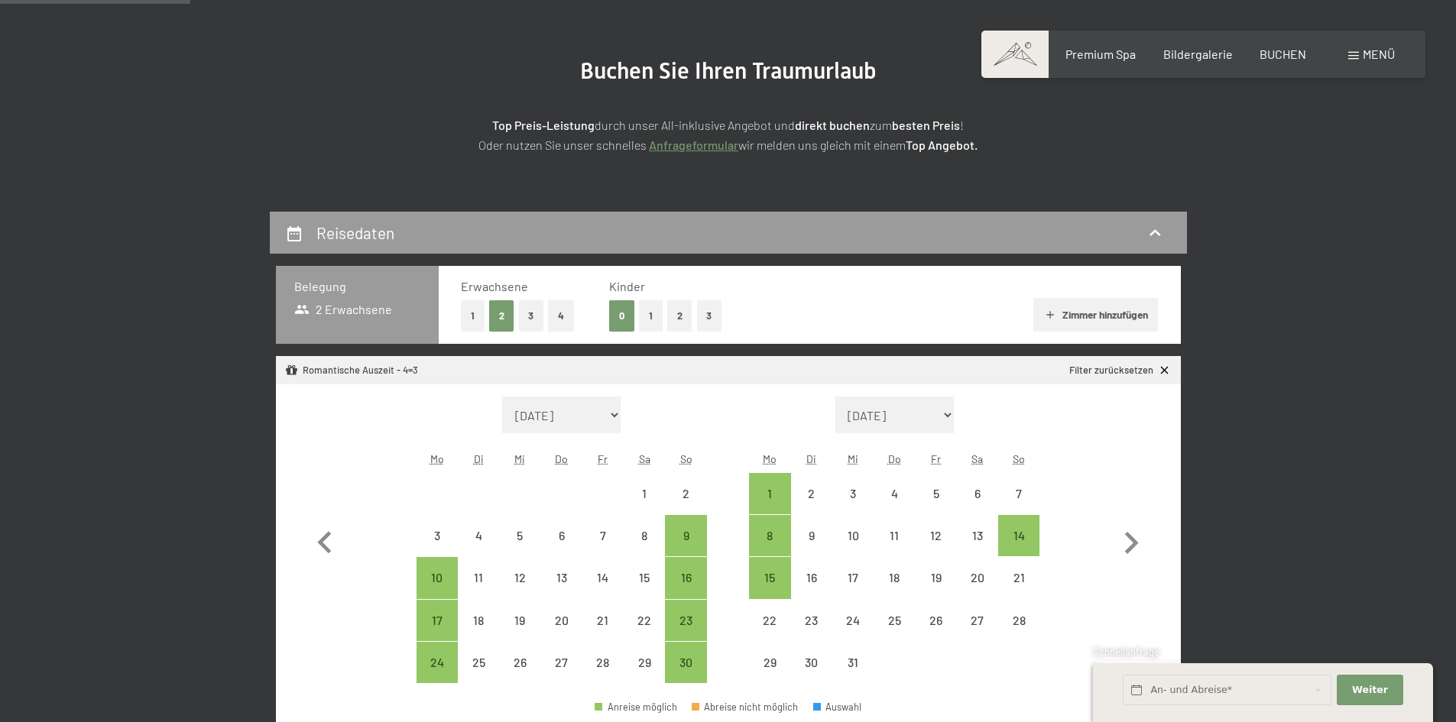
scroll to position [229, 0]
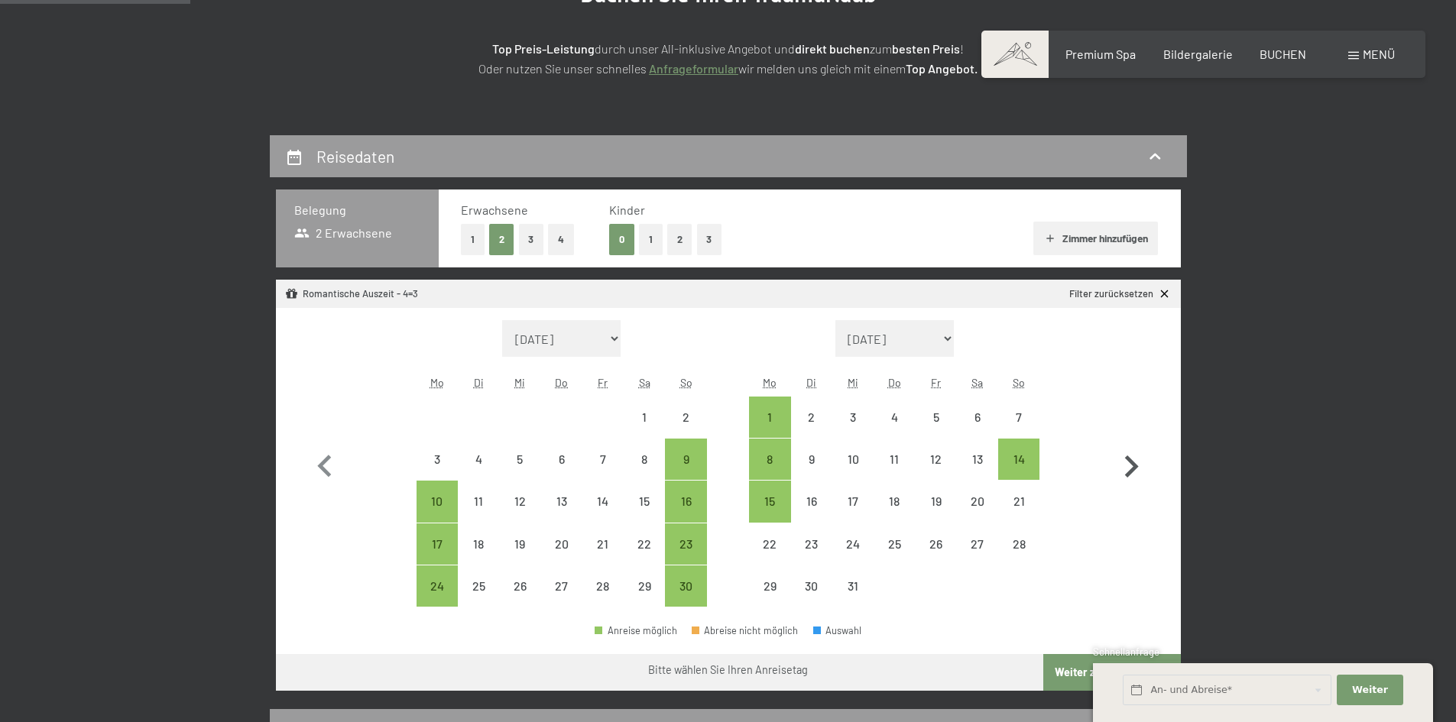
click at [1120, 463] on icon "button" at bounding box center [1131, 467] width 44 height 44
select select "[DATE]"
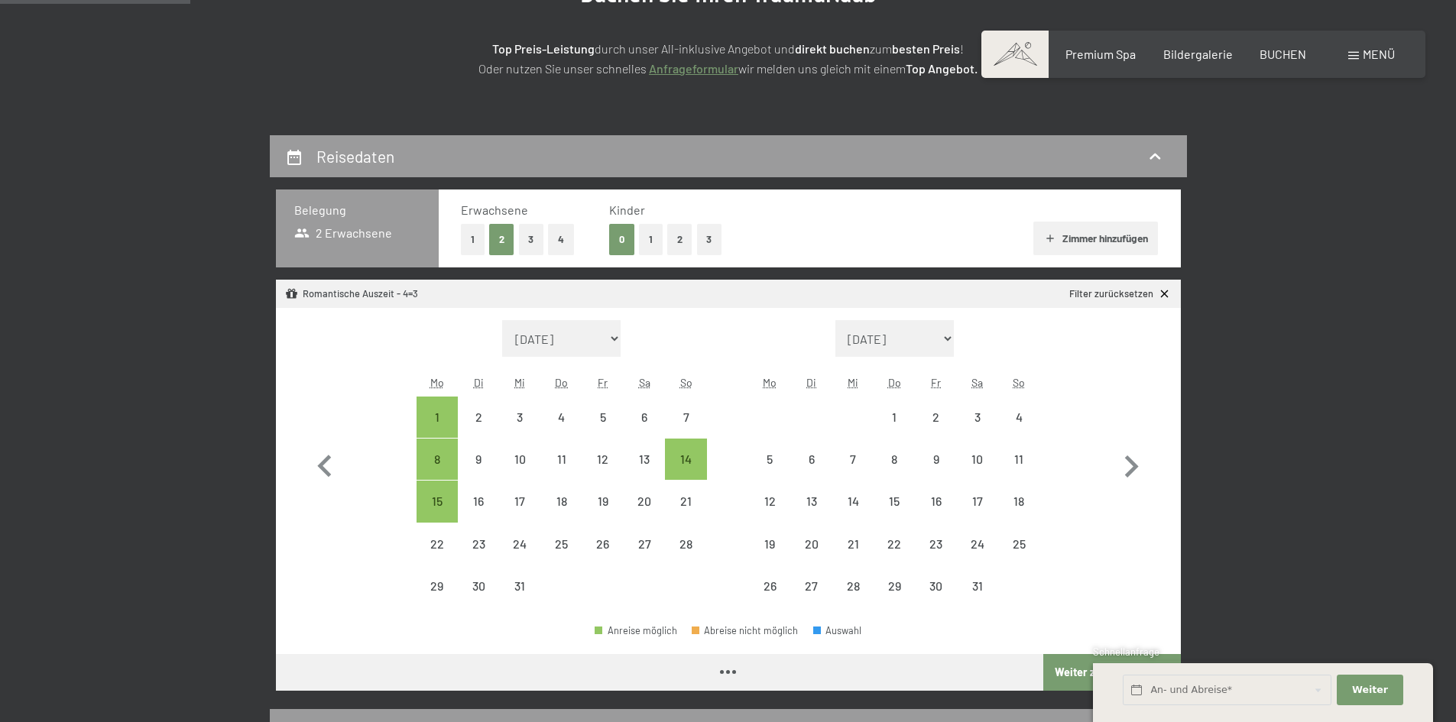
select select "[DATE]"
click at [1030, 505] on div "18" at bounding box center [1019, 514] width 38 height 38
select select "[DATE]"
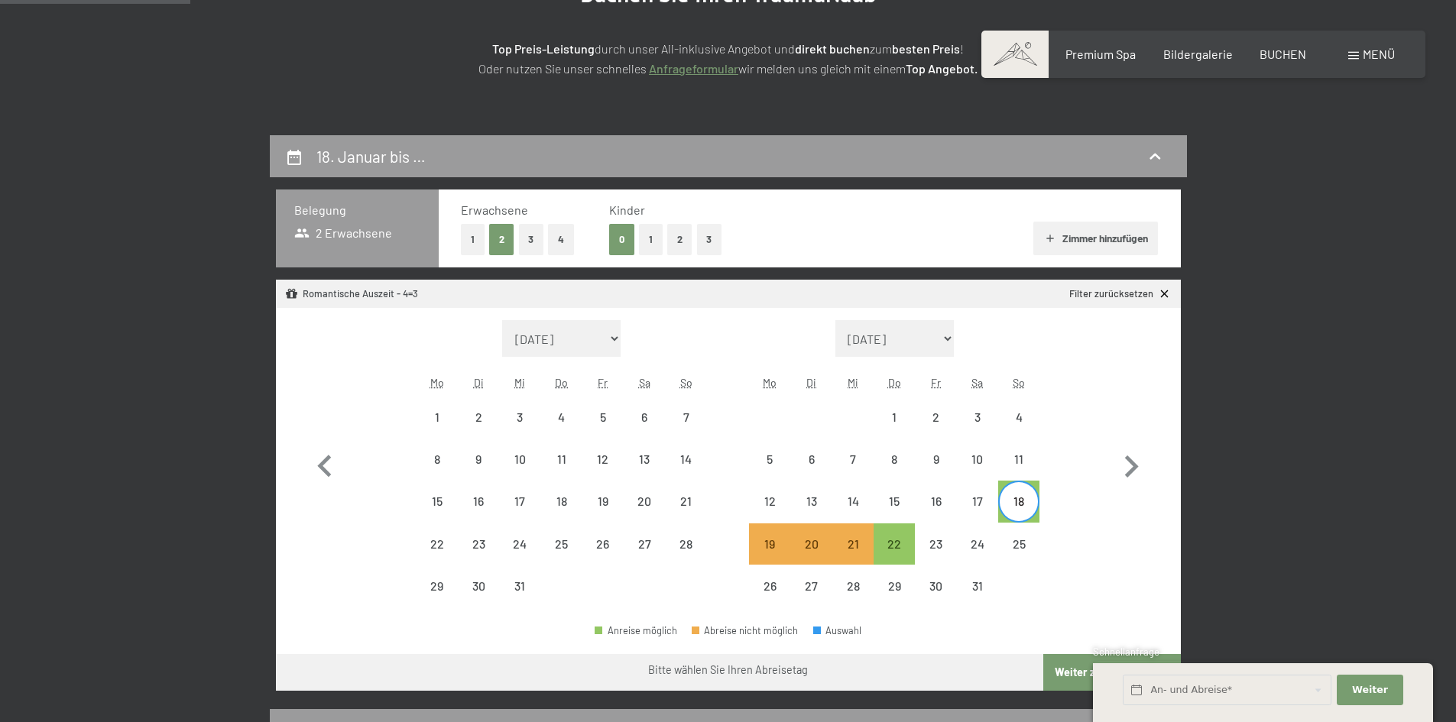
click at [1069, 683] on button "Weiter zu „Zimmer“" at bounding box center [1111, 672] width 137 height 37
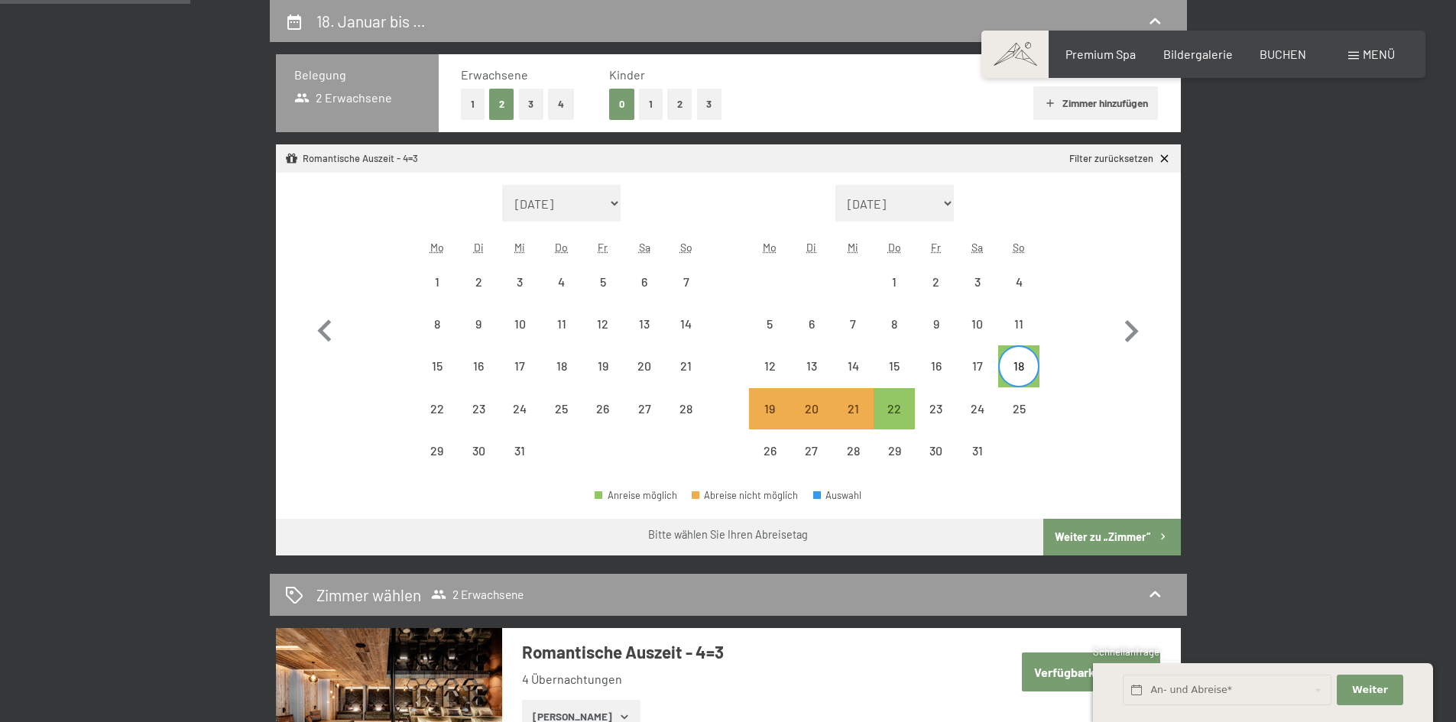
select select "[DATE]"
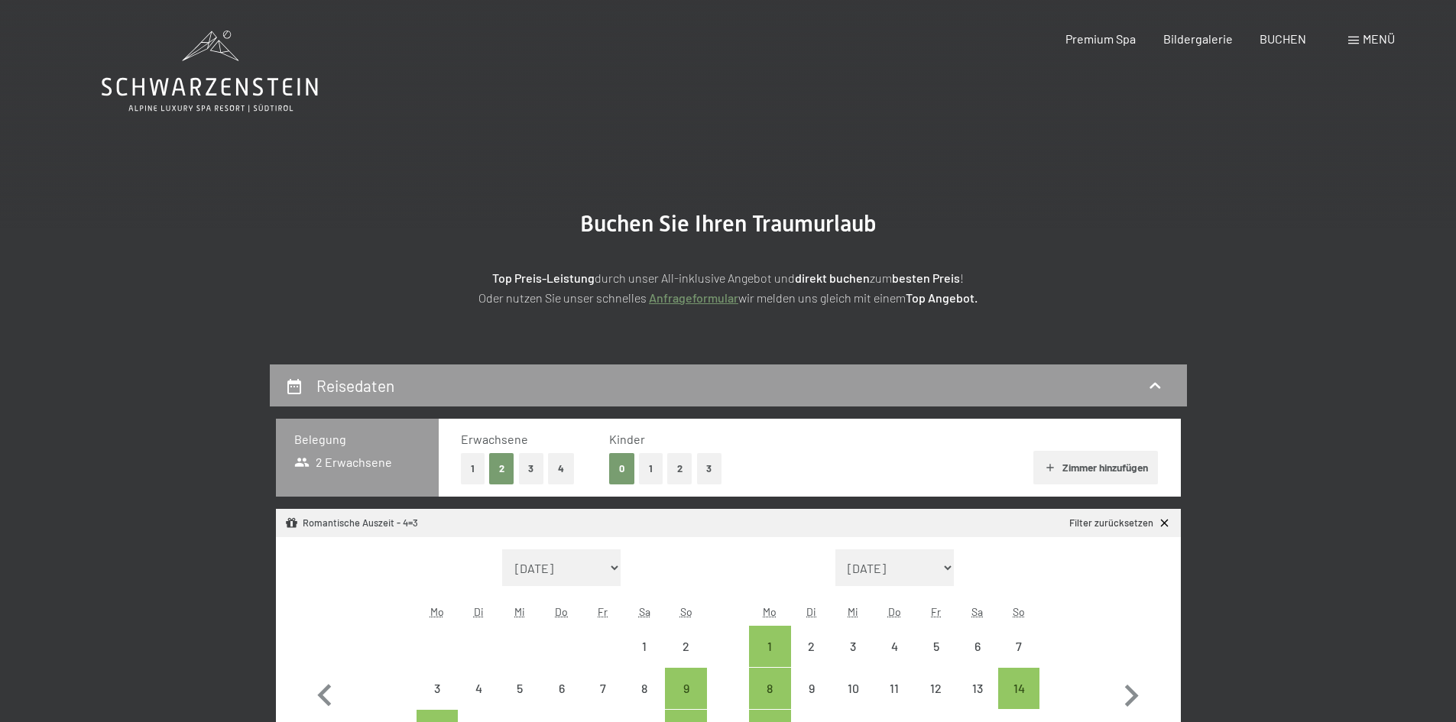
select select "[DATE]"
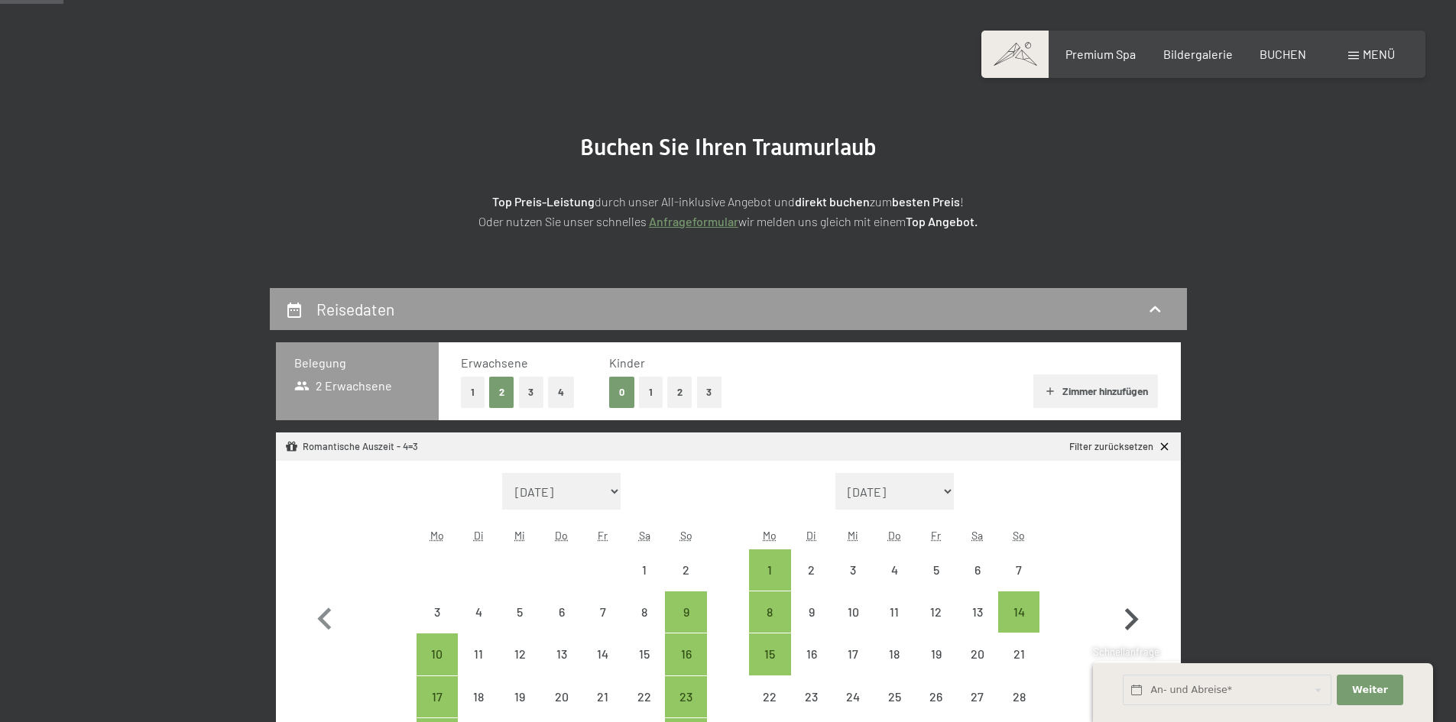
click at [1131, 621] on icon "button" at bounding box center [1131, 620] width 44 height 44
select select "[DATE]"
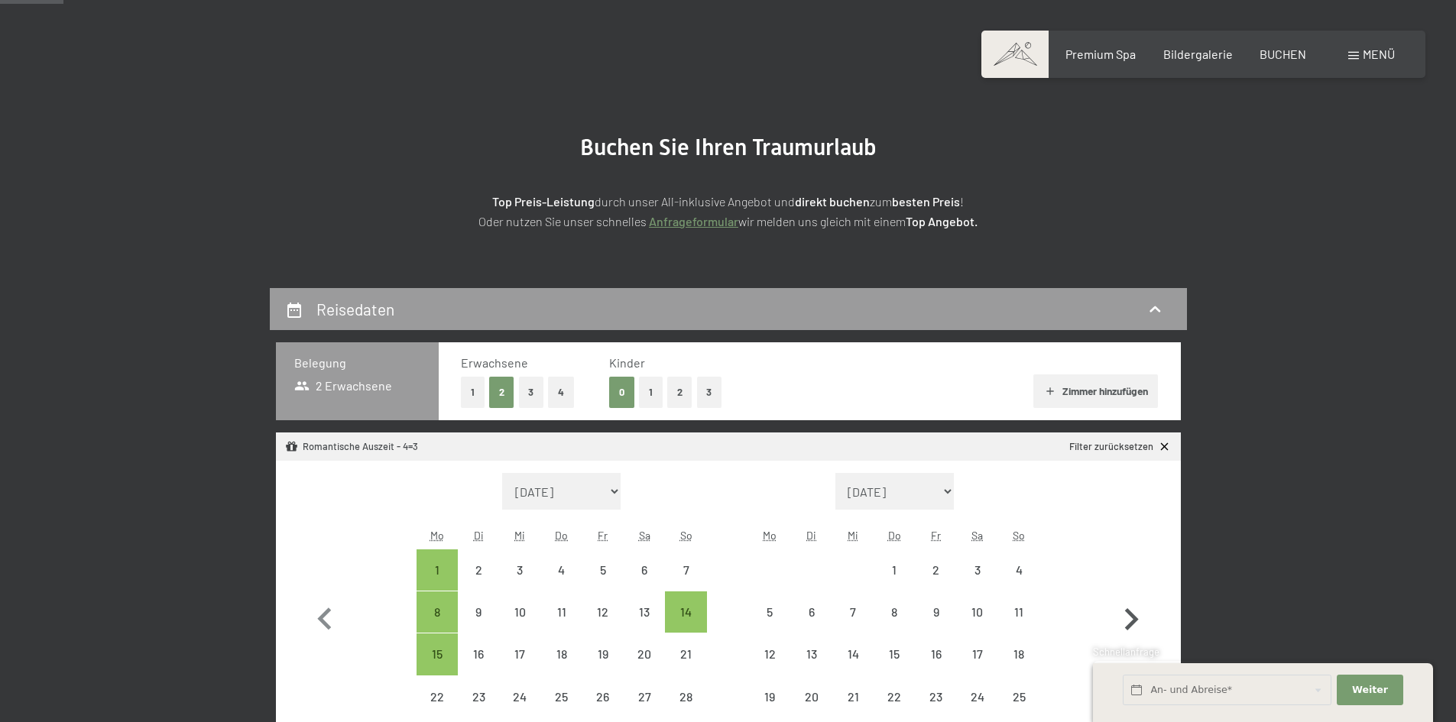
select select "[DATE]"
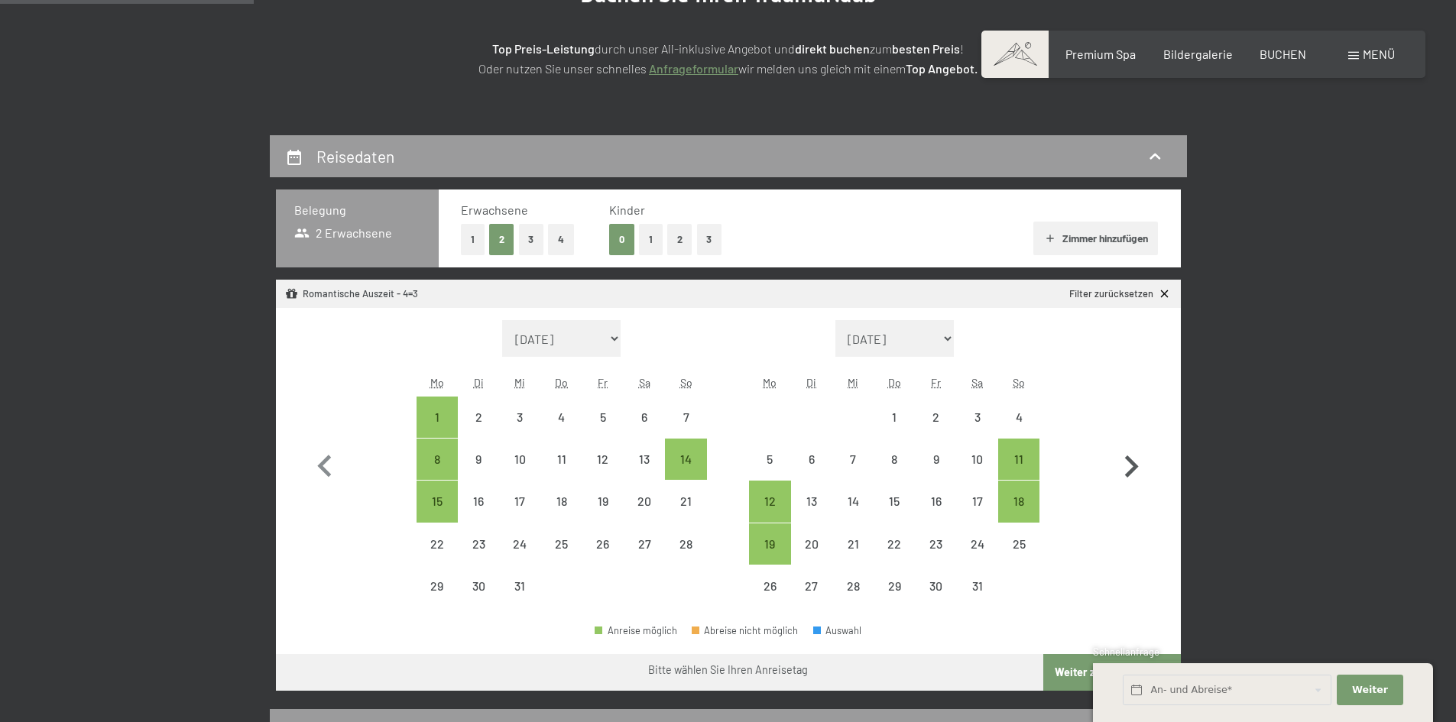
scroll to position [306, 0]
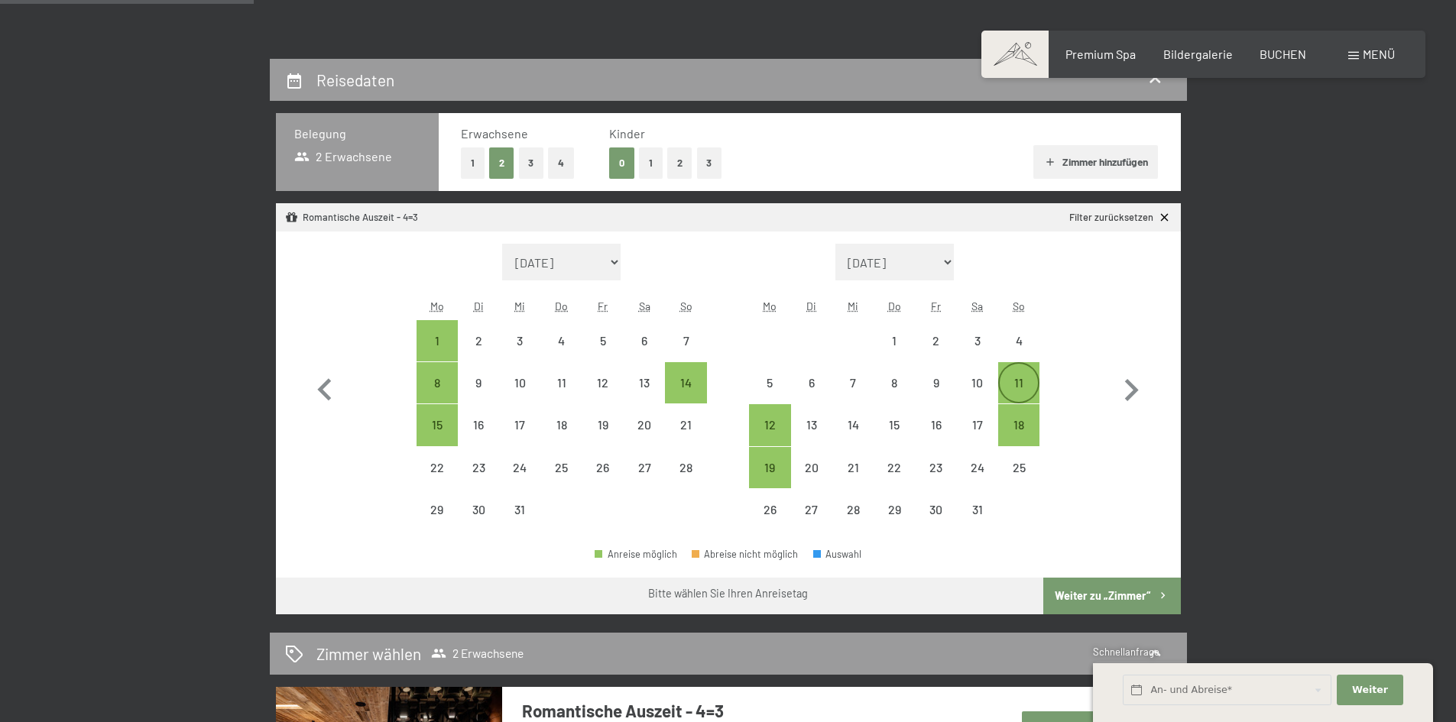
click at [1025, 387] on div "11" at bounding box center [1019, 396] width 38 height 38
select select "2025-12-01"
select select "2026-01-01"
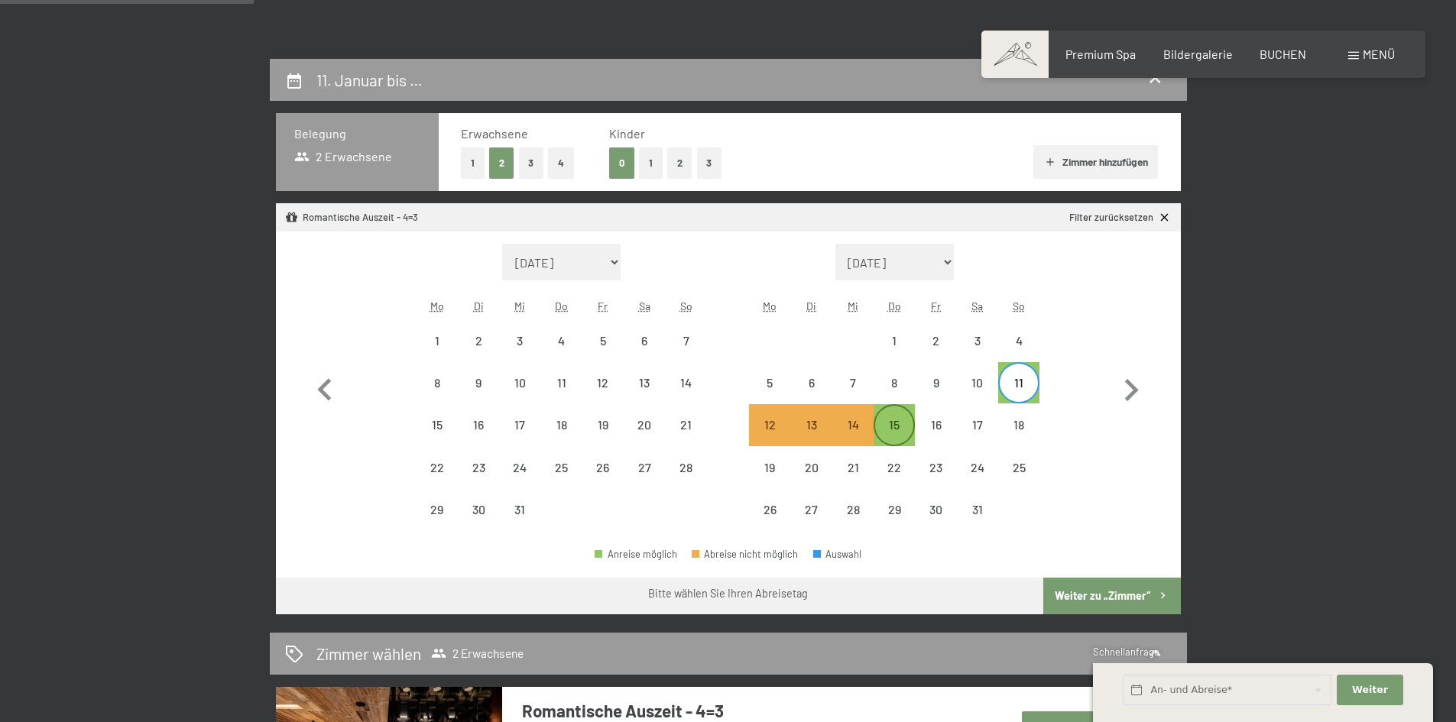
click at [890, 434] on div "15" at bounding box center [894, 438] width 38 height 38
select select "2025-12-01"
select select "2026-01-01"
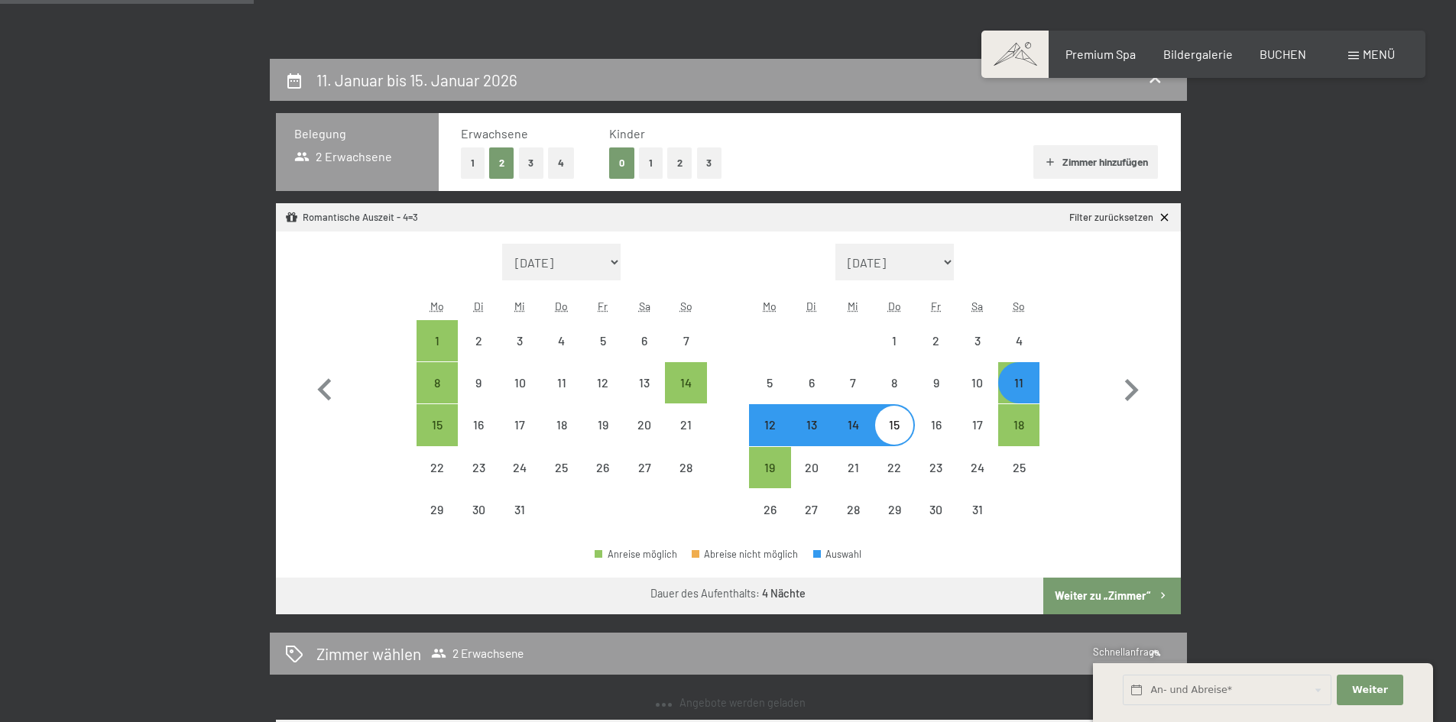
select select "2025-11-01"
select select "2025-12-01"
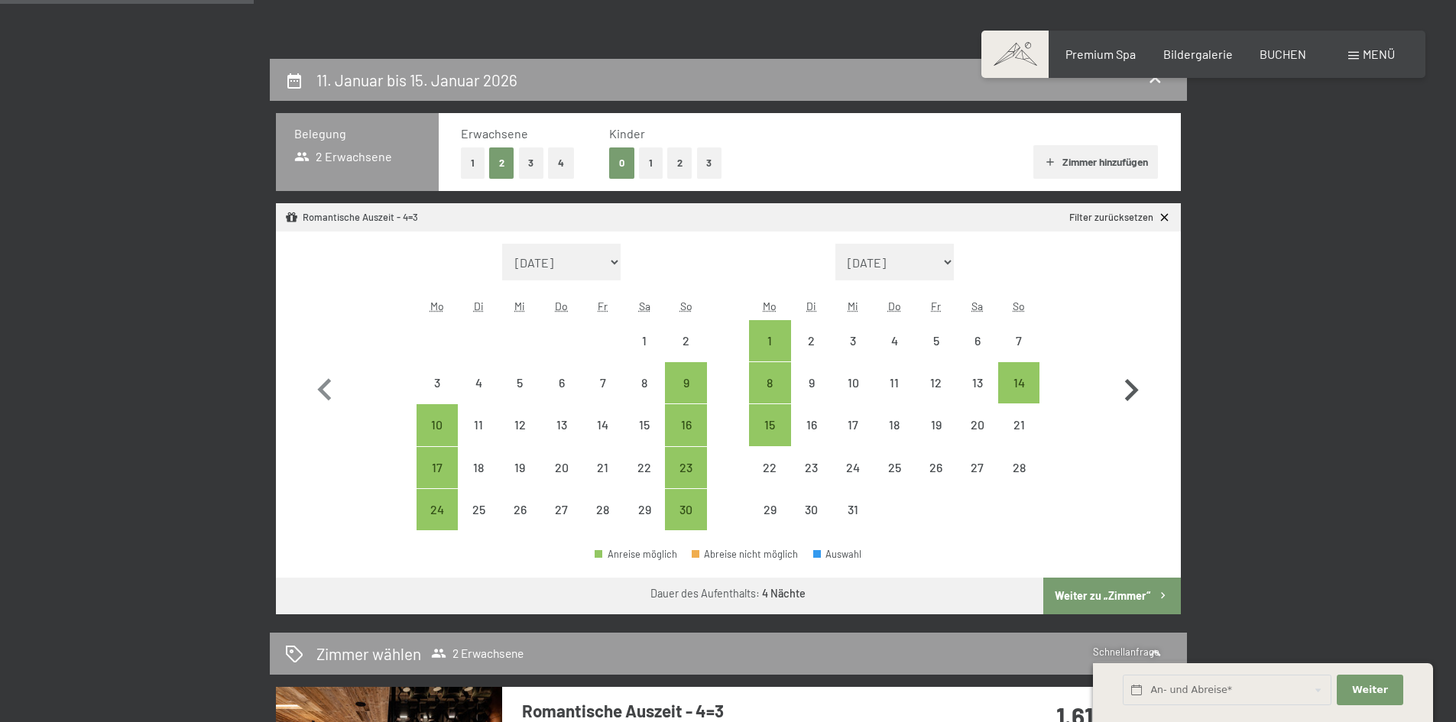
click at [1131, 391] on icon "button" at bounding box center [1131, 390] width 44 height 44
select select "2025-12-01"
select select "2026-01-01"
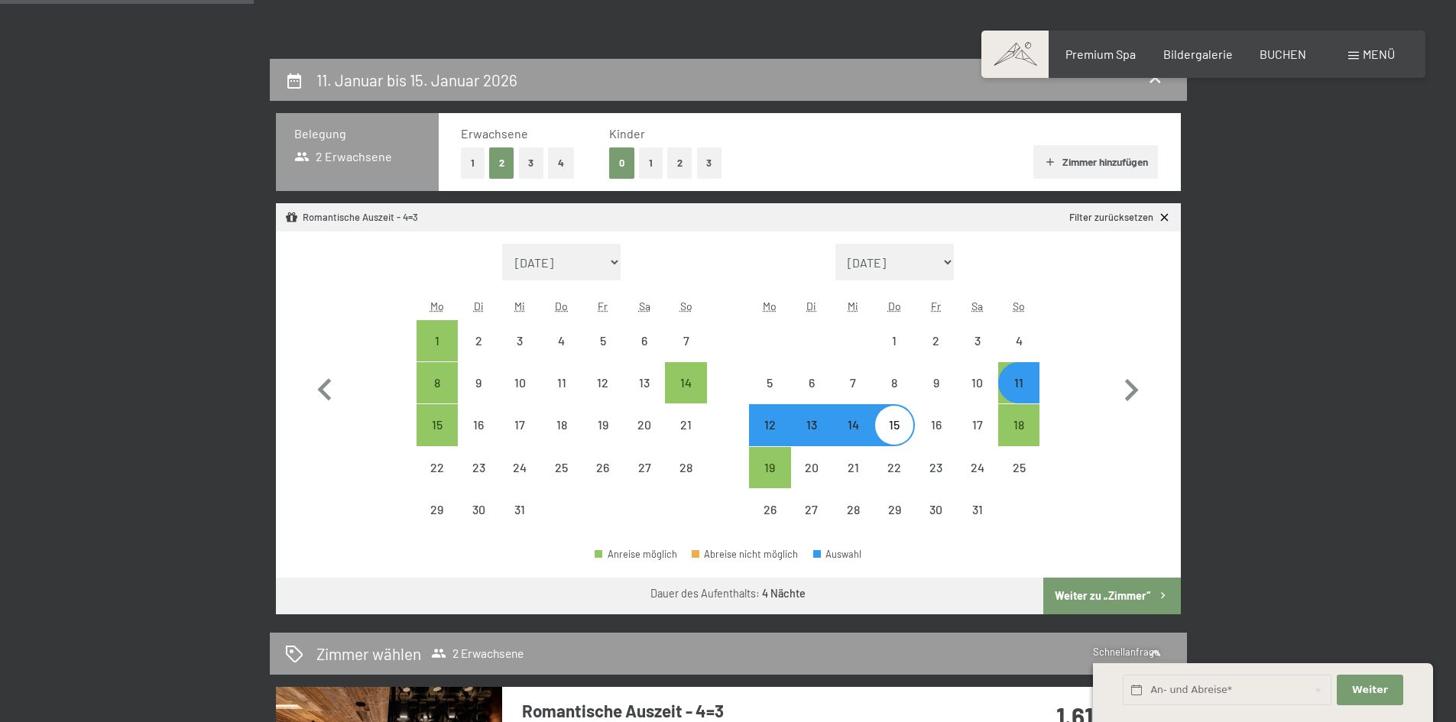
click at [1138, 596] on button "Weiter zu „Zimmer“" at bounding box center [1111, 596] width 137 height 37
select select "2025-12-01"
select select "[DATE]"
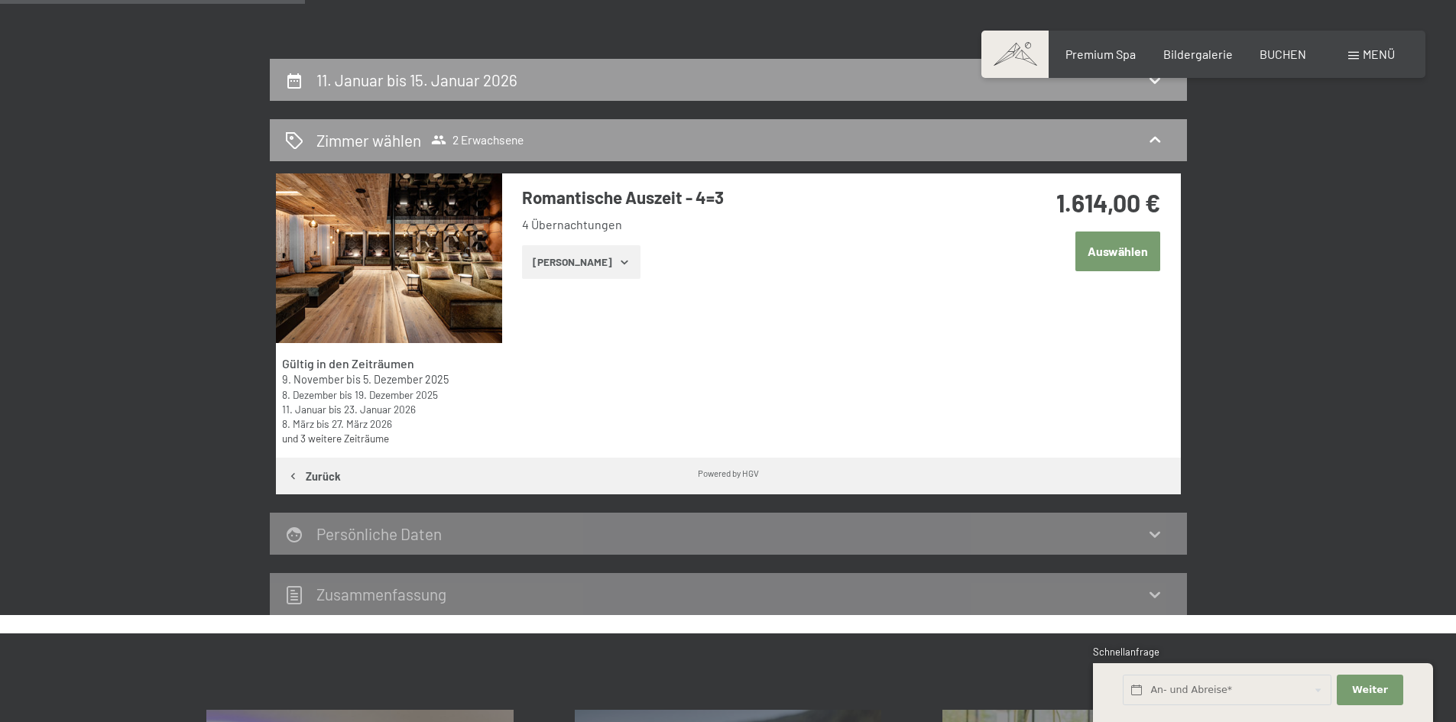
scroll to position [365, 0]
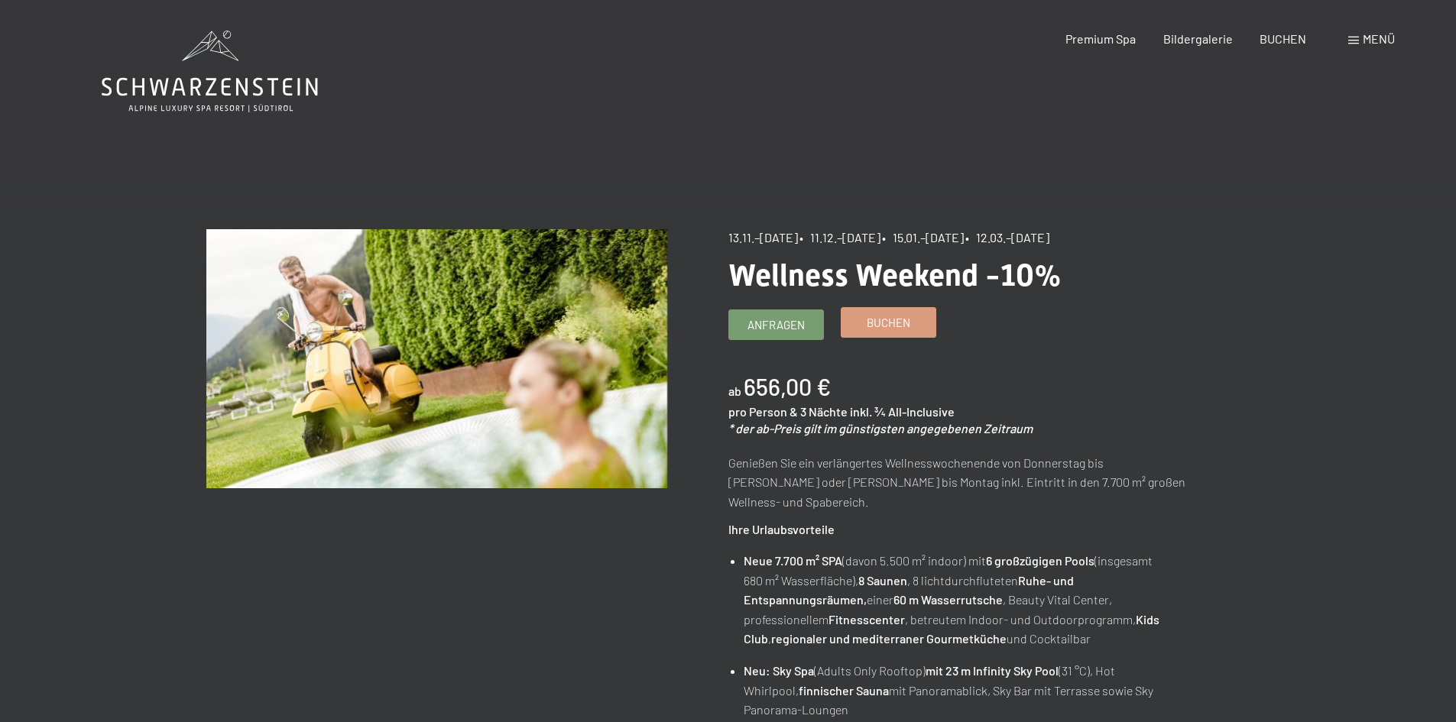
click at [878, 329] on span "Buchen" at bounding box center [889, 323] width 44 height 16
click at [868, 324] on span "Buchen" at bounding box center [889, 323] width 44 height 16
click at [871, 334] on link "Buchen" at bounding box center [889, 322] width 94 height 29
click at [906, 328] on span "Buchen" at bounding box center [889, 323] width 44 height 16
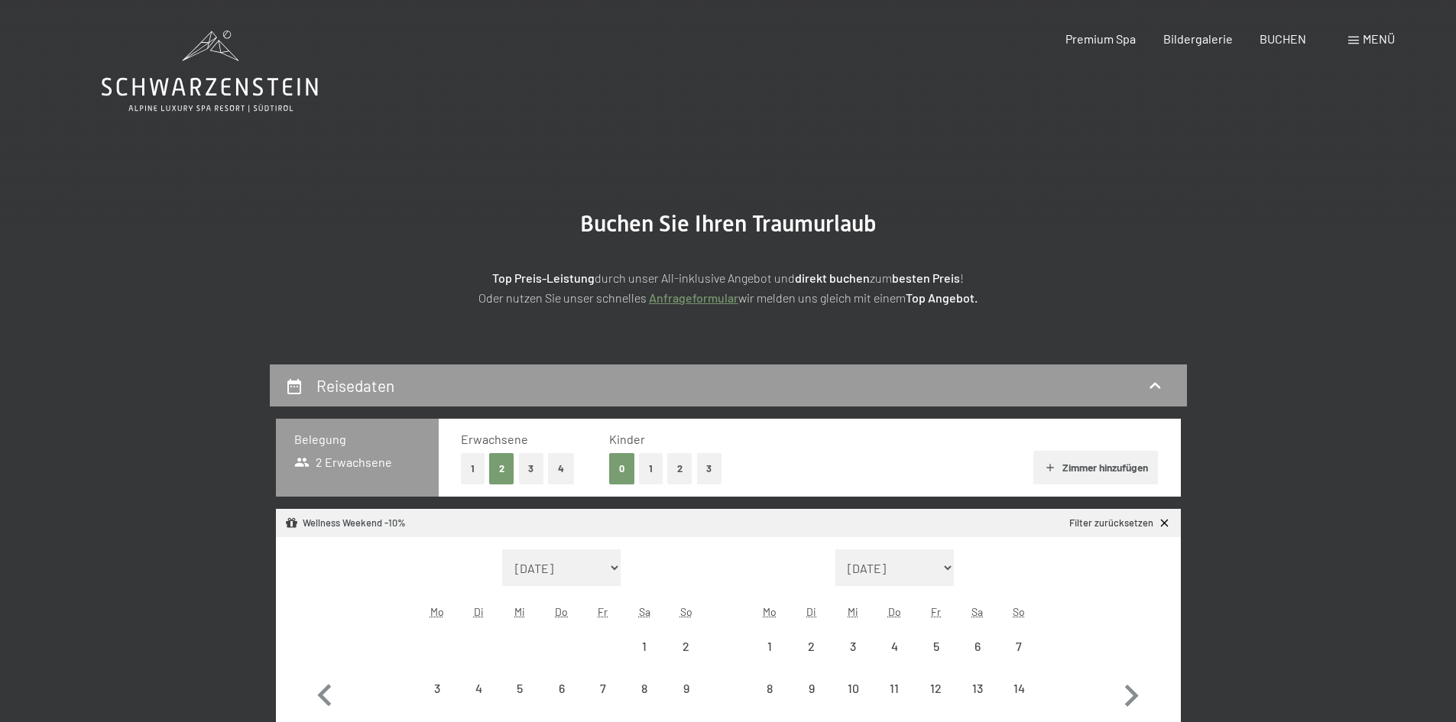
select select "[DATE]"
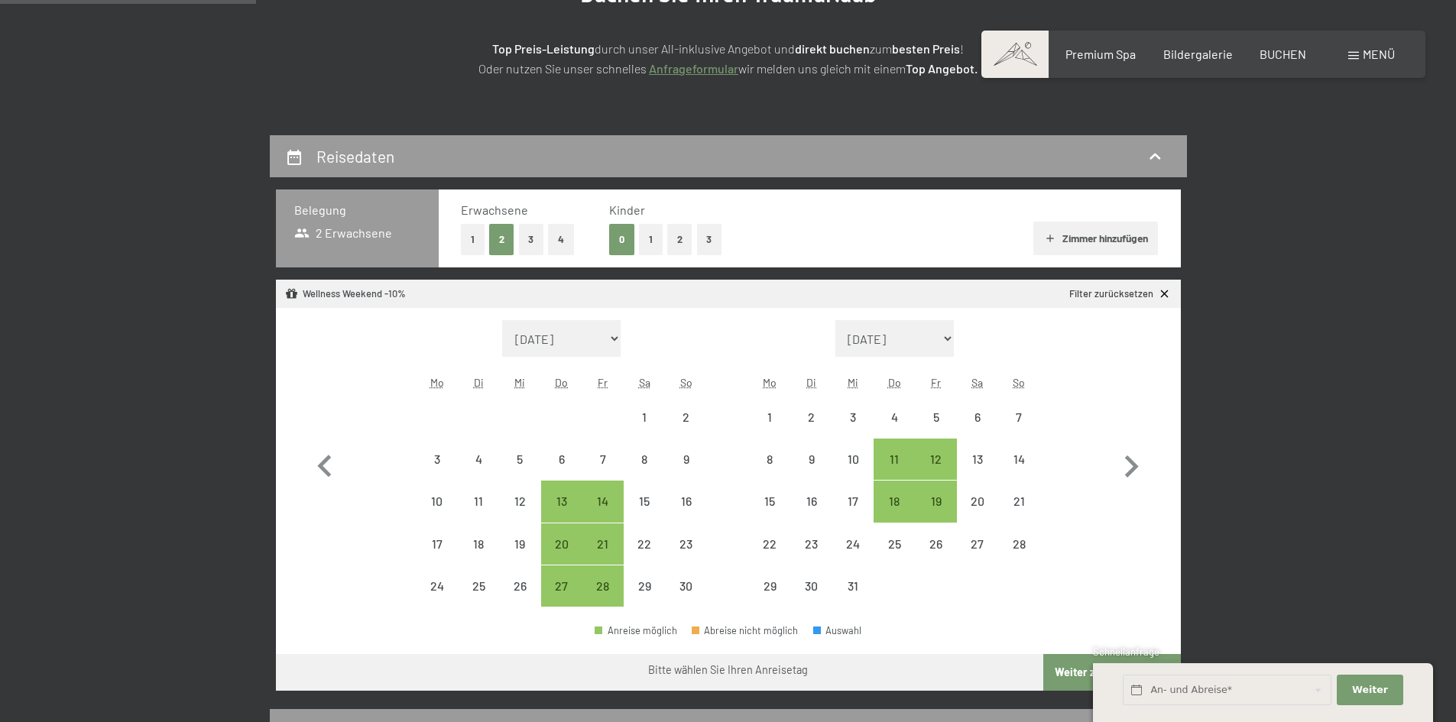
scroll to position [306, 0]
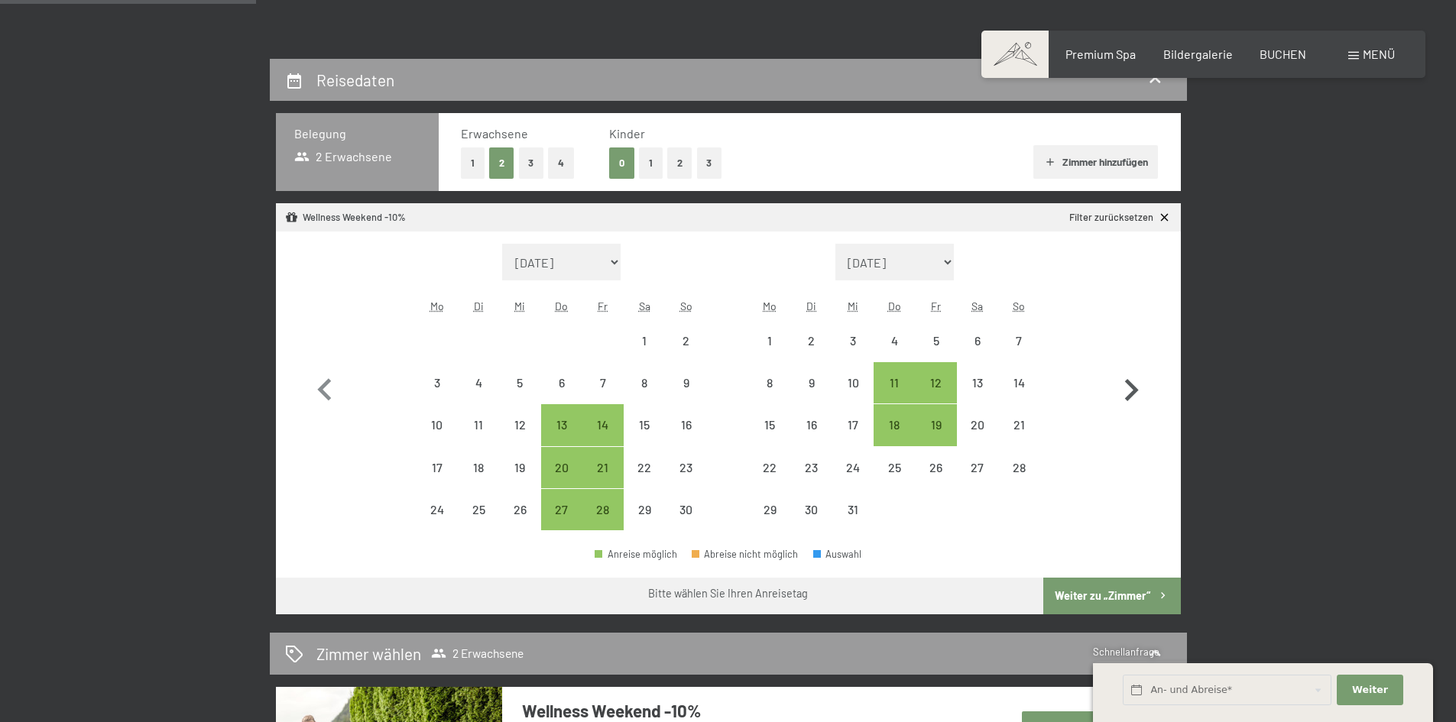
click at [1127, 393] on icon "button" at bounding box center [1131, 390] width 44 height 44
select select "[DATE]"
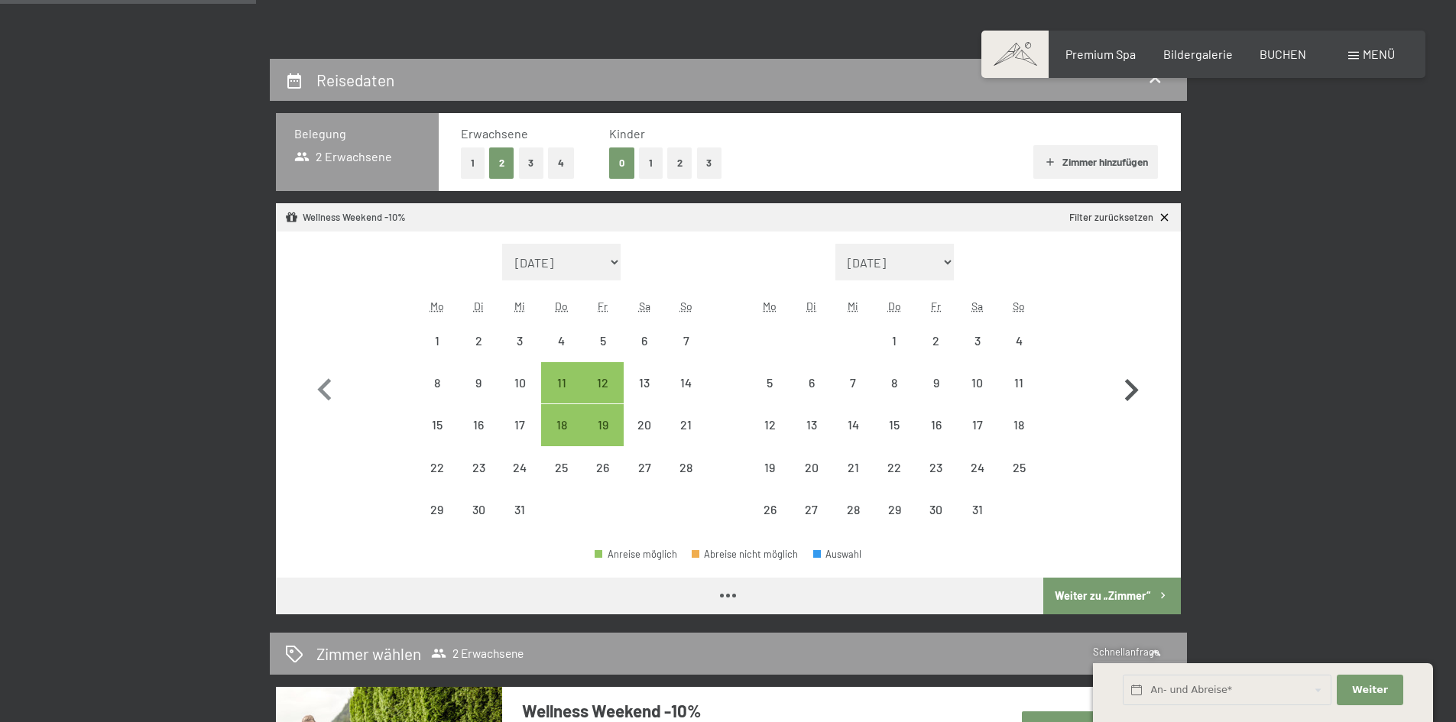
select select "[DATE]"
click at [896, 479] on div "22" at bounding box center [894, 481] width 38 height 38
select select "[DATE]"
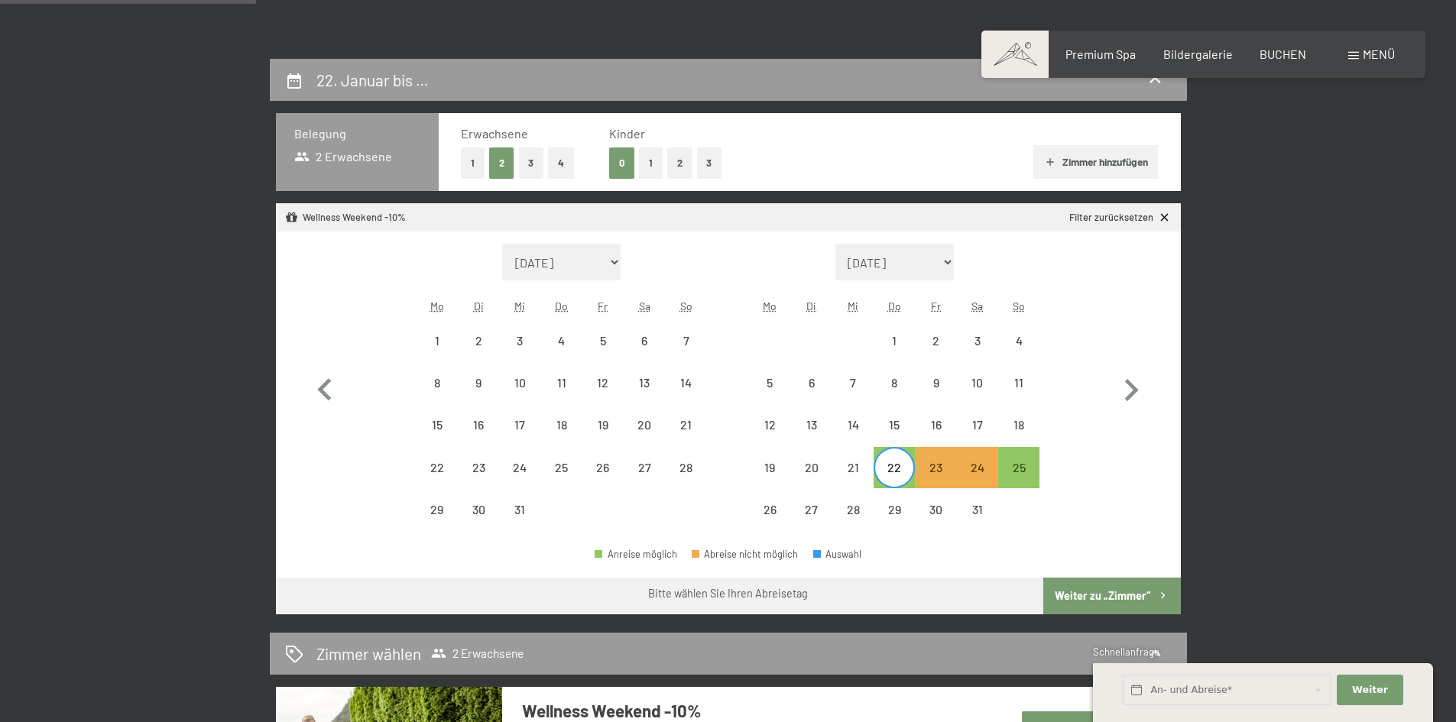
click at [683, 163] on button "2" at bounding box center [679, 163] width 25 height 31
select select "[DATE]"
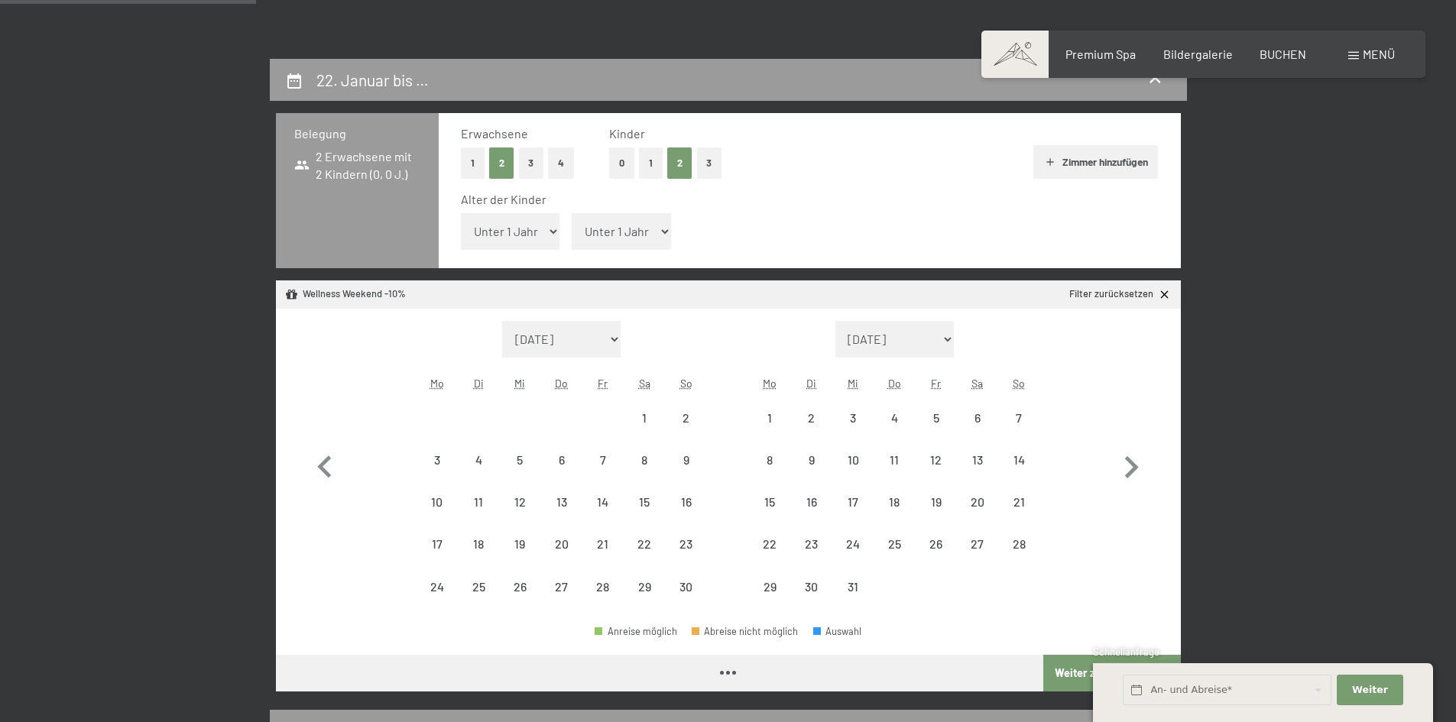
select select "[DATE]"
click at [1135, 459] on icon "button" at bounding box center [1131, 468] width 44 height 44
select select "[DATE]"
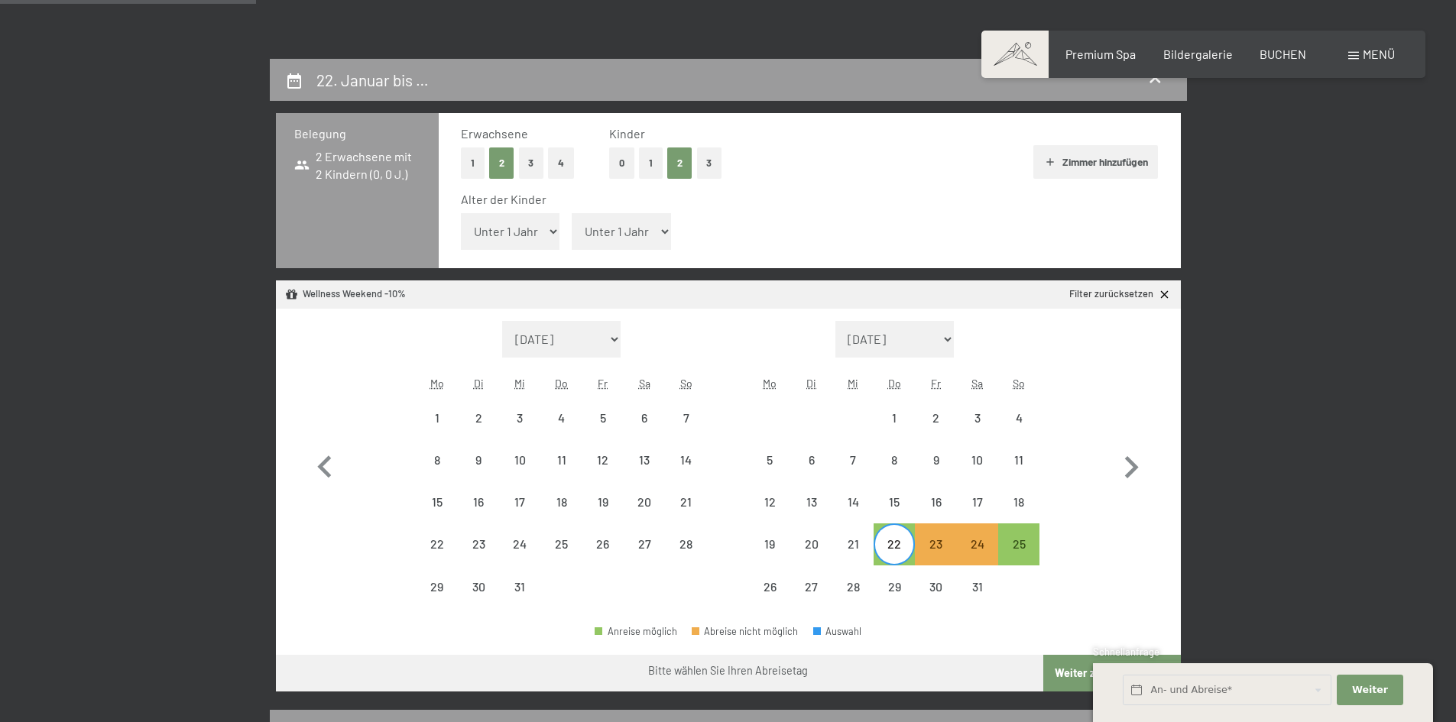
click at [534, 231] on select "Unter 1 Jahr 1 Jahr 2 Jahre 3 Jahre 4 Jahre 5 Jahre 6 Jahre 7 Jahre 8 Jahre 9 J…" at bounding box center [510, 231] width 99 height 37
select select "3"
click at [461, 213] on select "Unter 1 Jahr 1 Jahr 2 Jahre 3 Jahre 4 Jahre 5 Jahre 6 Jahre 7 Jahre 8 Jahre 9 J…" at bounding box center [510, 231] width 99 height 37
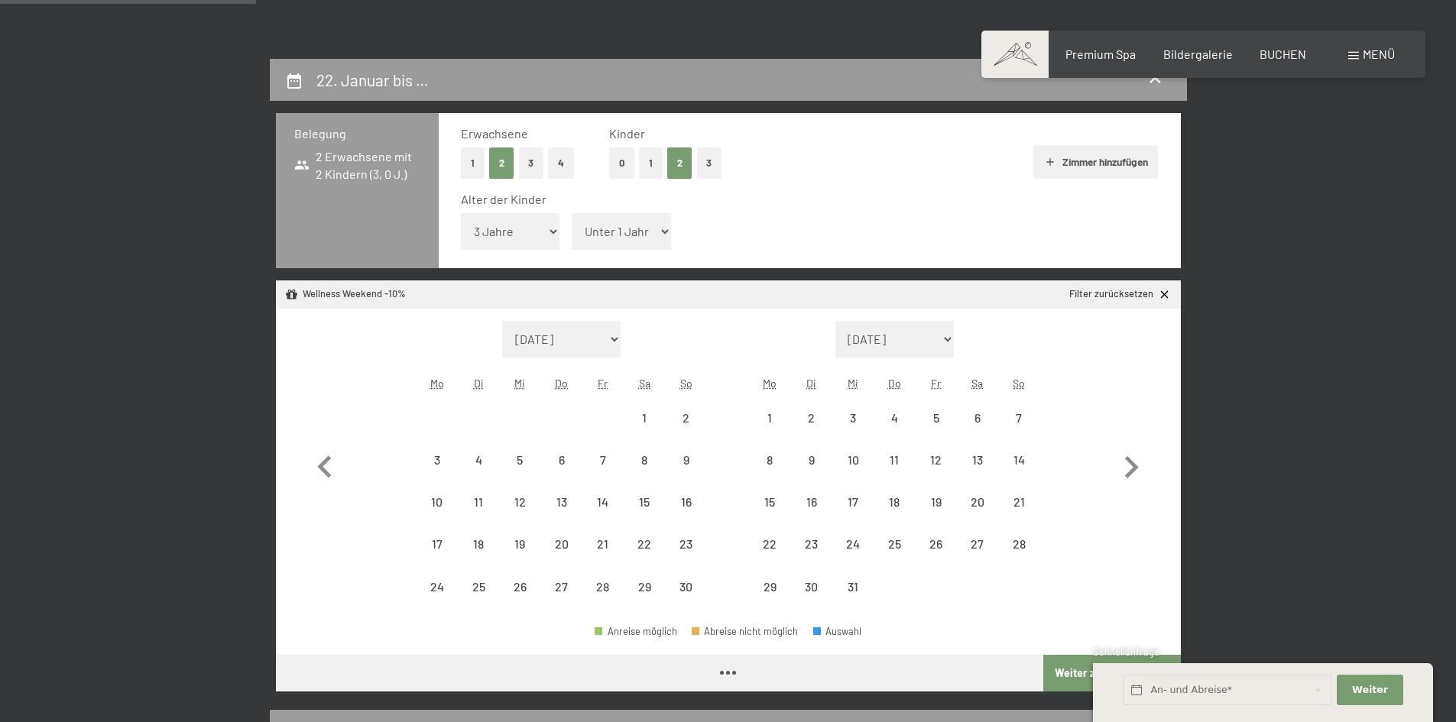
select select "[DATE]"
click at [607, 226] on select "Unter 1 Jahr 1 Jahr 2 Jahre 3 Jahre 4 Jahre 5 Jahre 6 Jahre 7 Jahre 8 Jahre 9 J…" at bounding box center [621, 231] width 99 height 37
select select "5"
click at [572, 213] on select "Unter 1 Jahr 1 Jahr 2 Jahre 3 Jahre 4 Jahre 5 Jahre 6 Jahre 7 Jahre 8 Jahre 9 J…" at bounding box center [621, 231] width 99 height 37
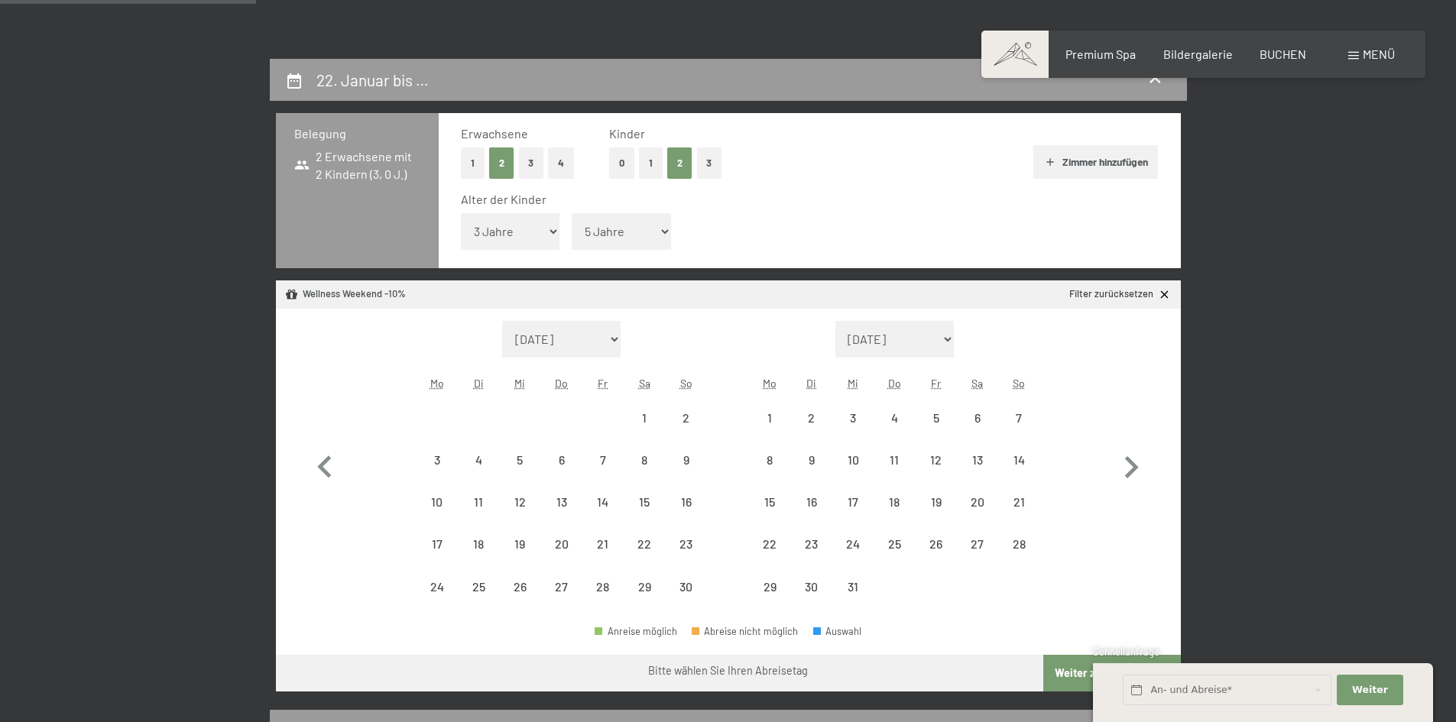
select select "[DATE]"
click at [1137, 468] on icon "button" at bounding box center [1132, 467] width 14 height 22
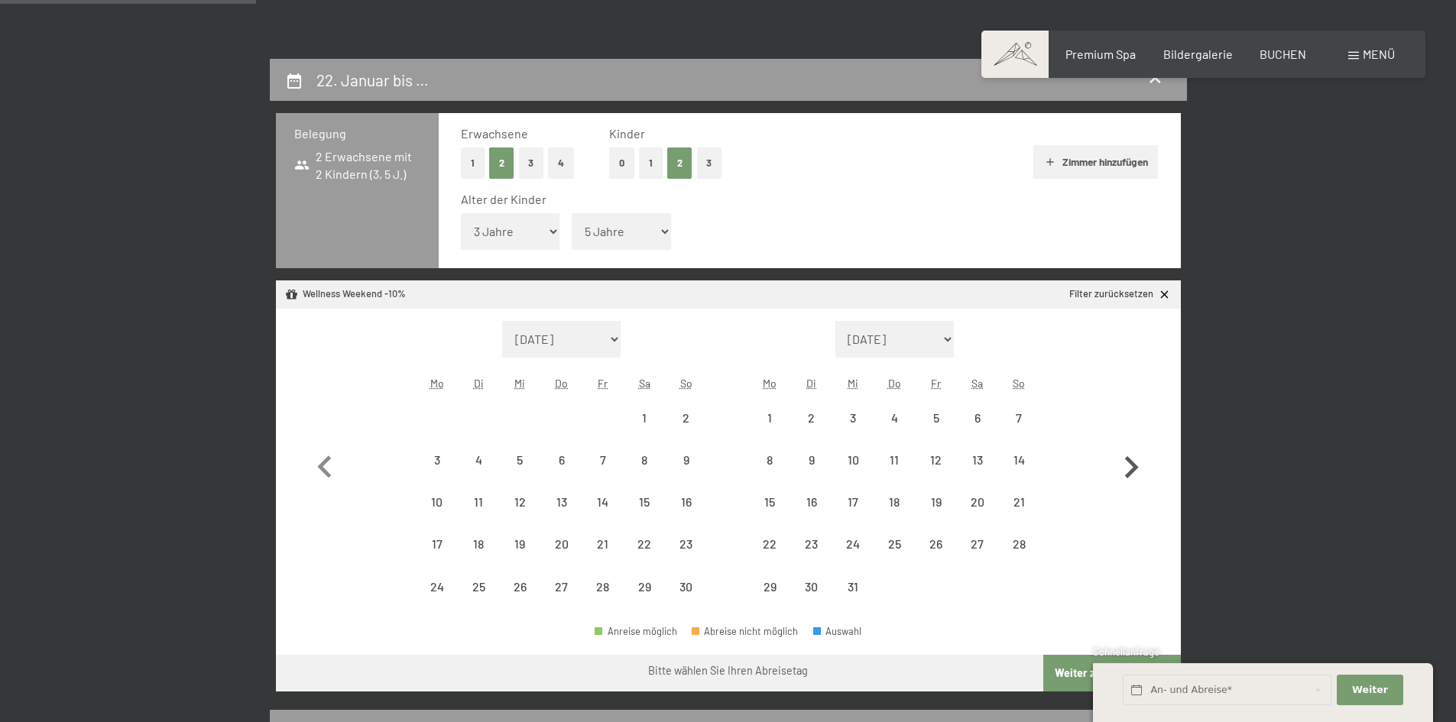
select select "[DATE]"
click at [1064, 676] on button "Weiter zu „Zimmer“" at bounding box center [1111, 673] width 137 height 37
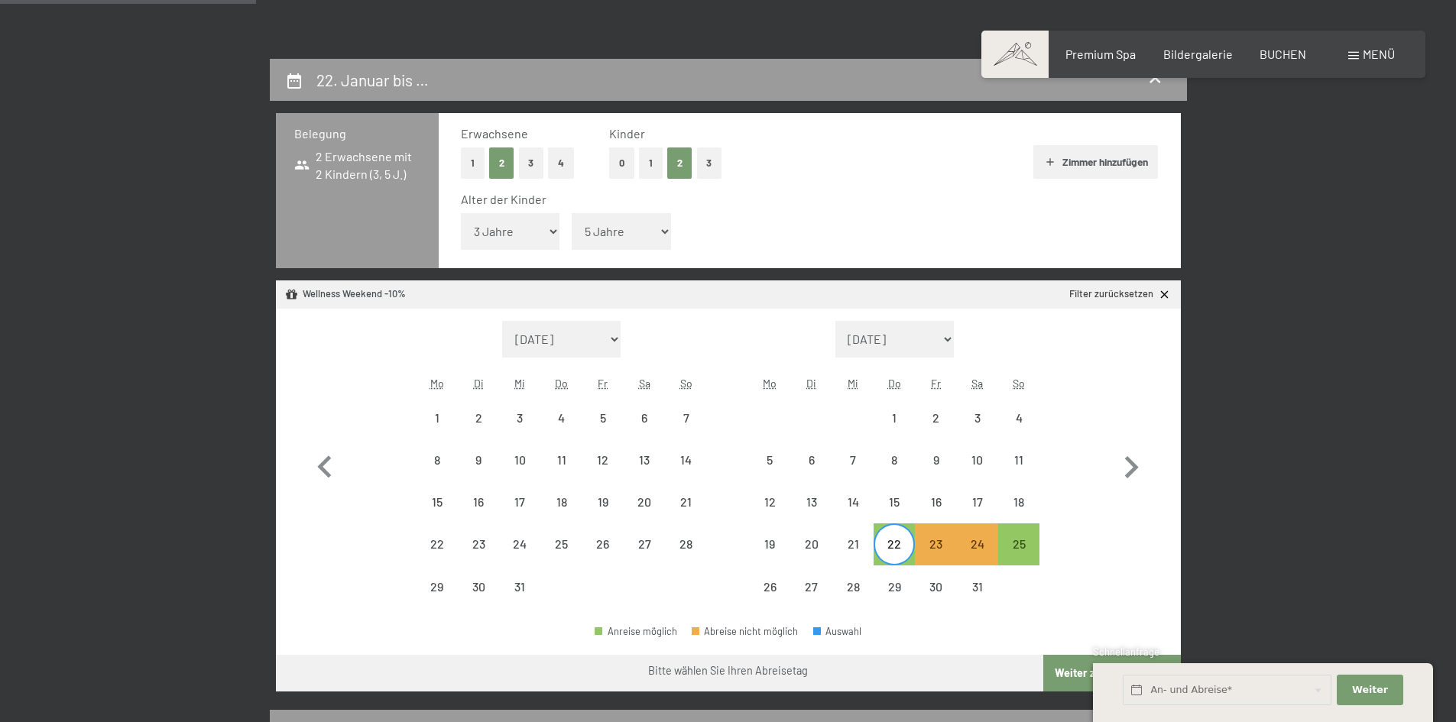
select select "[DATE]"
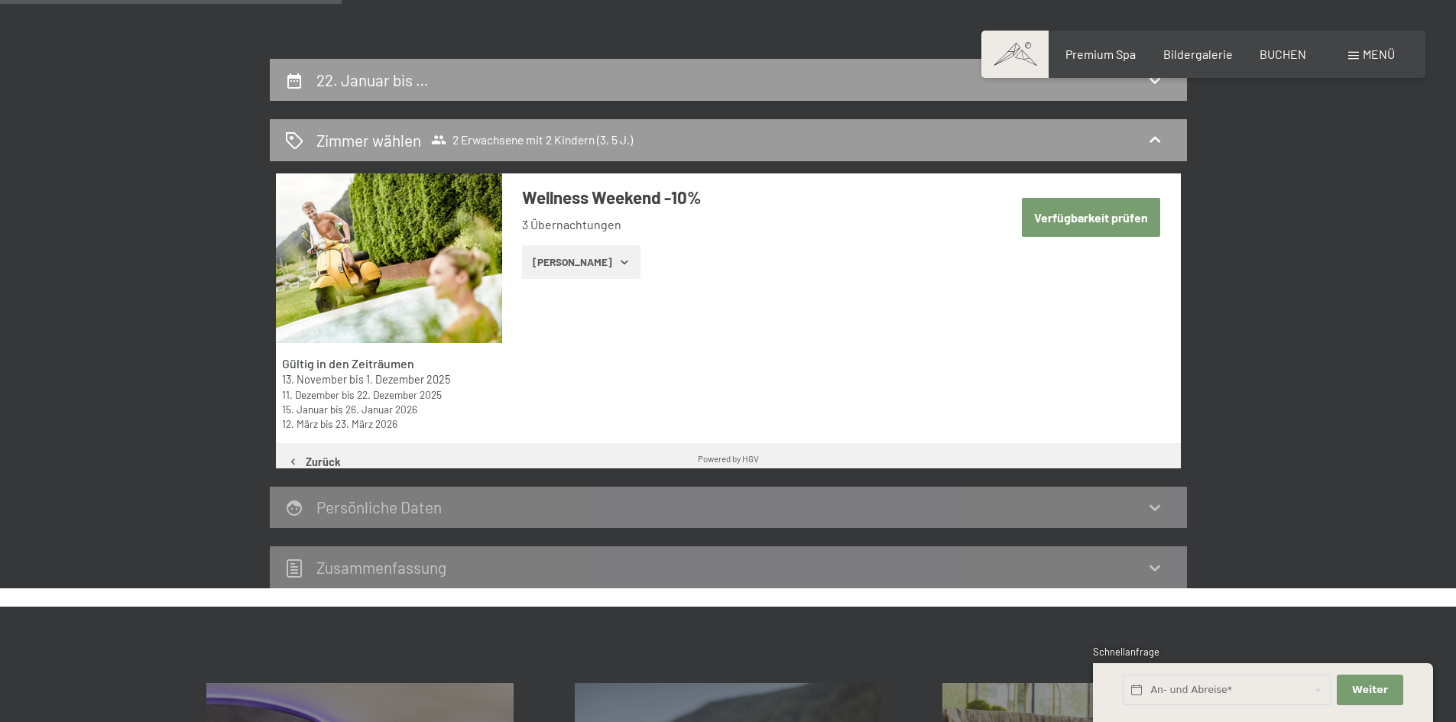
scroll to position [365, 0]
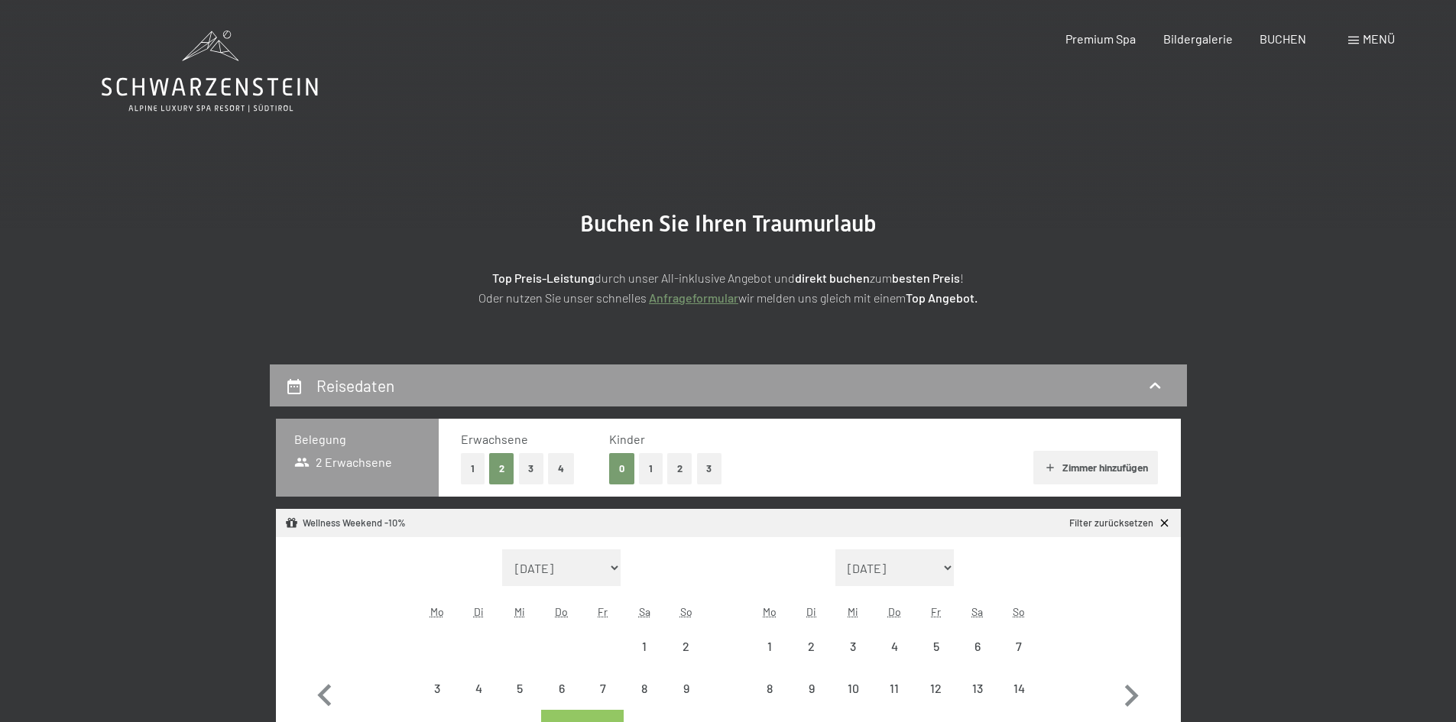
select select "[DATE]"
click at [683, 480] on button "2" at bounding box center [679, 468] width 25 height 31
select select "[DATE]"
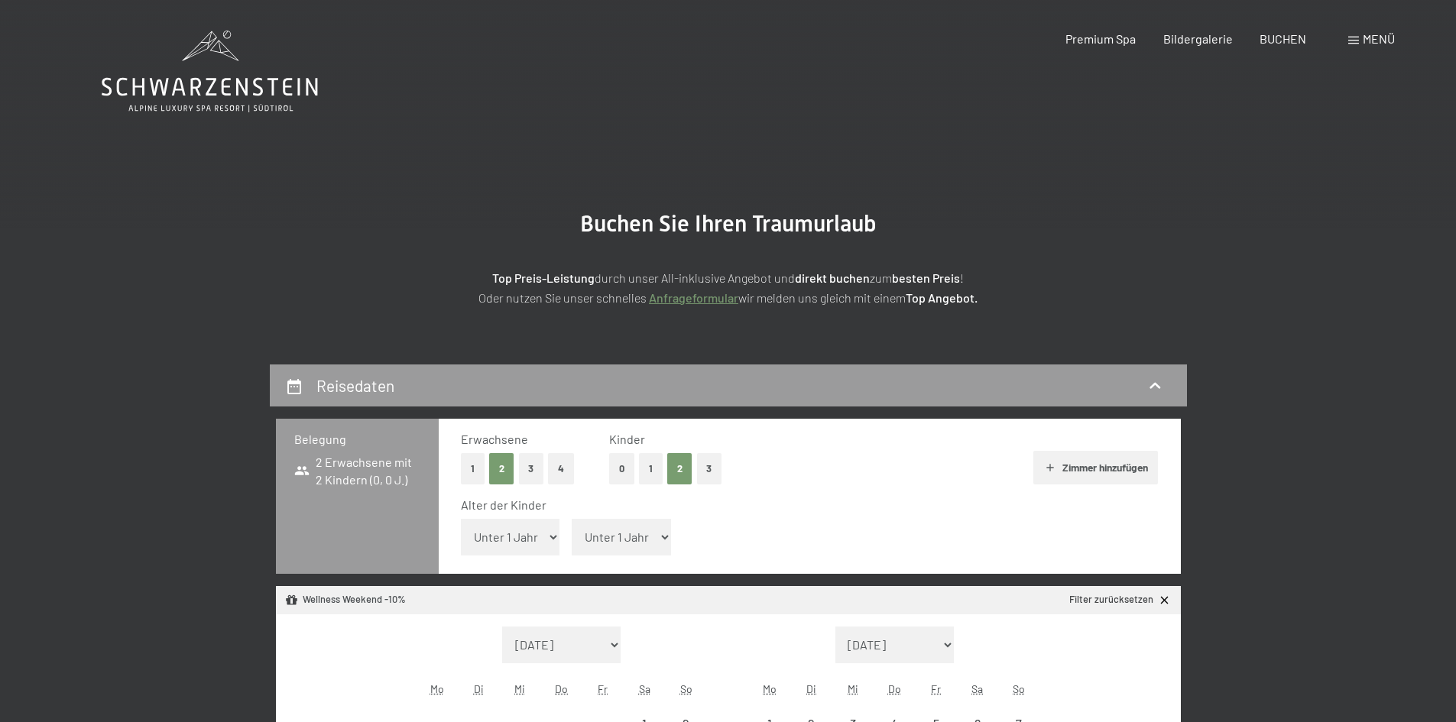
select select "[DATE]"
click at [518, 542] on select "Unter 1 Jahr 1 Jahr 2 Jahre 3 Jahre 4 Jahre 5 Jahre 6 Jahre 7 Jahre 8 Jahre 9 J…" at bounding box center [510, 537] width 99 height 37
select select "5"
click at [461, 519] on select "Unter 1 Jahr 1 Jahr 2 Jahre 3 Jahre 4 Jahre 5 Jahre 6 Jahre 7 Jahre 8 Jahre 9 J…" at bounding box center [510, 537] width 99 height 37
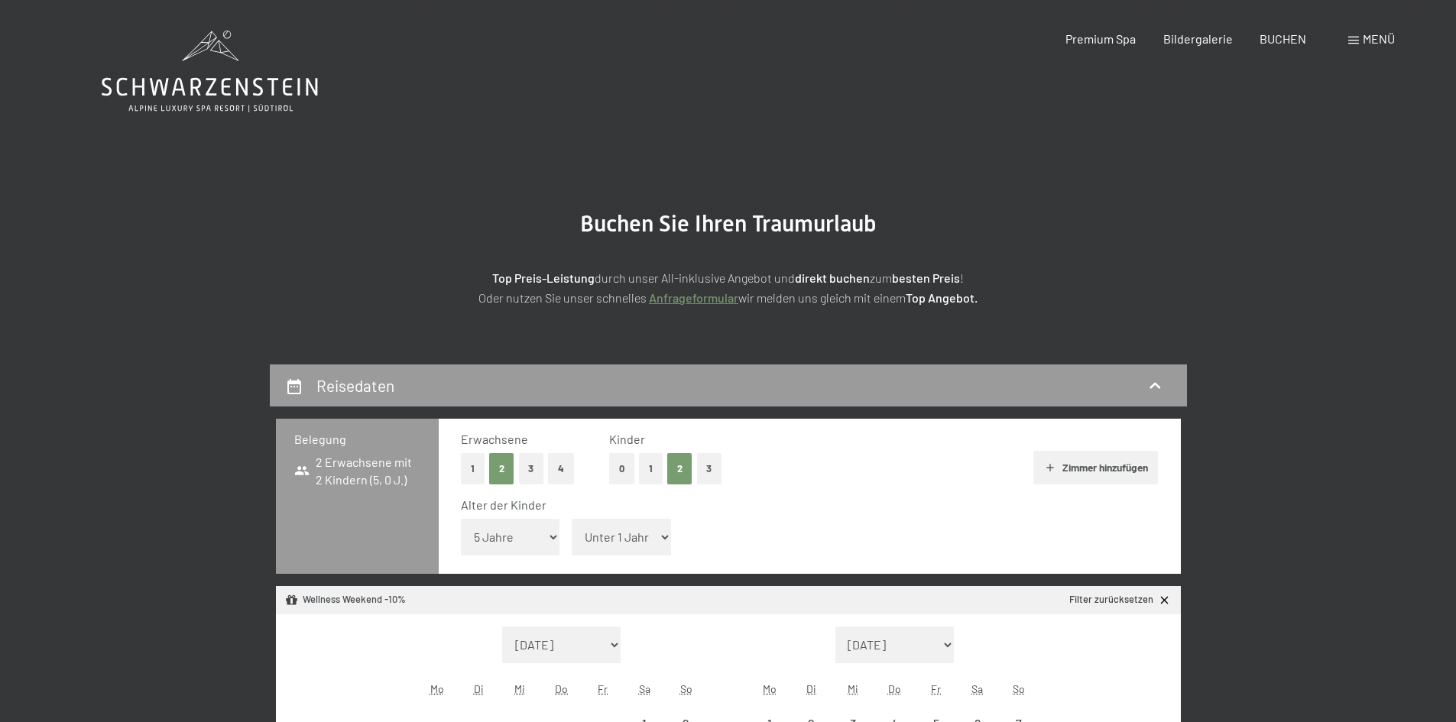
select select "[DATE]"
drag, startPoint x: 608, startPoint y: 543, endPoint x: 613, endPoint y: 524, distance: 20.6
click at [608, 543] on select "Unter 1 Jahr 1 Jahr 2 Jahre 3 Jahre 4 Jahre 5 Jahre 6 Jahre 7 Jahre 8 Jahre 9 J…" at bounding box center [621, 537] width 99 height 37
select select "3"
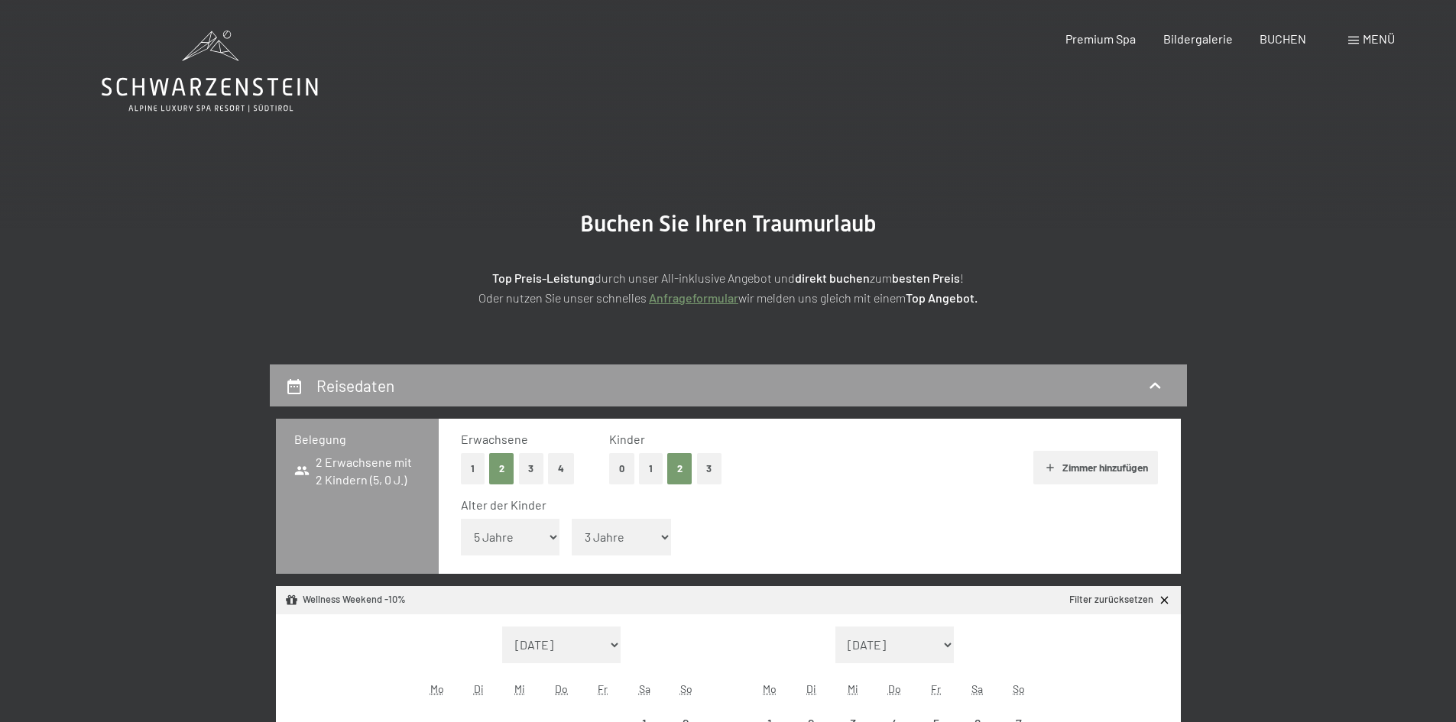
click at [572, 519] on select "Unter 1 Jahr 1 Jahr 2 Jahre 3 Jahre 4 Jahre 5 Jahre 6 Jahre 7 Jahre 8 Jahre 9 J…" at bounding box center [621, 537] width 99 height 37
select select "[DATE]"
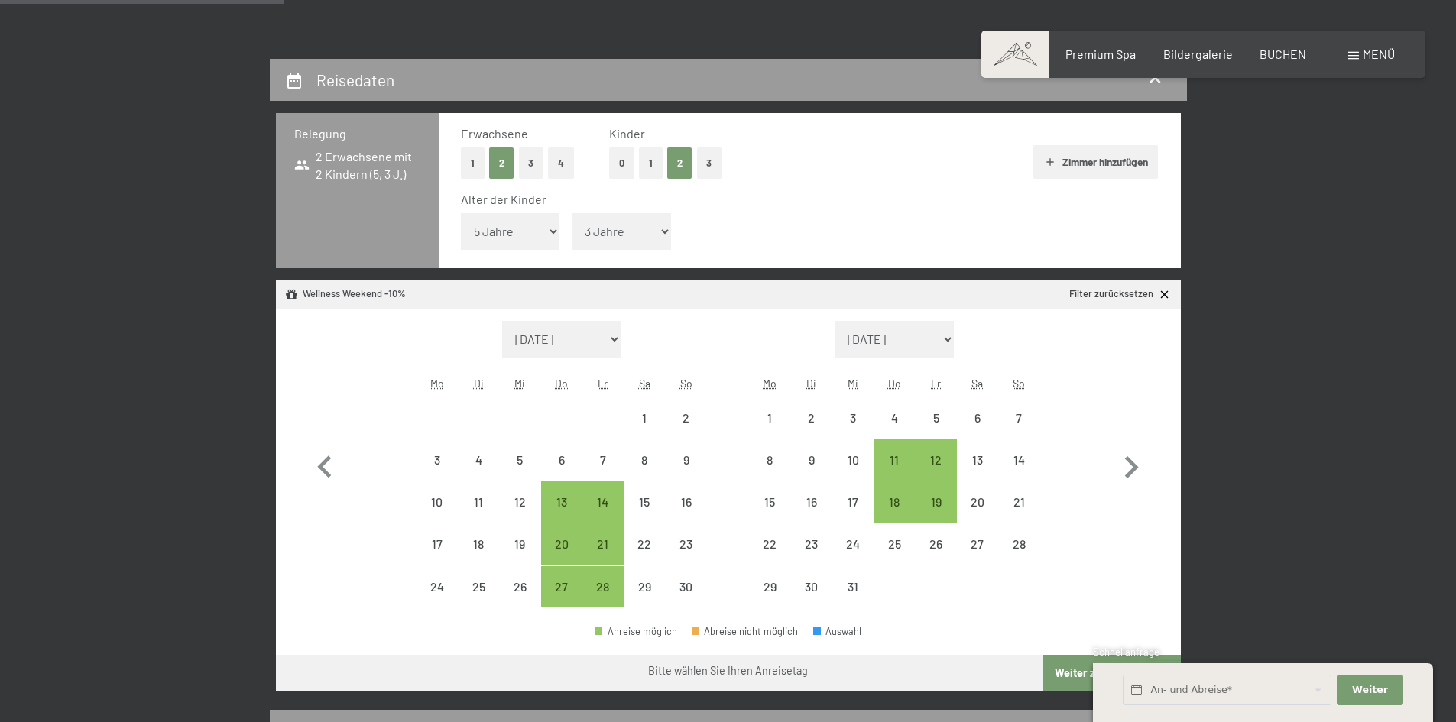
scroll to position [382, 0]
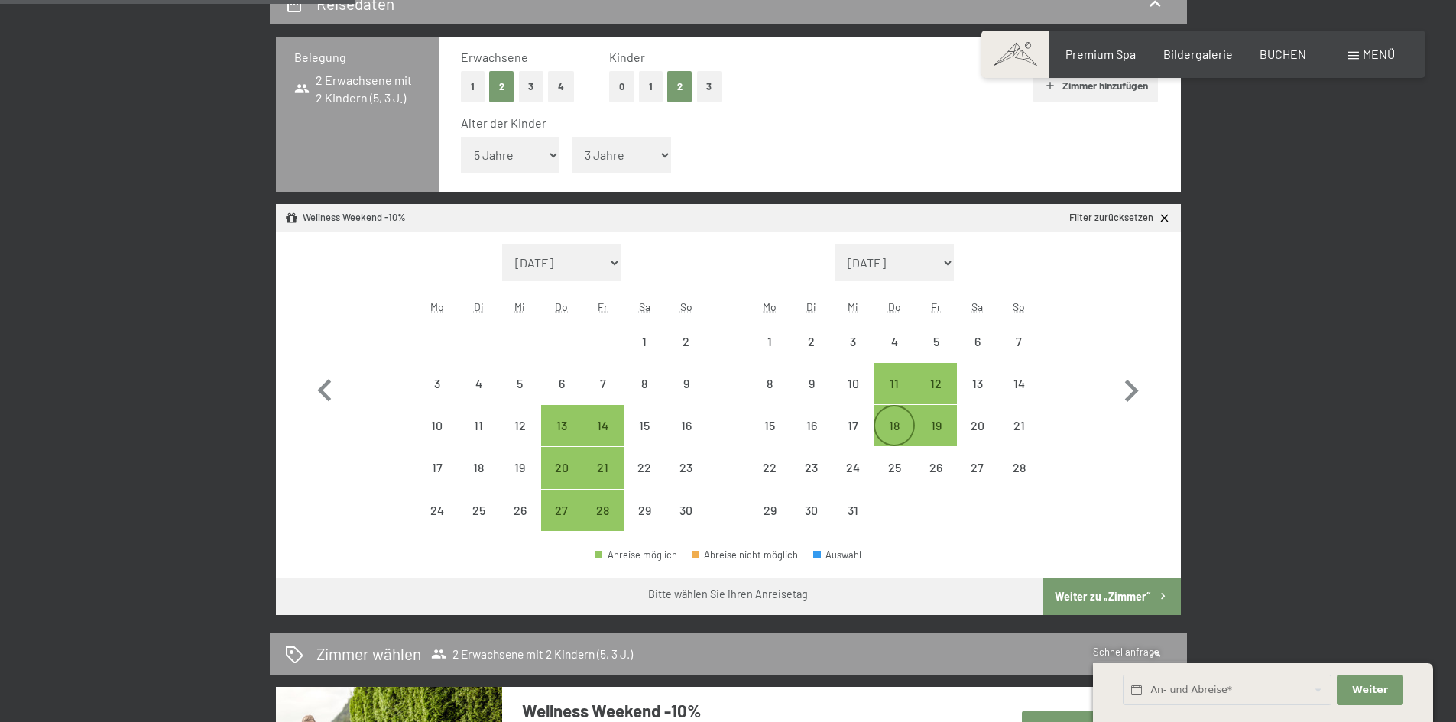
click at [904, 433] on div "18" at bounding box center [894, 439] width 38 height 38
select select "[DATE]"
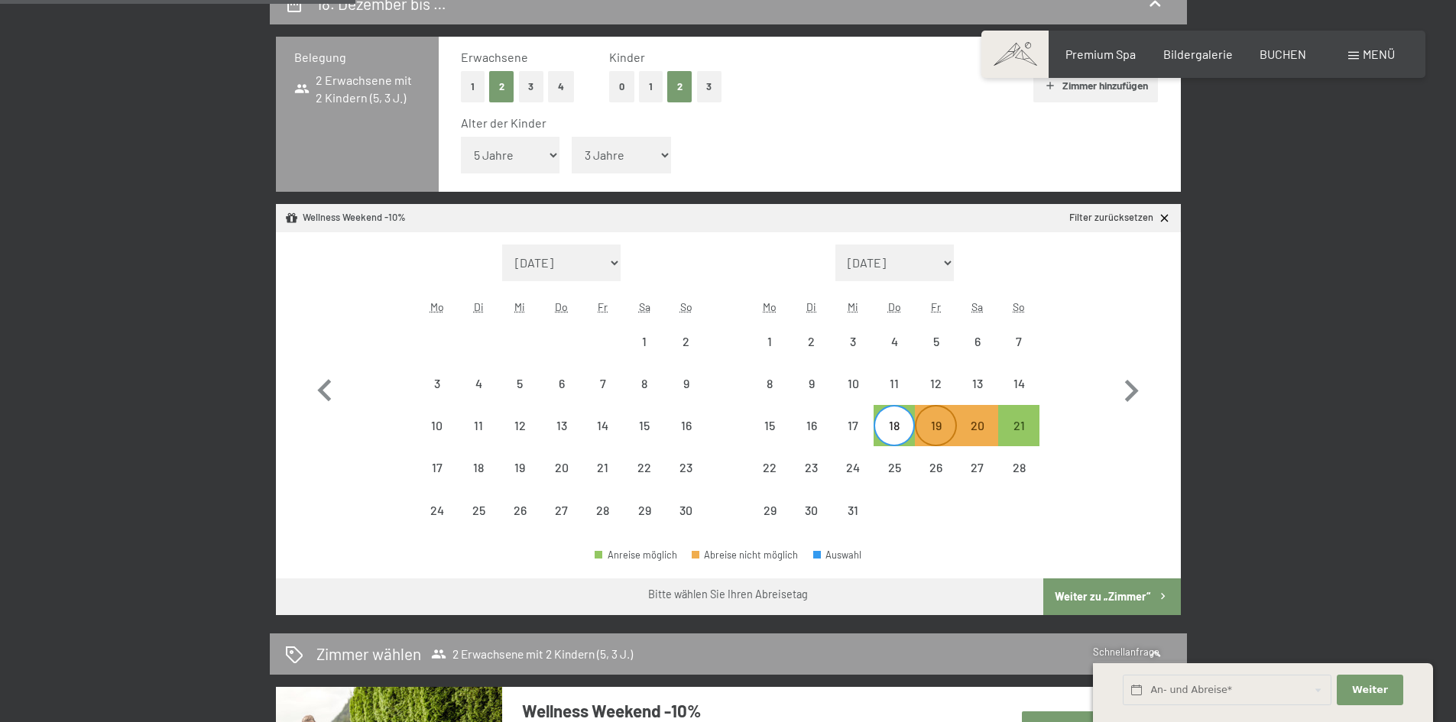
click at [927, 429] on div "19" at bounding box center [936, 439] width 38 height 38
select select "[DATE]"
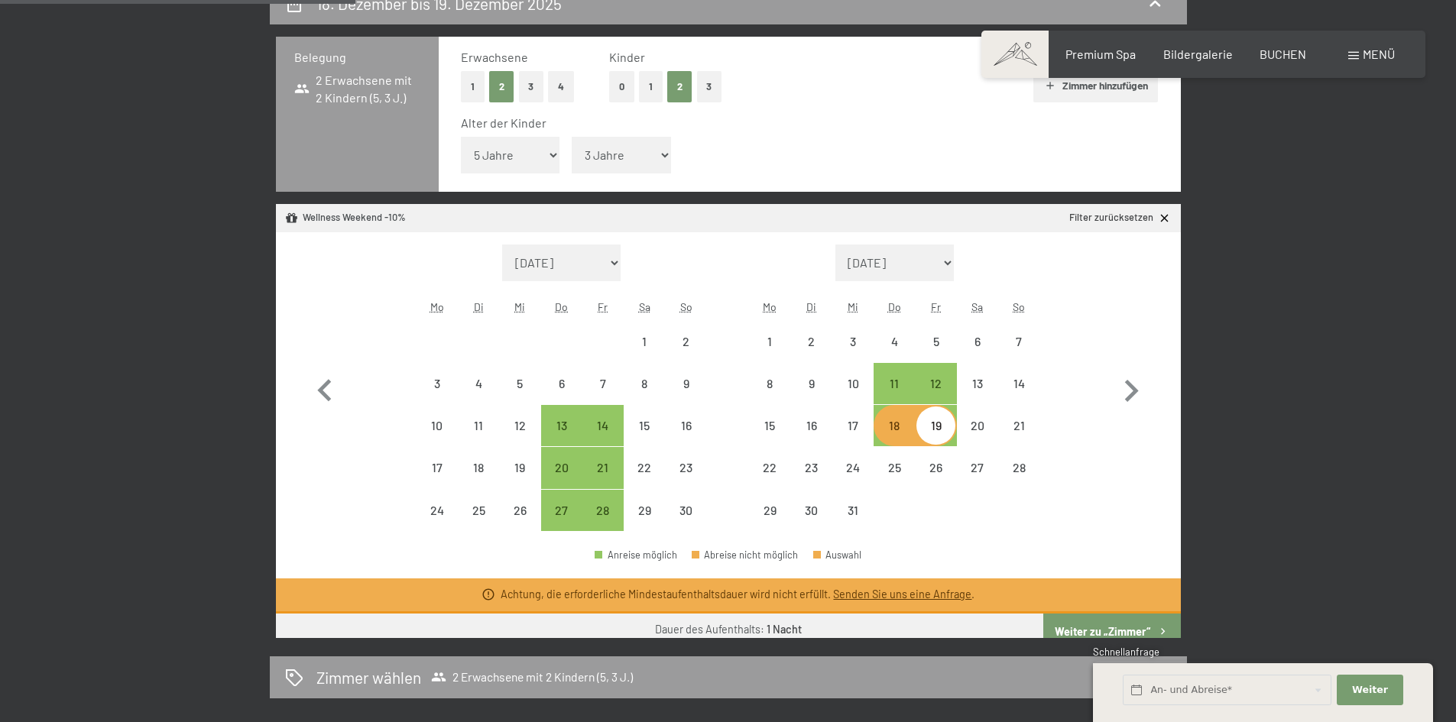
select select "[DATE]"
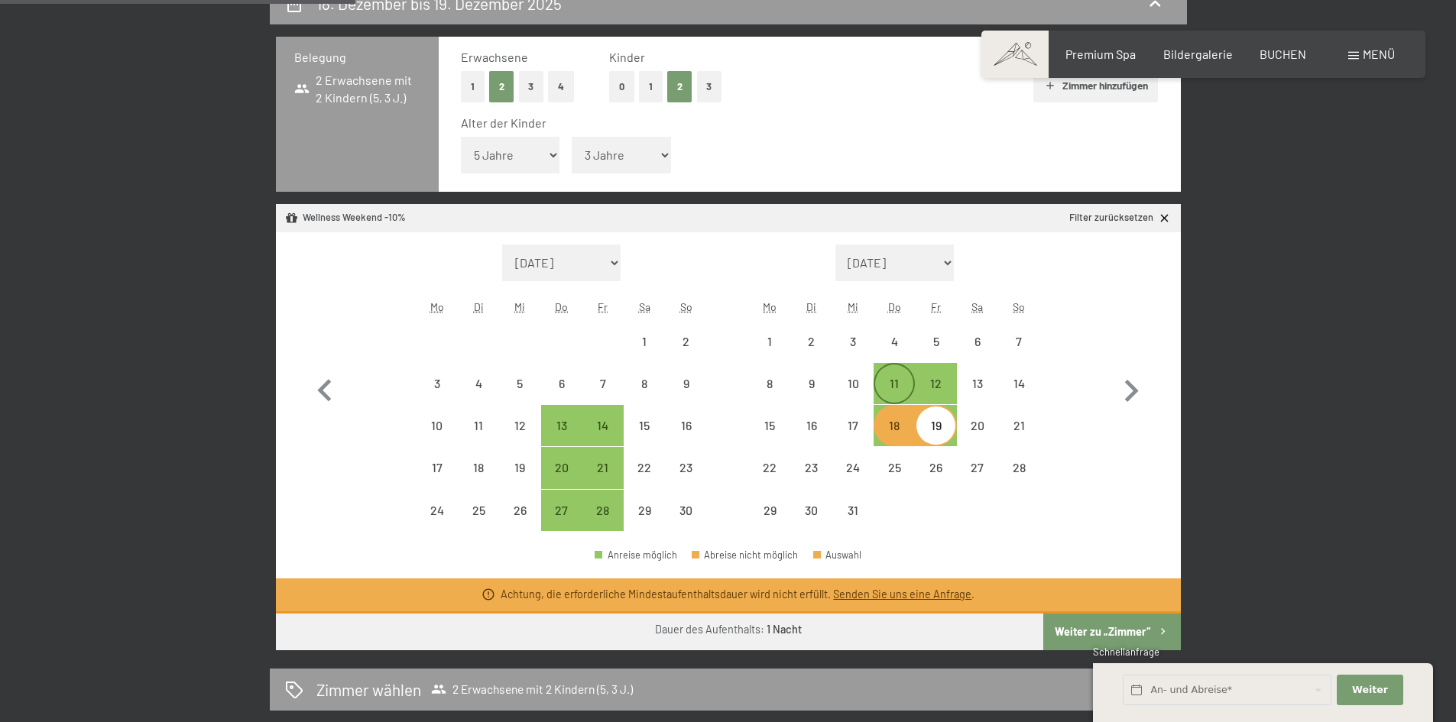
click at [904, 393] on div "11" at bounding box center [894, 397] width 38 height 38
select select "[DATE]"
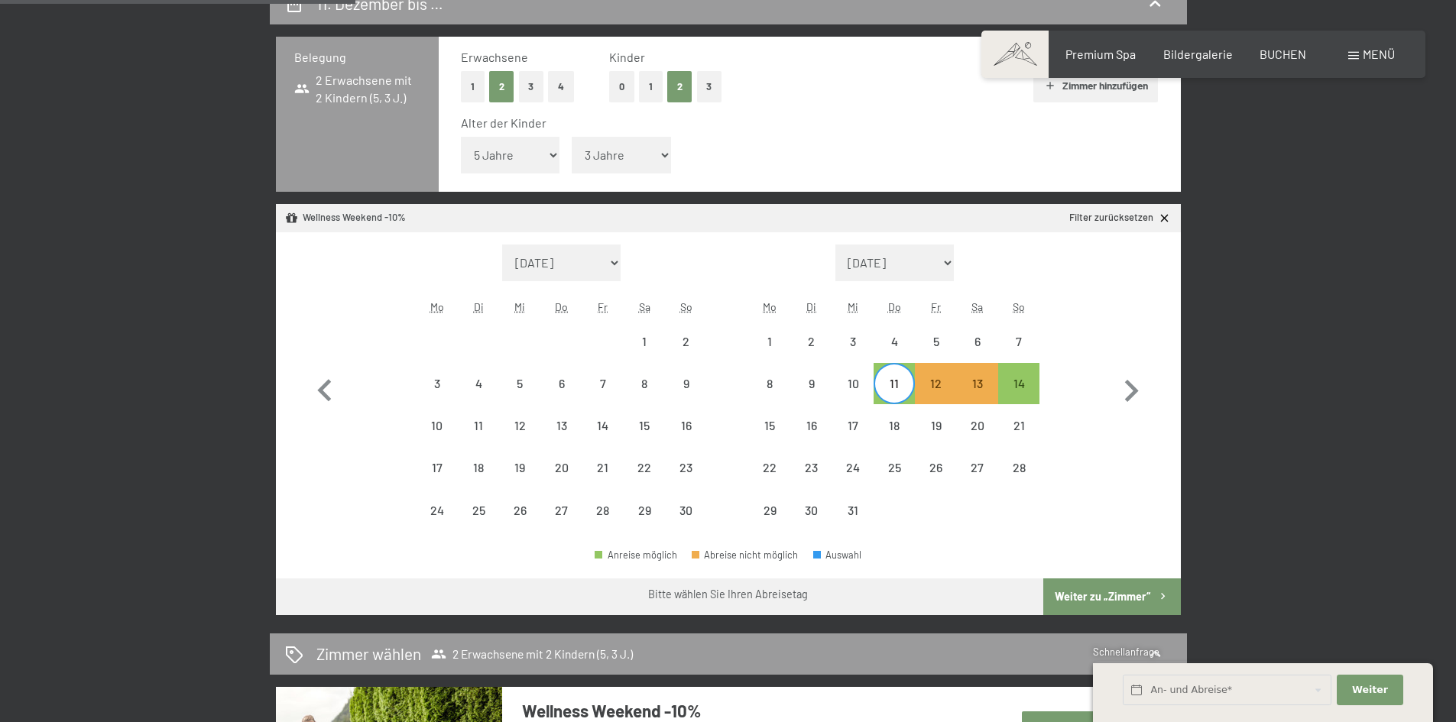
click at [1079, 606] on button "Weiter zu „Zimmer“" at bounding box center [1111, 597] width 137 height 37
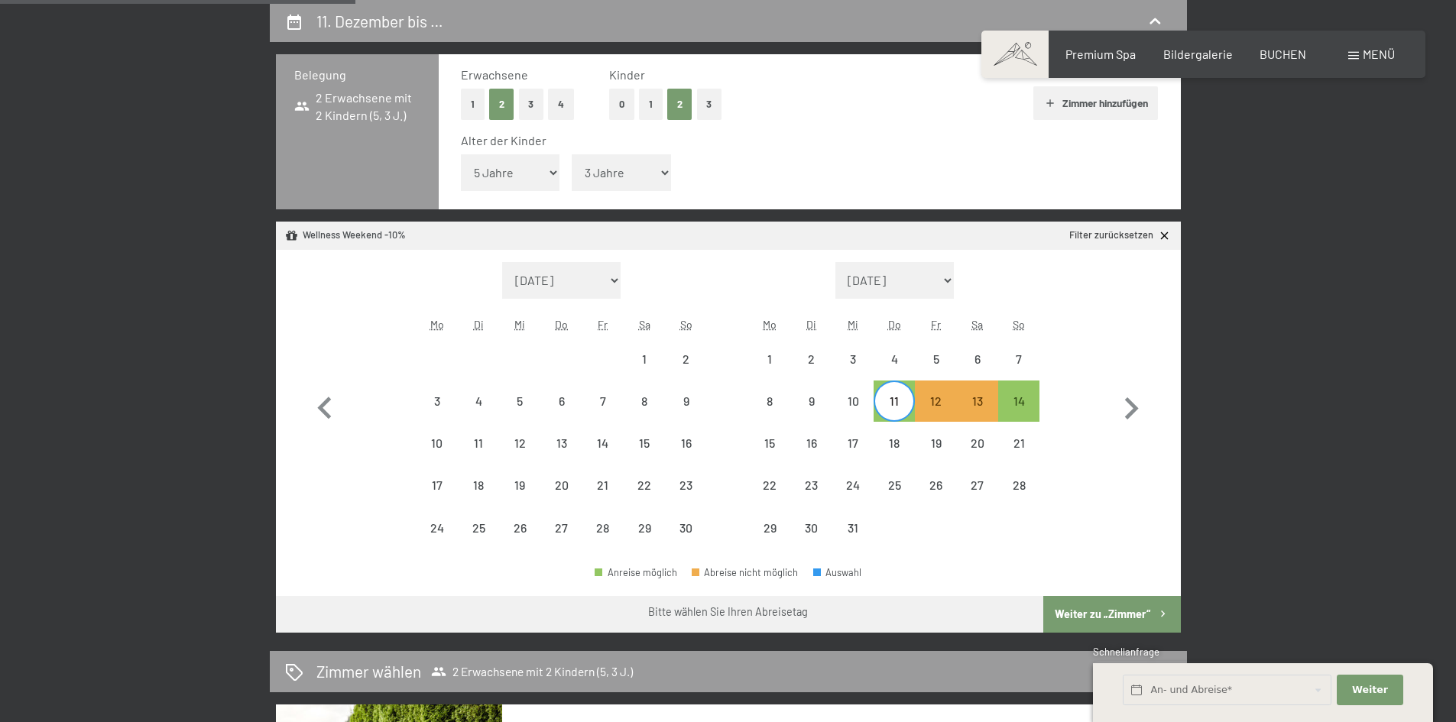
select select "[DATE]"
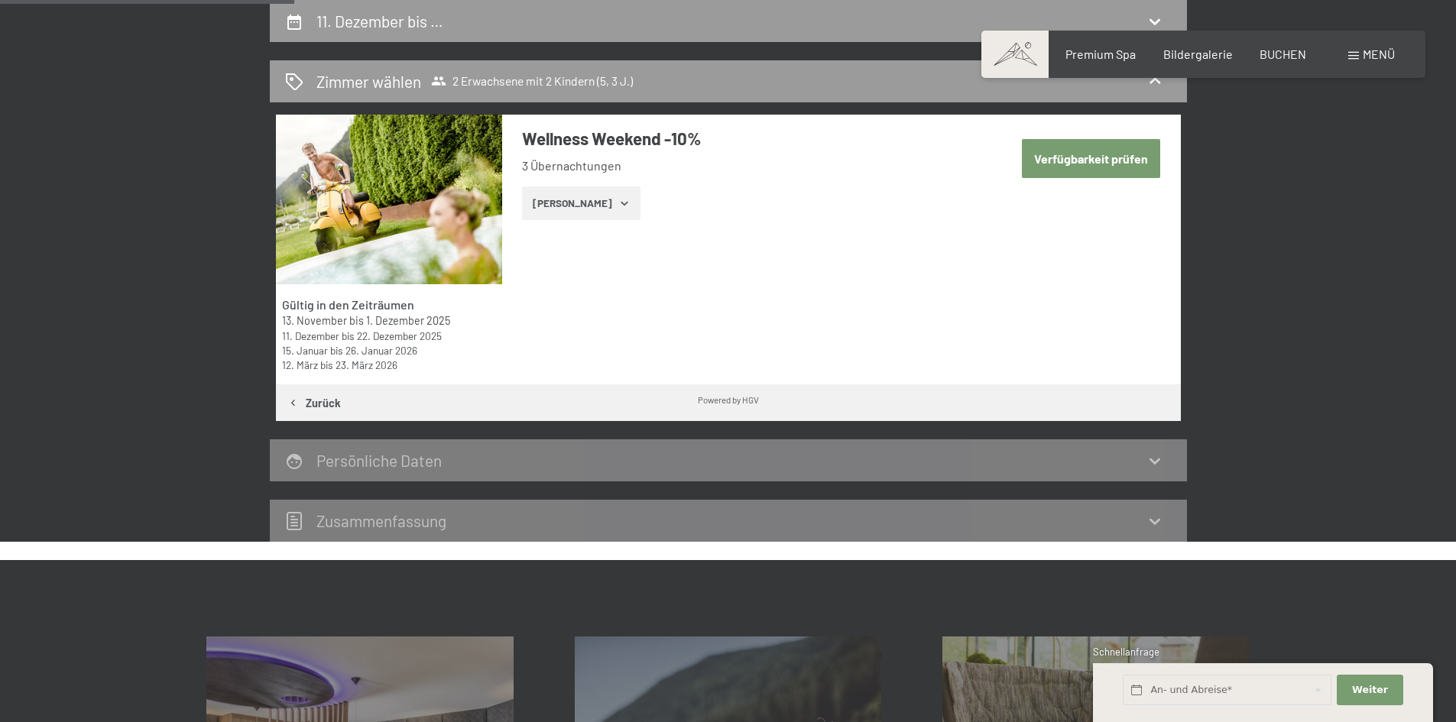
click at [1056, 155] on button "Verfügbarkeit prüfen" at bounding box center [1091, 158] width 138 height 39
select select "5"
select select "3"
select select "[DATE]"
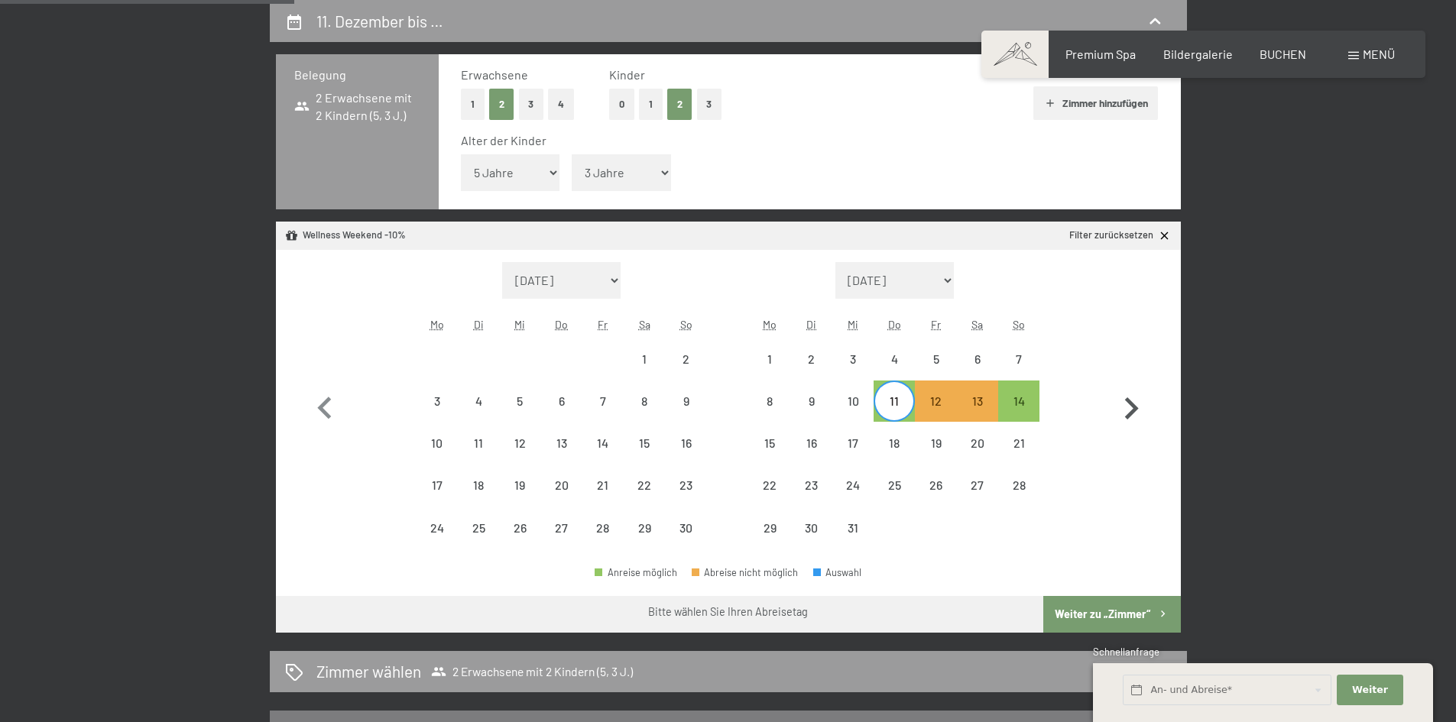
click at [1139, 412] on icon "button" at bounding box center [1131, 409] width 44 height 44
select select "[DATE]"
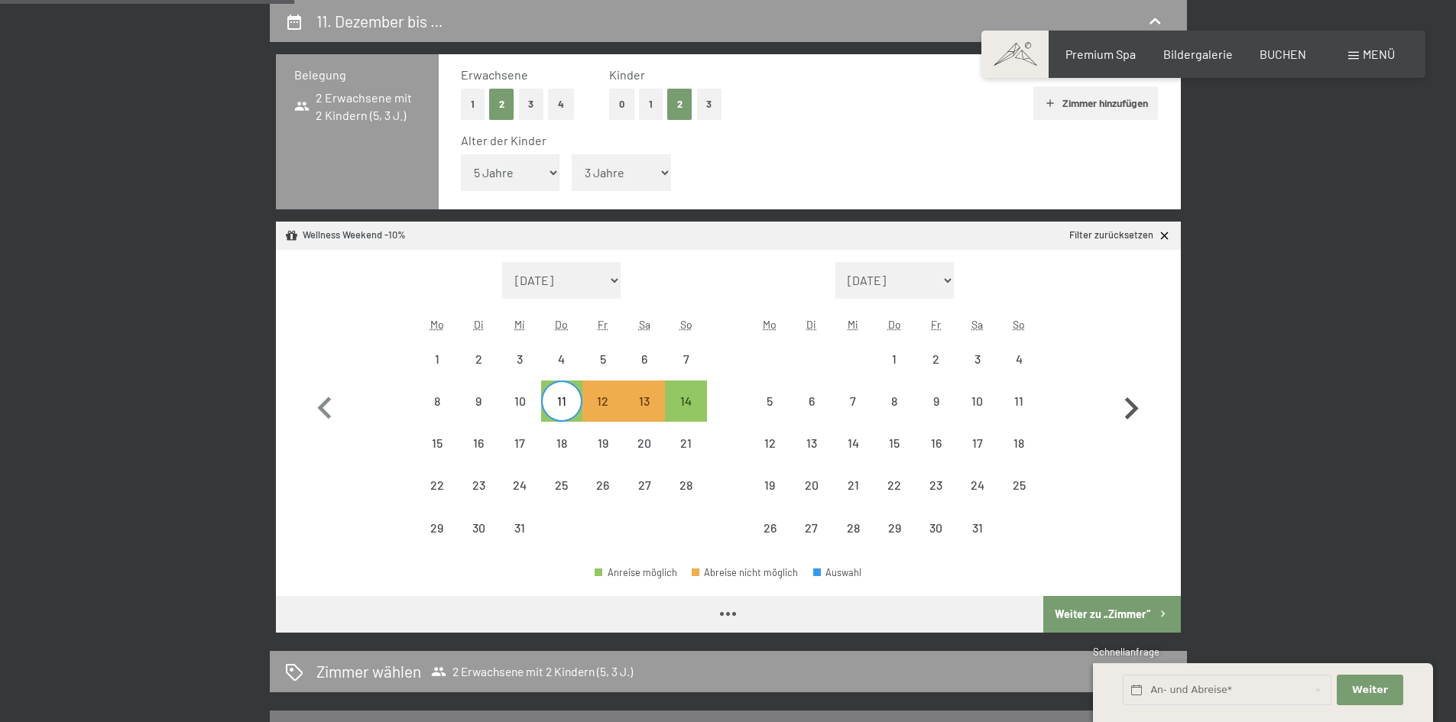
select select "[DATE]"
click at [565, 398] on div "11" at bounding box center [562, 414] width 38 height 38
select select "[DATE]"
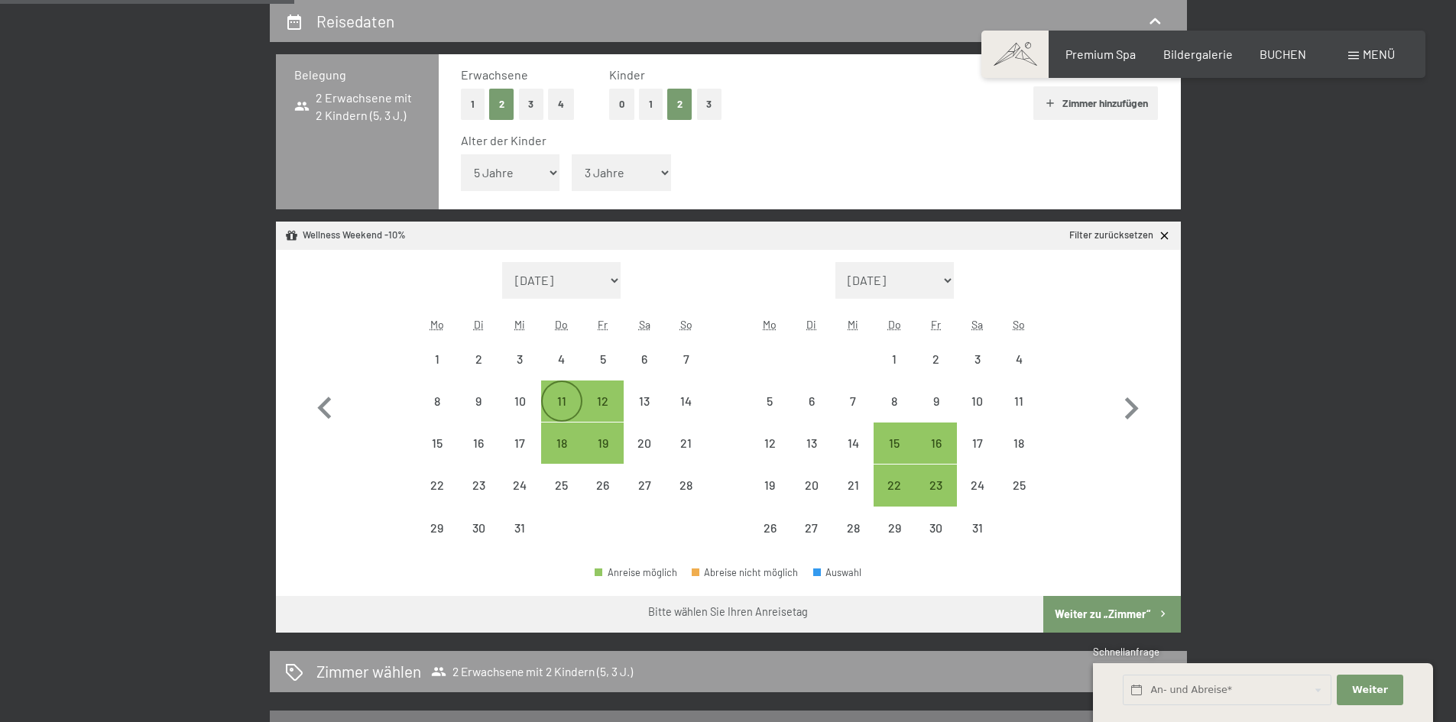
click at [572, 403] on div "11" at bounding box center [562, 414] width 38 height 38
select select "[DATE]"
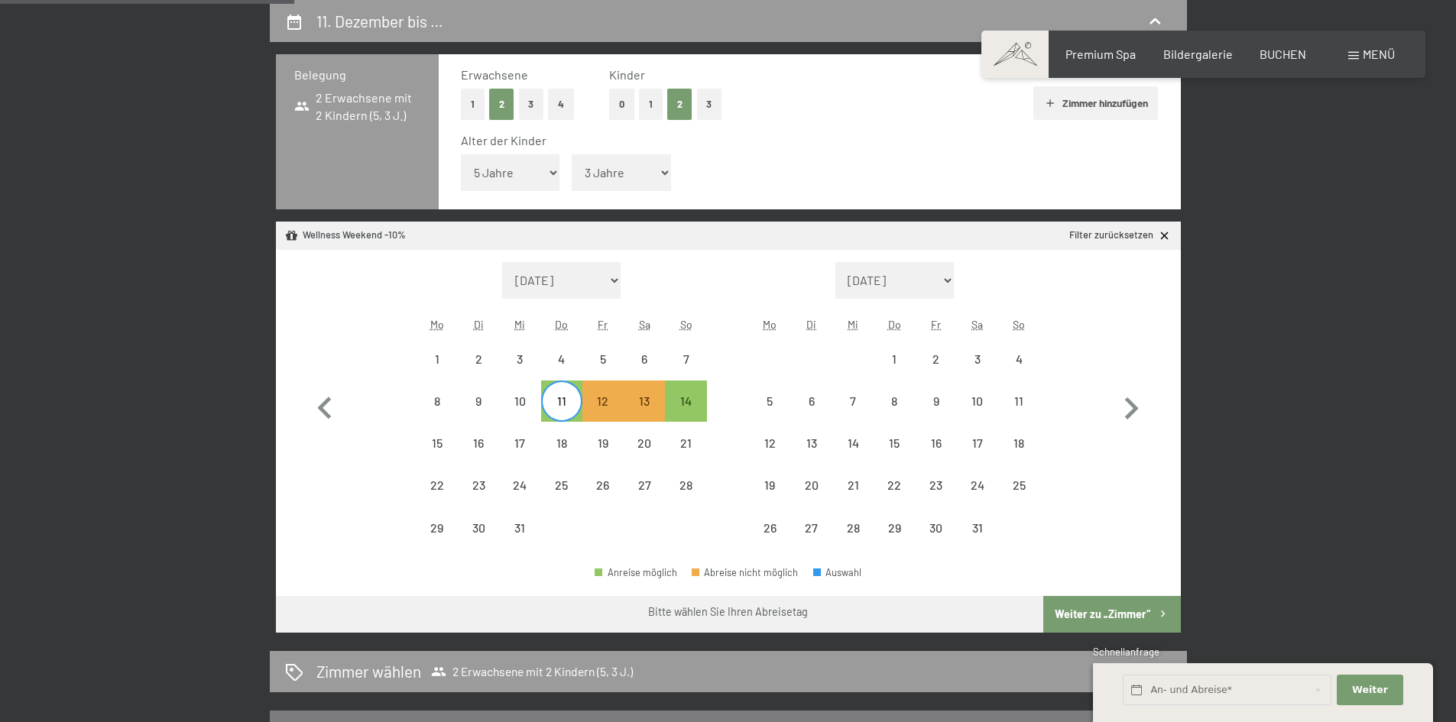
click at [1076, 620] on button "Weiter zu „Zimmer“" at bounding box center [1111, 614] width 137 height 37
select select "[DATE]"
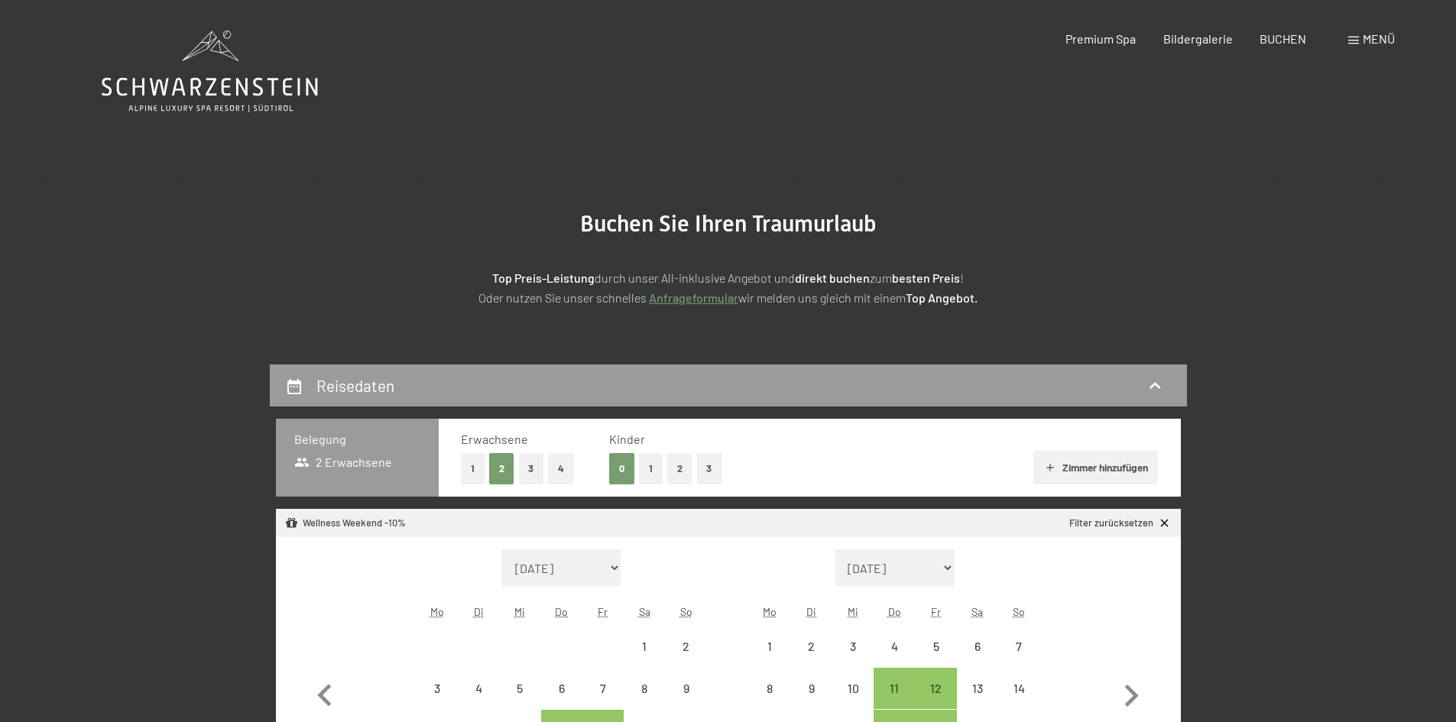
select select "[DATE]"
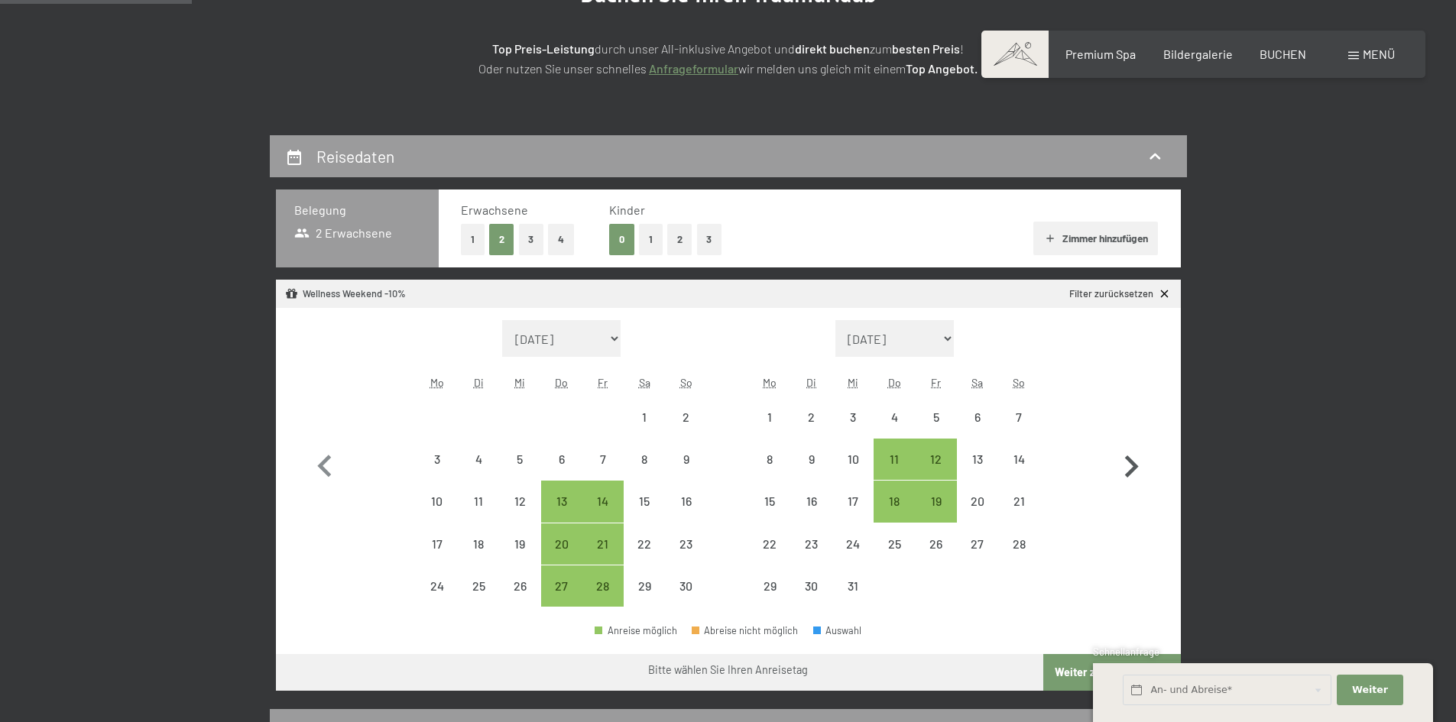
click at [1124, 472] on icon "button" at bounding box center [1131, 467] width 44 height 44
select select "[DATE]"
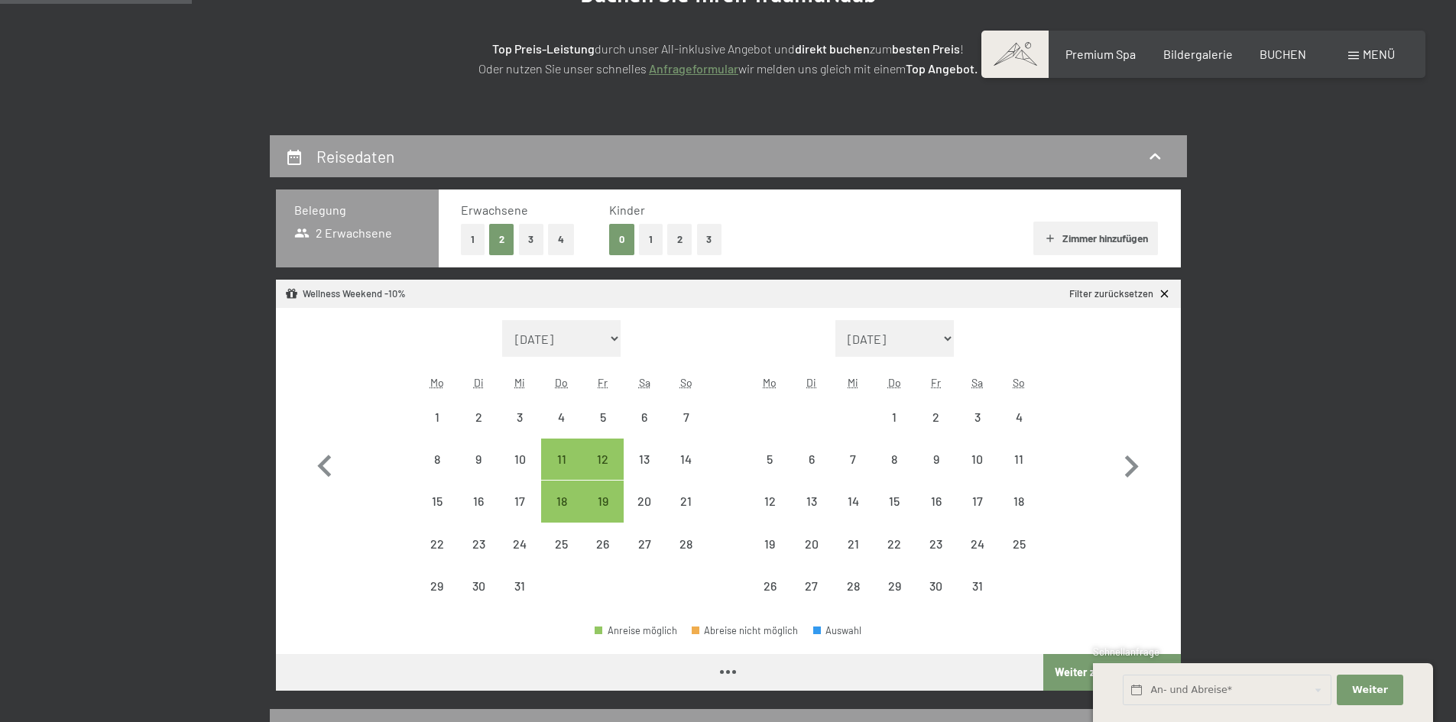
select select "[DATE]"
click at [900, 543] on div "22" at bounding box center [894, 557] width 38 height 38
select select "[DATE]"
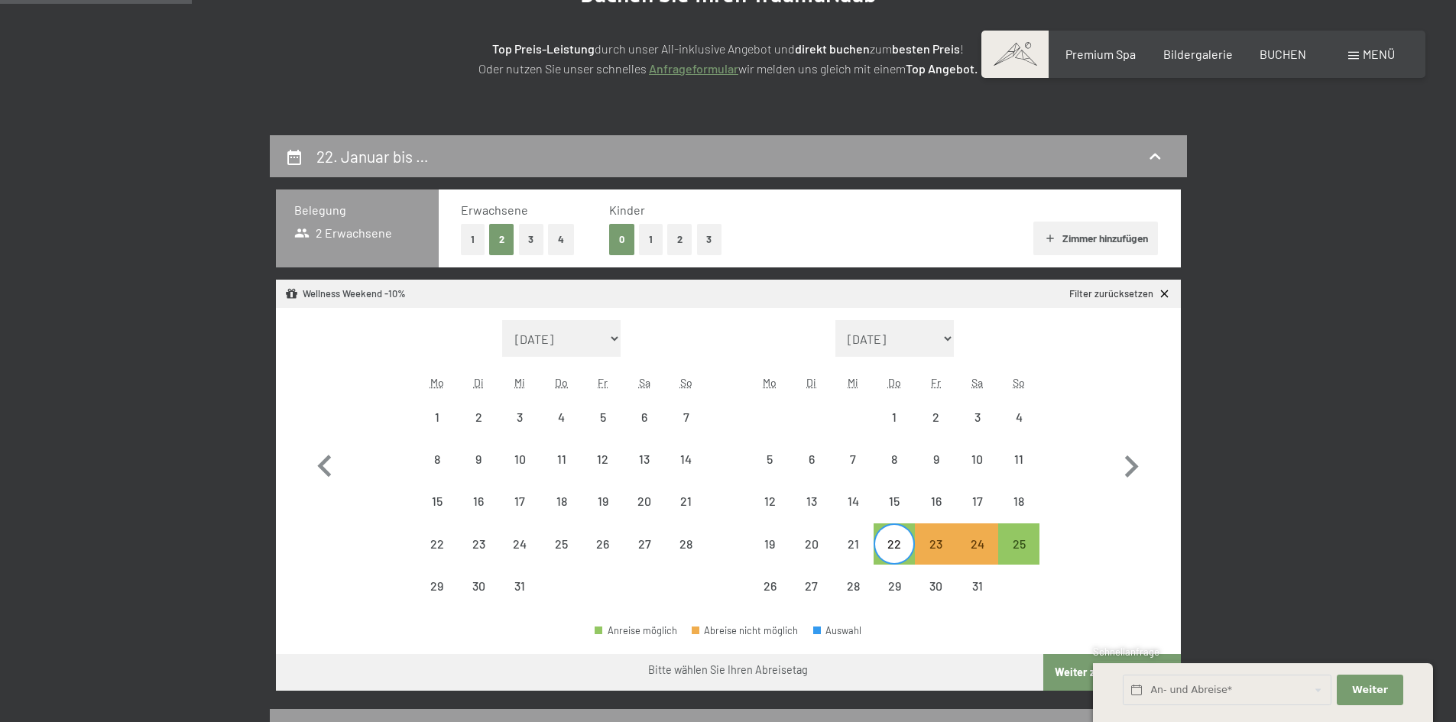
click at [1076, 671] on button "Weiter zu „Zimmer“" at bounding box center [1111, 672] width 137 height 37
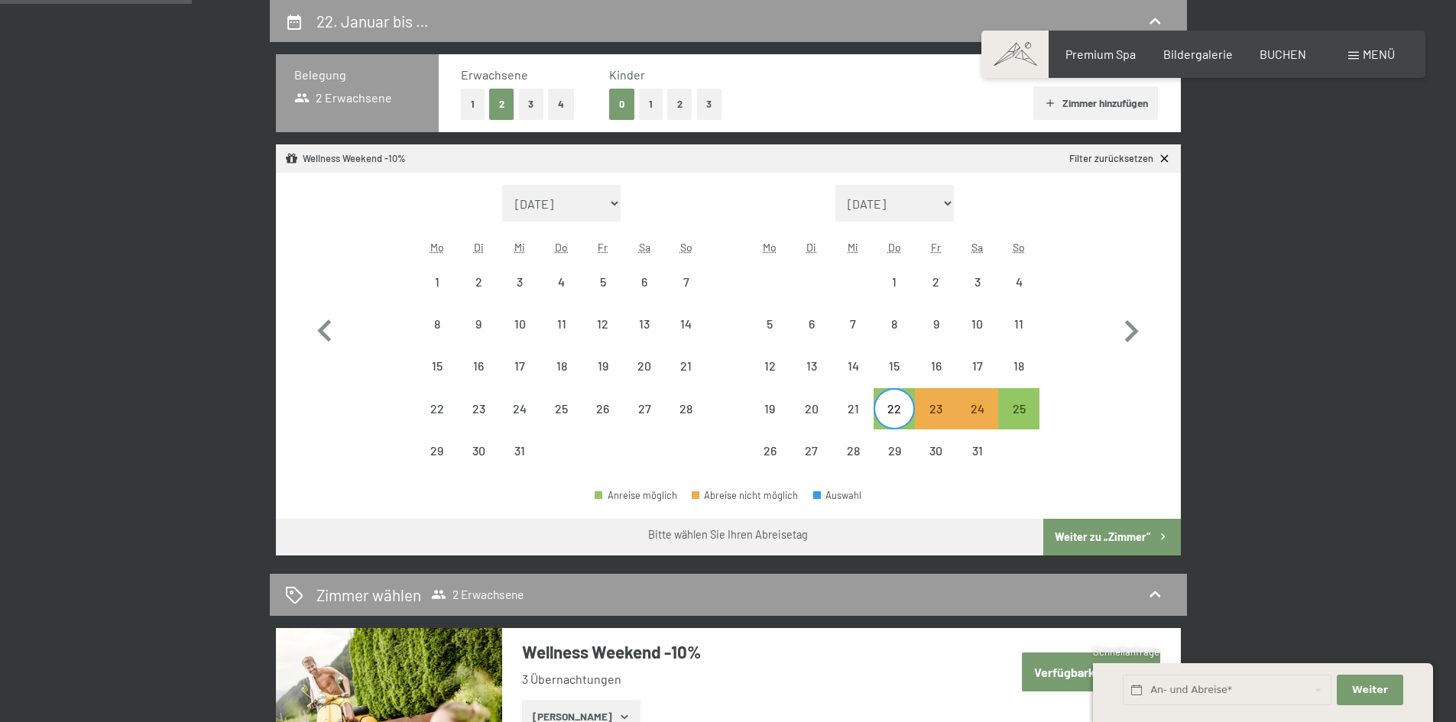
select select "[DATE]"
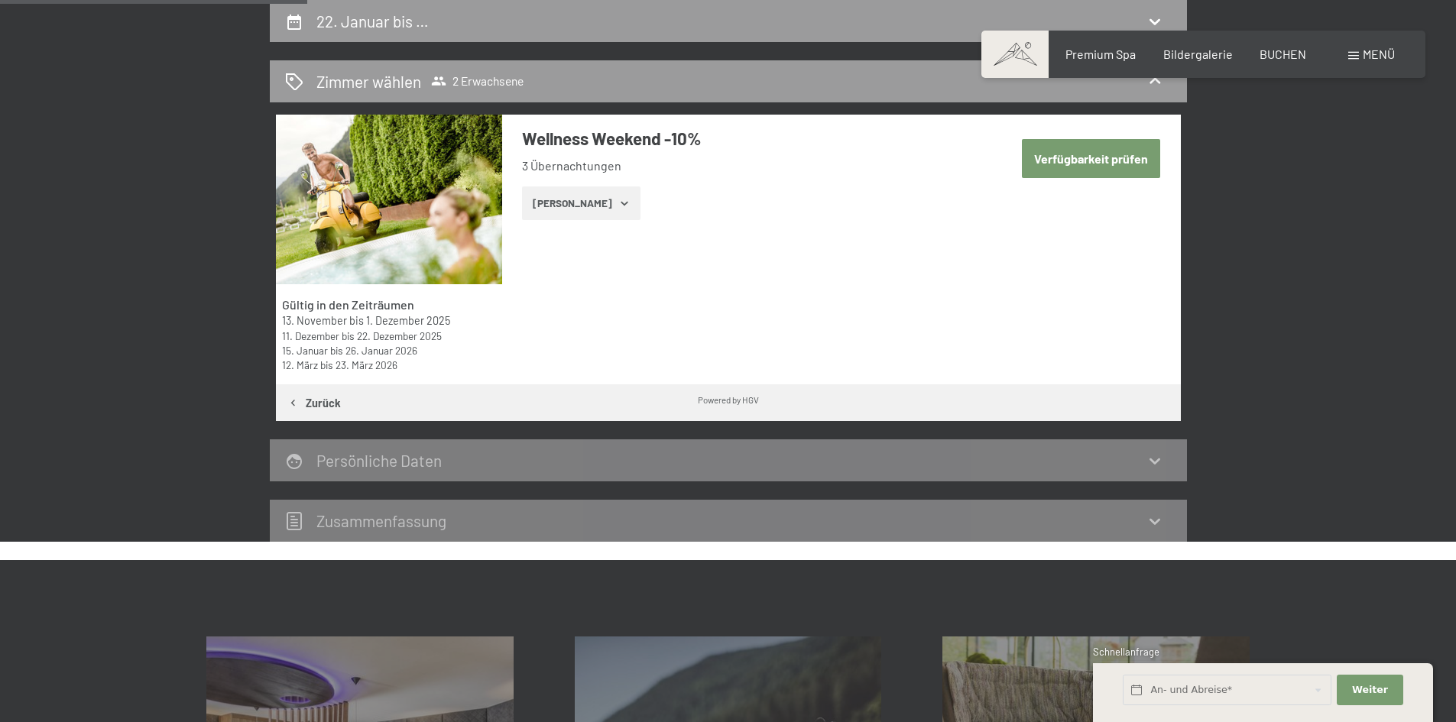
click at [1078, 152] on button "Verfügbarkeit prüfen" at bounding box center [1091, 158] width 138 height 39
select select "[DATE]"
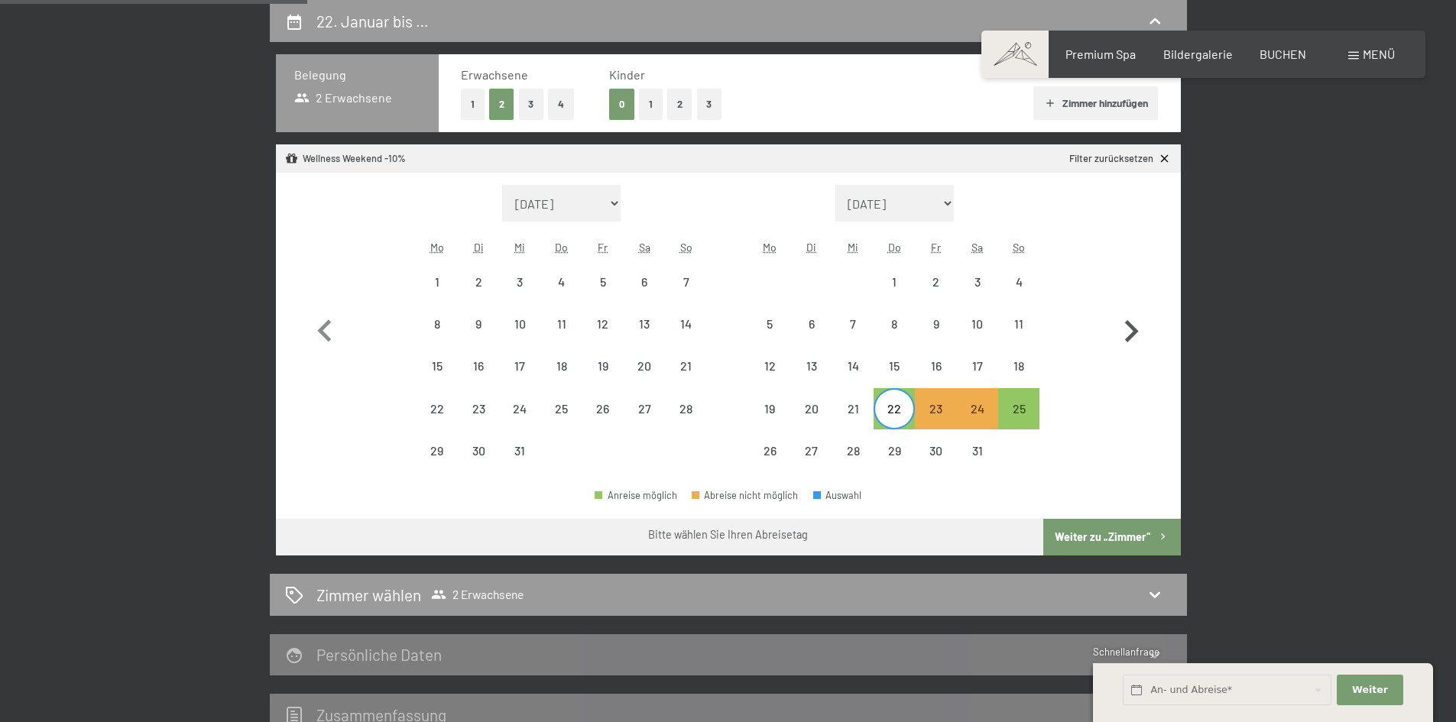
click at [1128, 329] on icon "button" at bounding box center [1131, 332] width 44 height 44
select select "[DATE]"
select select "2026-02-01"
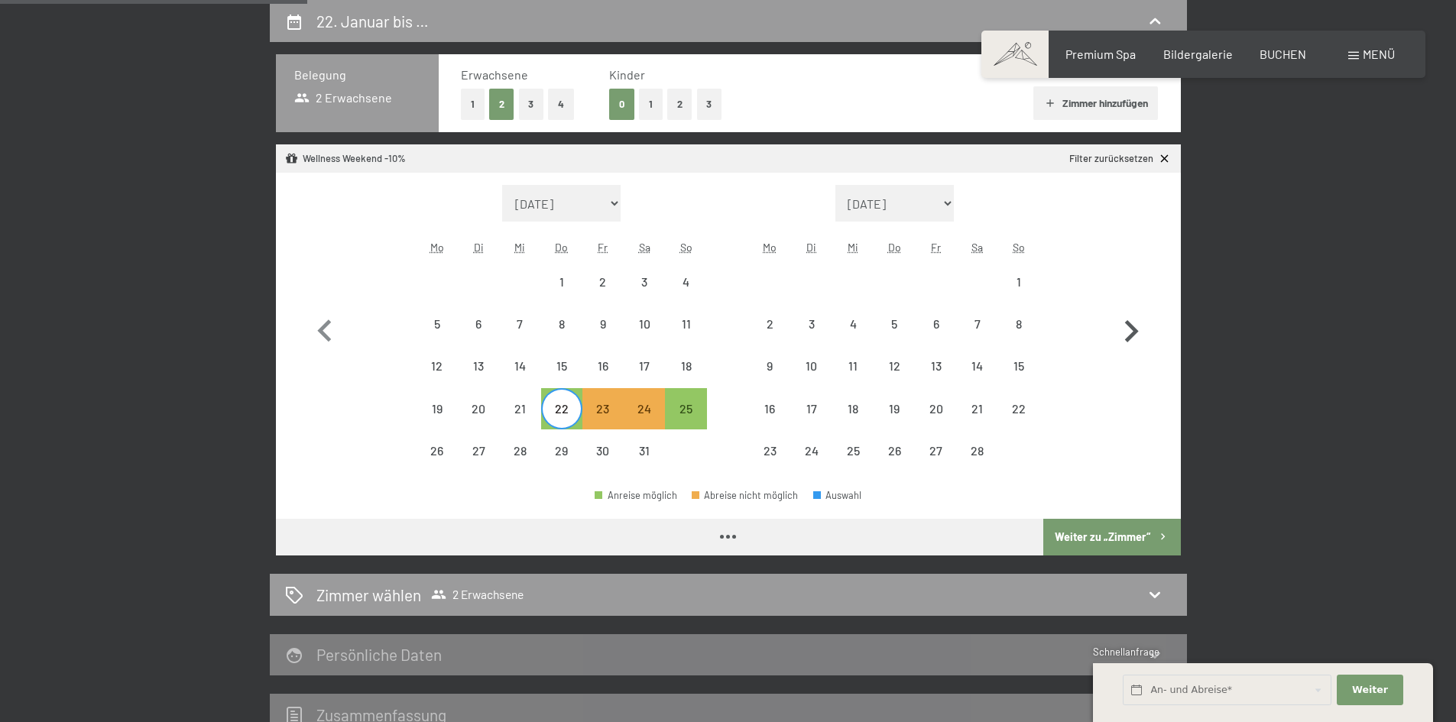
select select "[DATE]"
select select "2026-02-01"
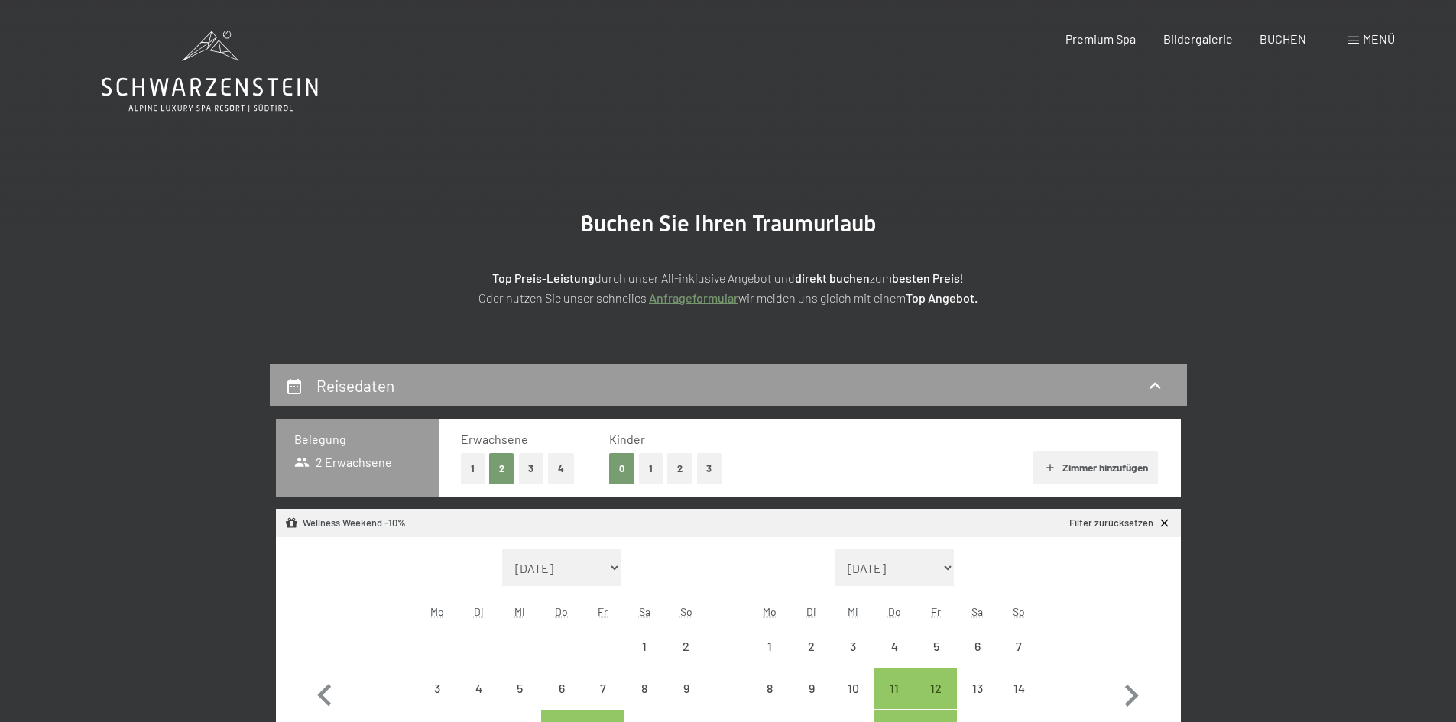
select select "[DATE]"
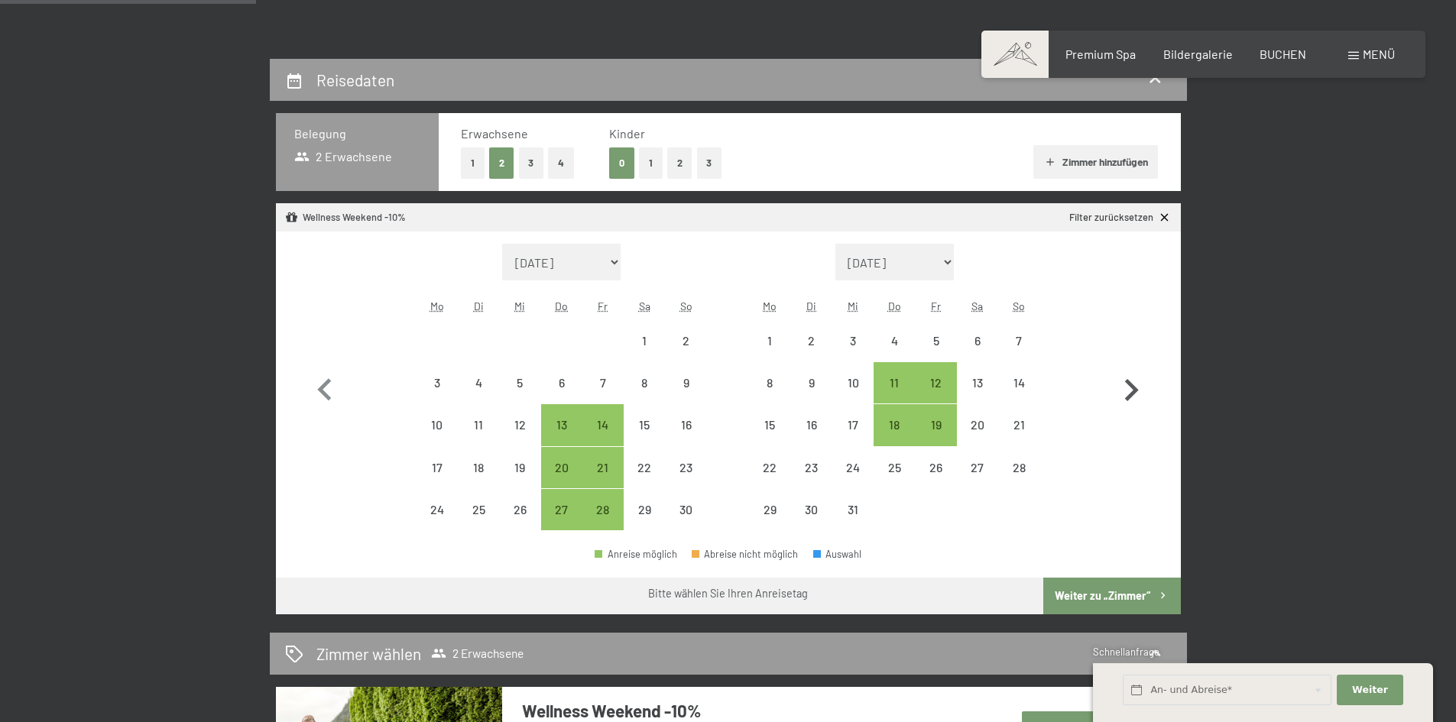
click at [1140, 395] on icon "button" at bounding box center [1131, 390] width 44 height 44
select select "[DATE]"
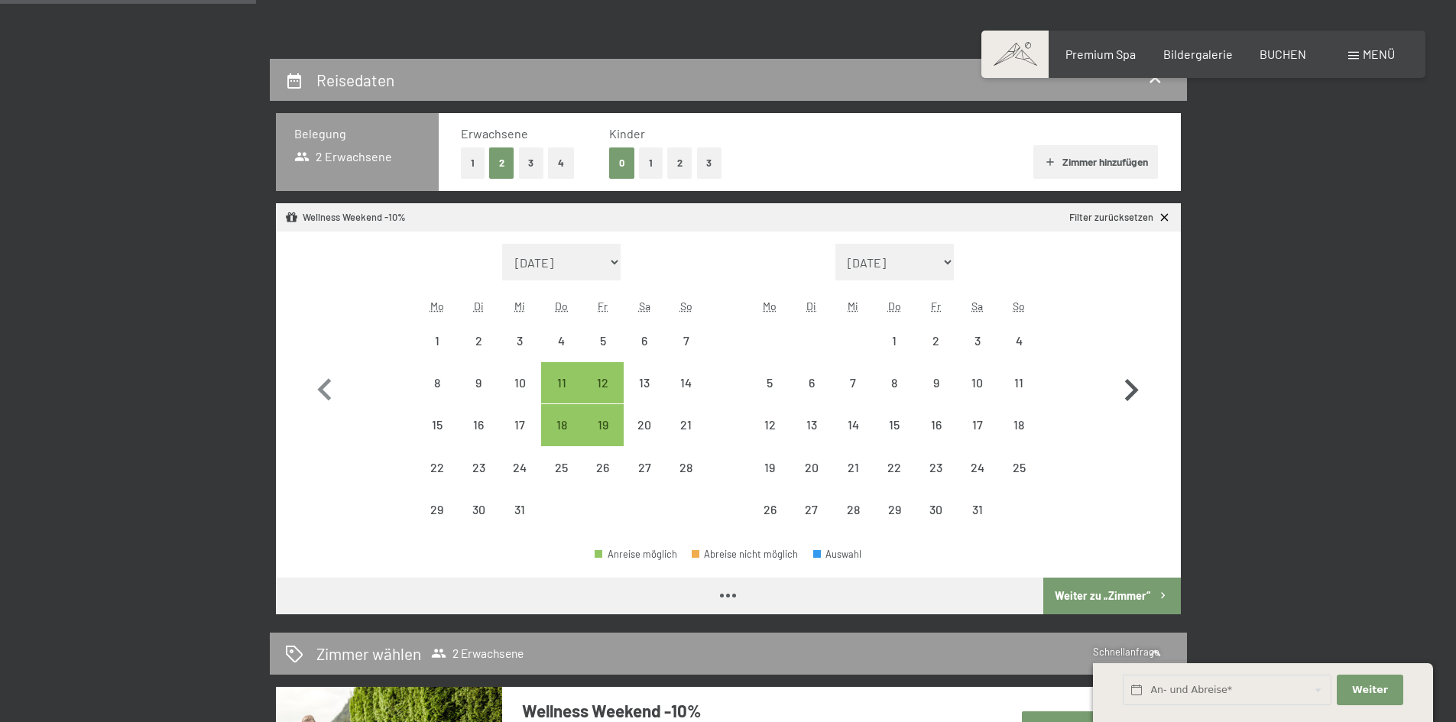
select select "[DATE]"
click at [900, 424] on div "15" at bounding box center [894, 438] width 38 height 38
select select "[DATE]"
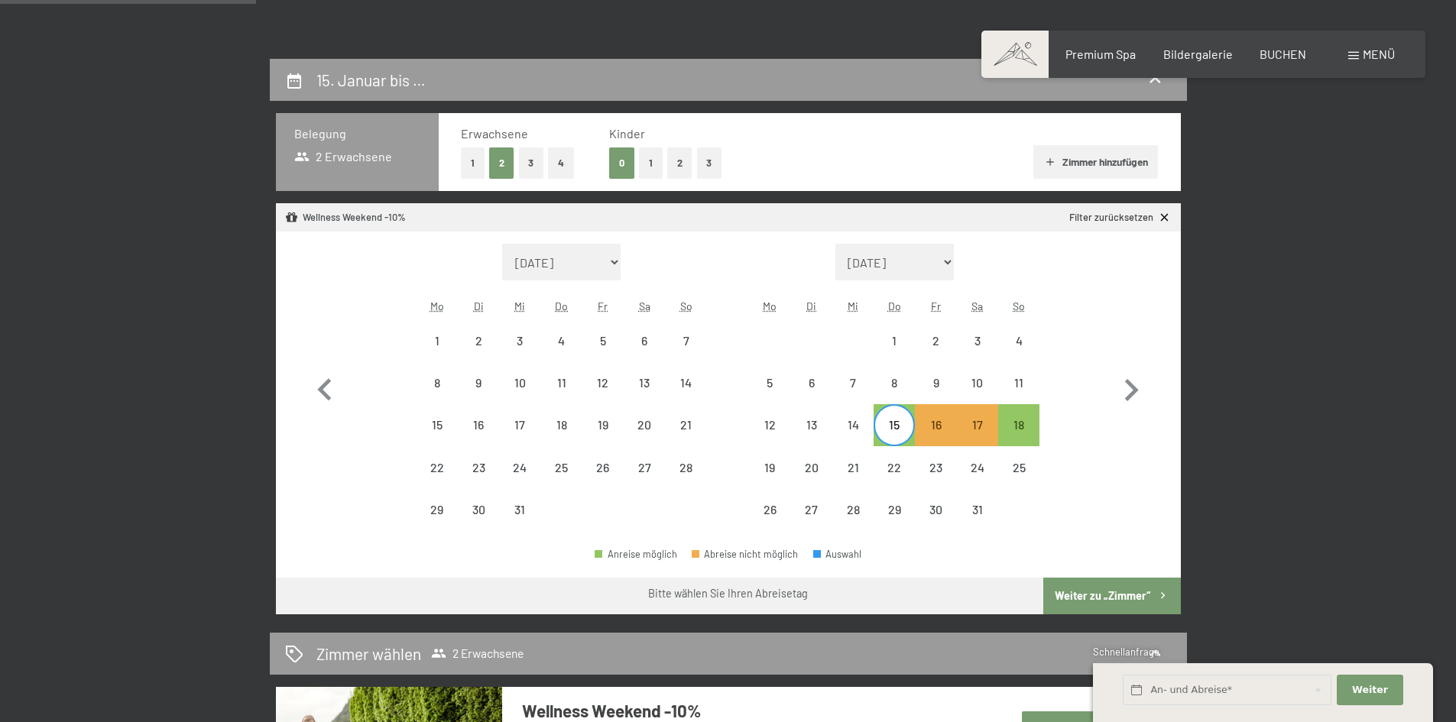
click at [1078, 607] on button "Weiter zu „Zimmer“" at bounding box center [1111, 596] width 137 height 37
select select "[DATE]"
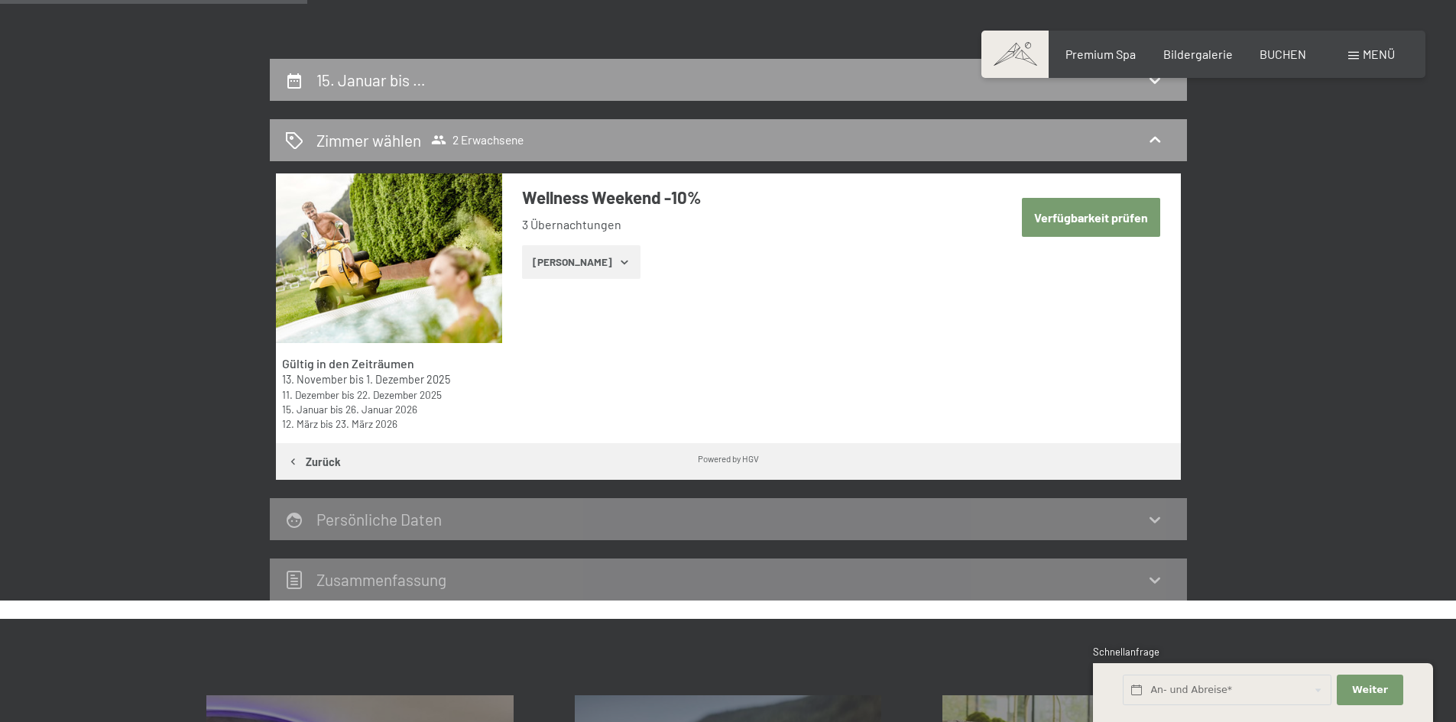
scroll to position [365, 0]
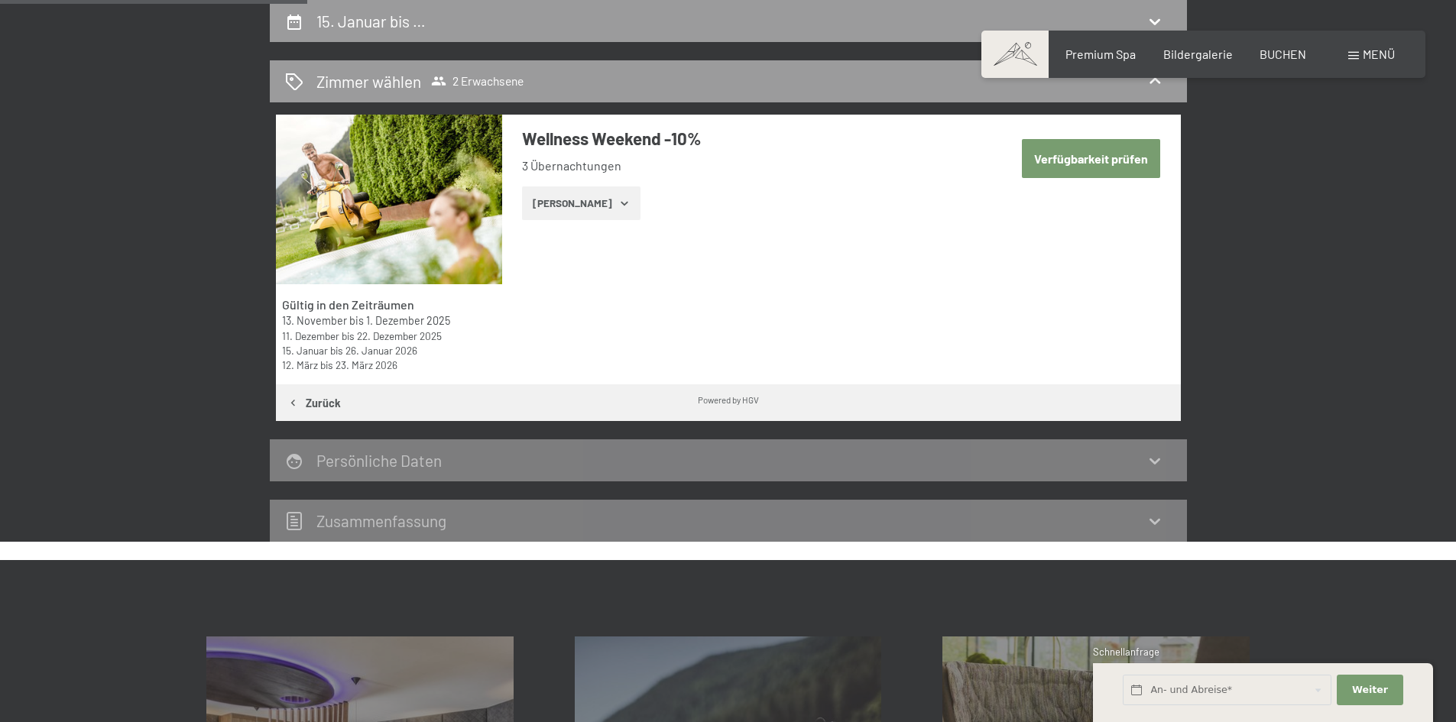
click at [582, 217] on button "[PERSON_NAME]" at bounding box center [581, 204] width 118 height 34
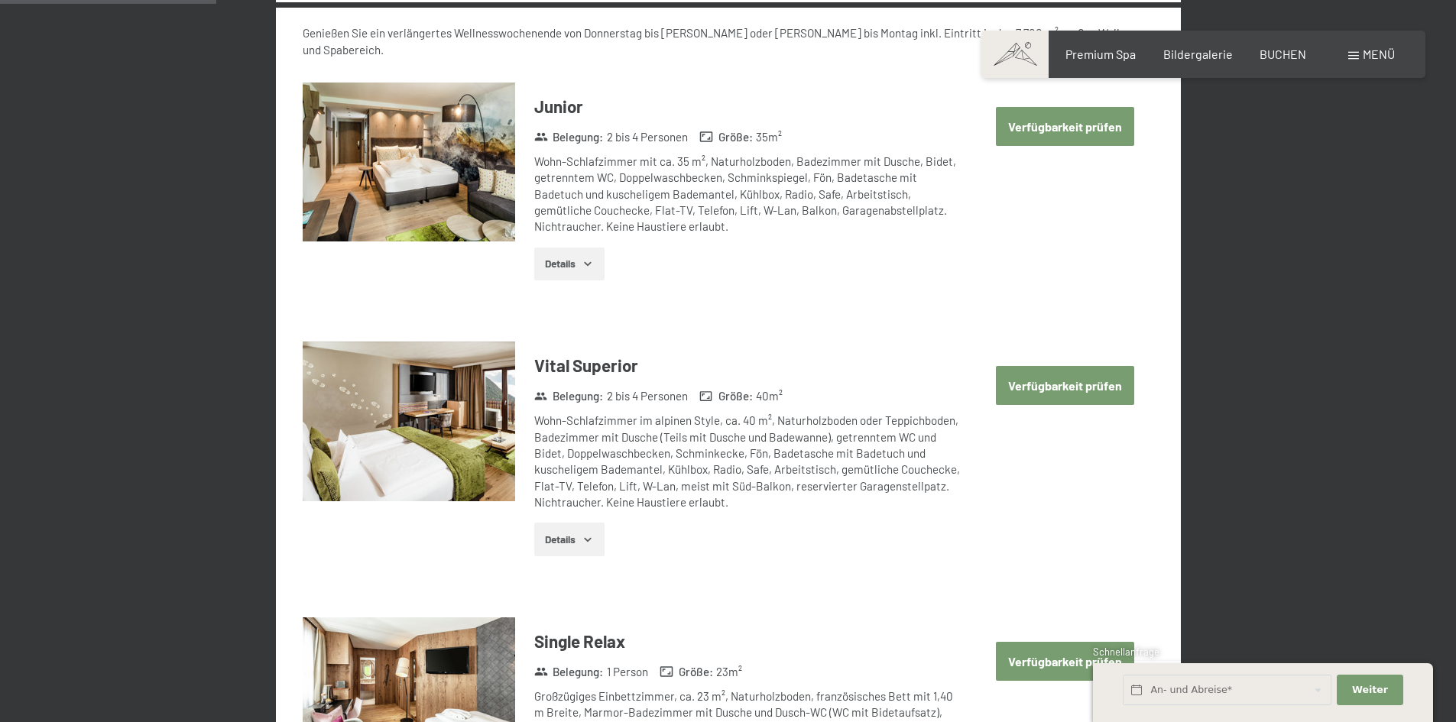
scroll to position [823, 0]
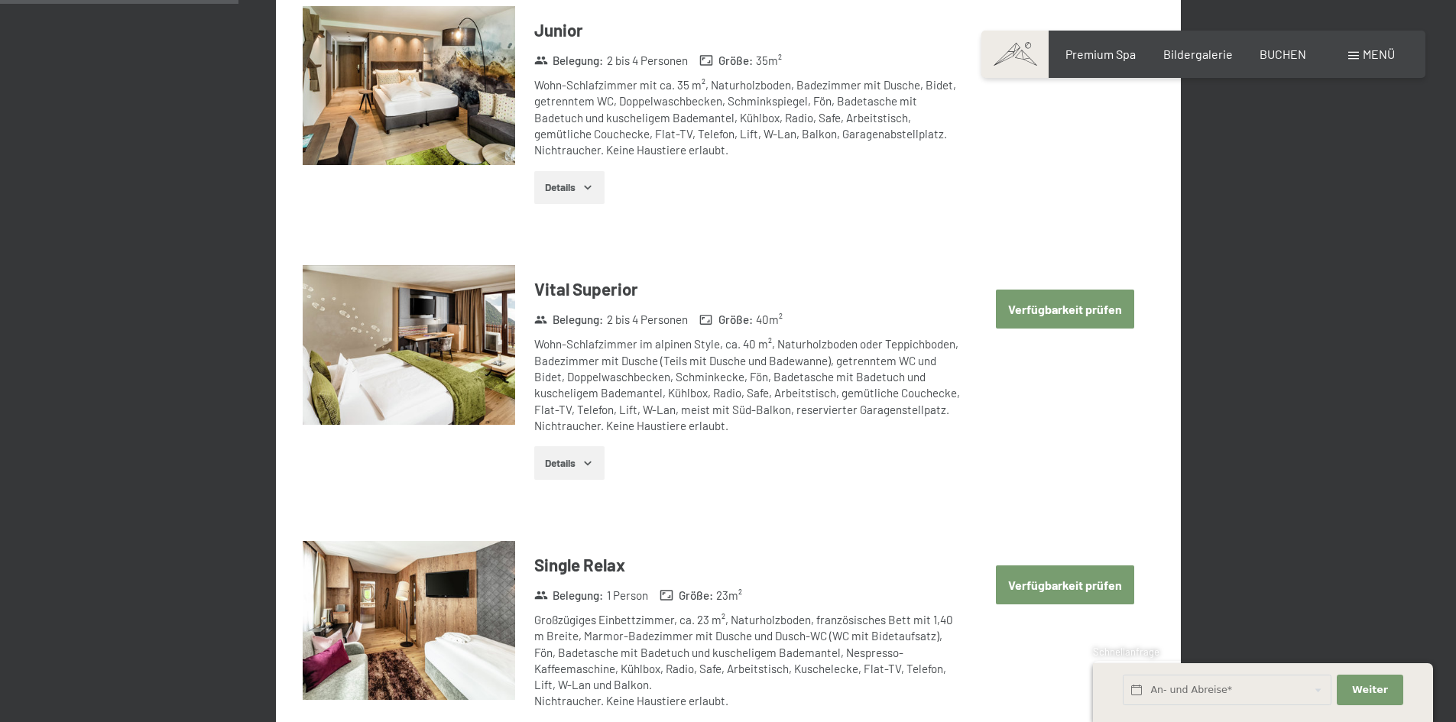
click at [1065, 290] on button "Verfügbarkeit prüfen" at bounding box center [1065, 309] width 138 height 39
select select "[DATE]"
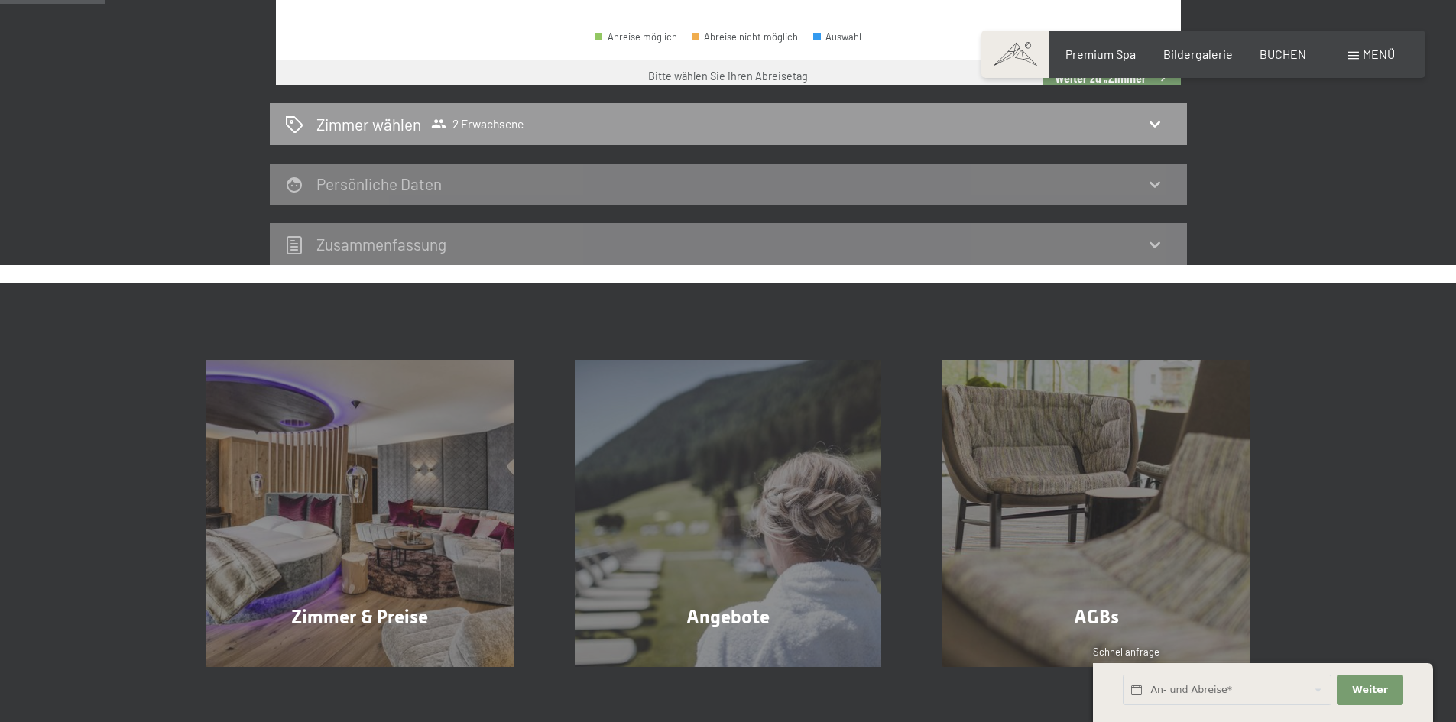
scroll to position [365, 0]
